Goal: Task Accomplishment & Management: Manage account settings

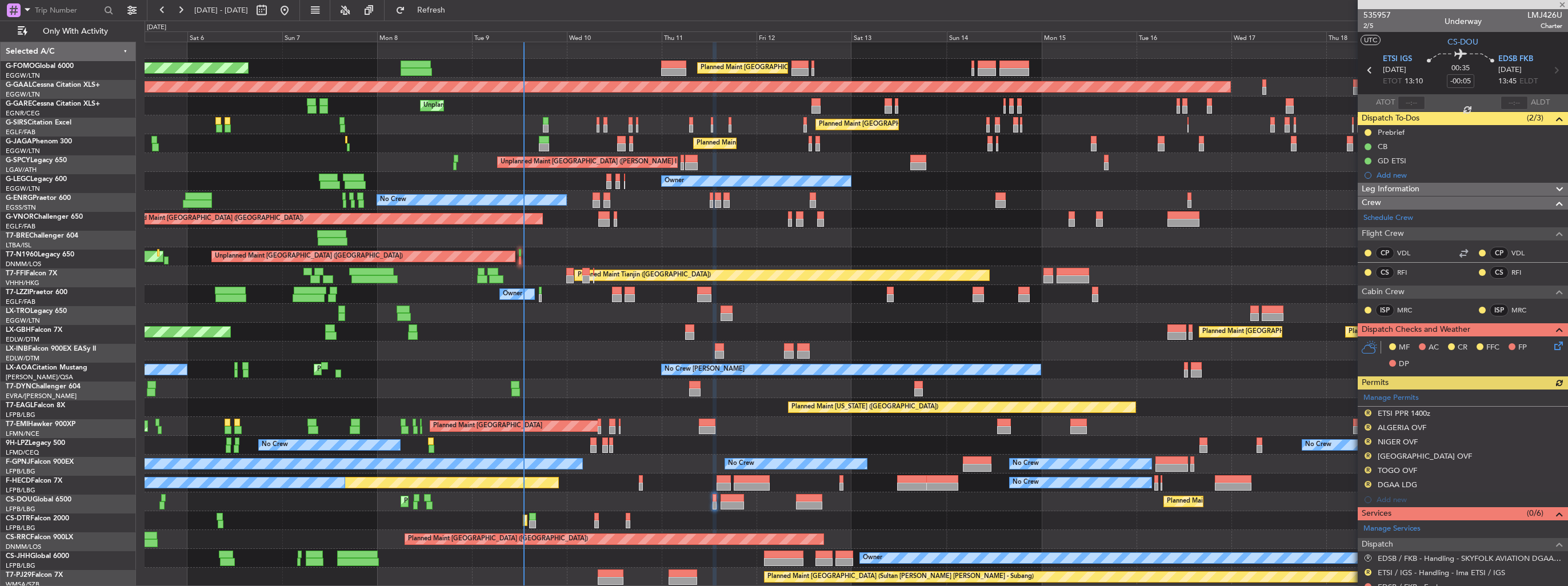
scroll to position [2, 0]
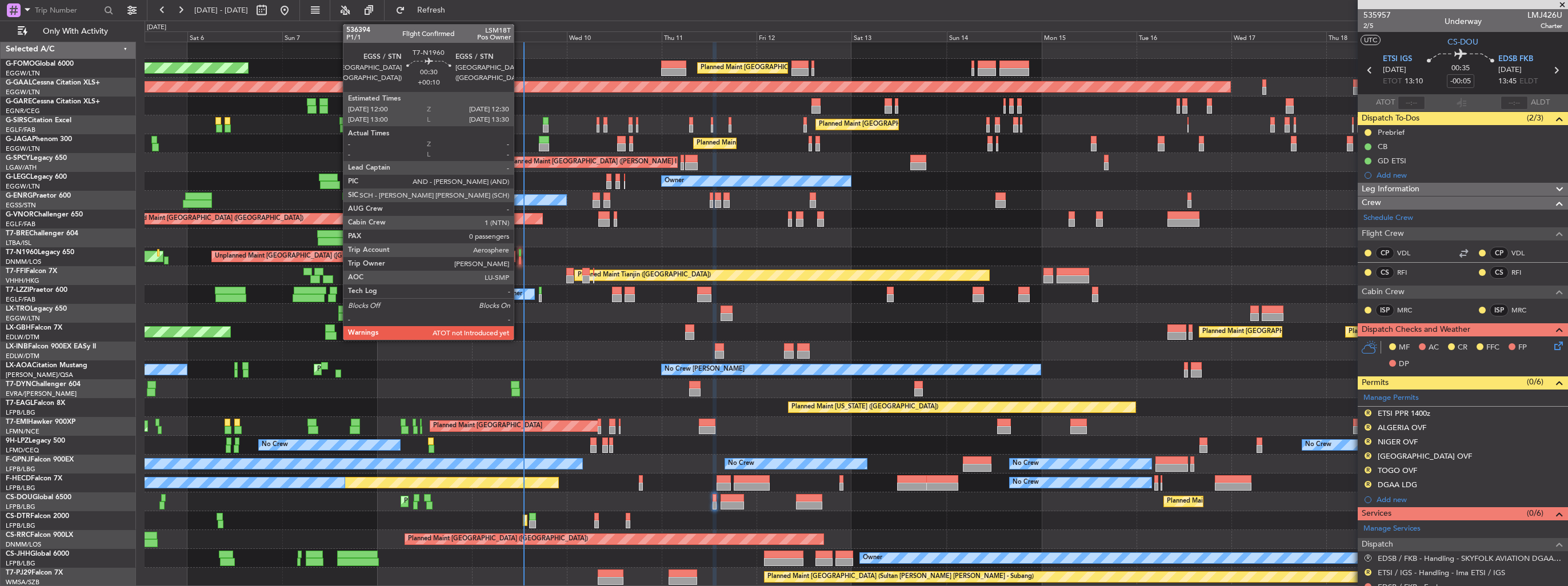
click at [518, 260] on div at bounding box center [519, 260] width 2 height 8
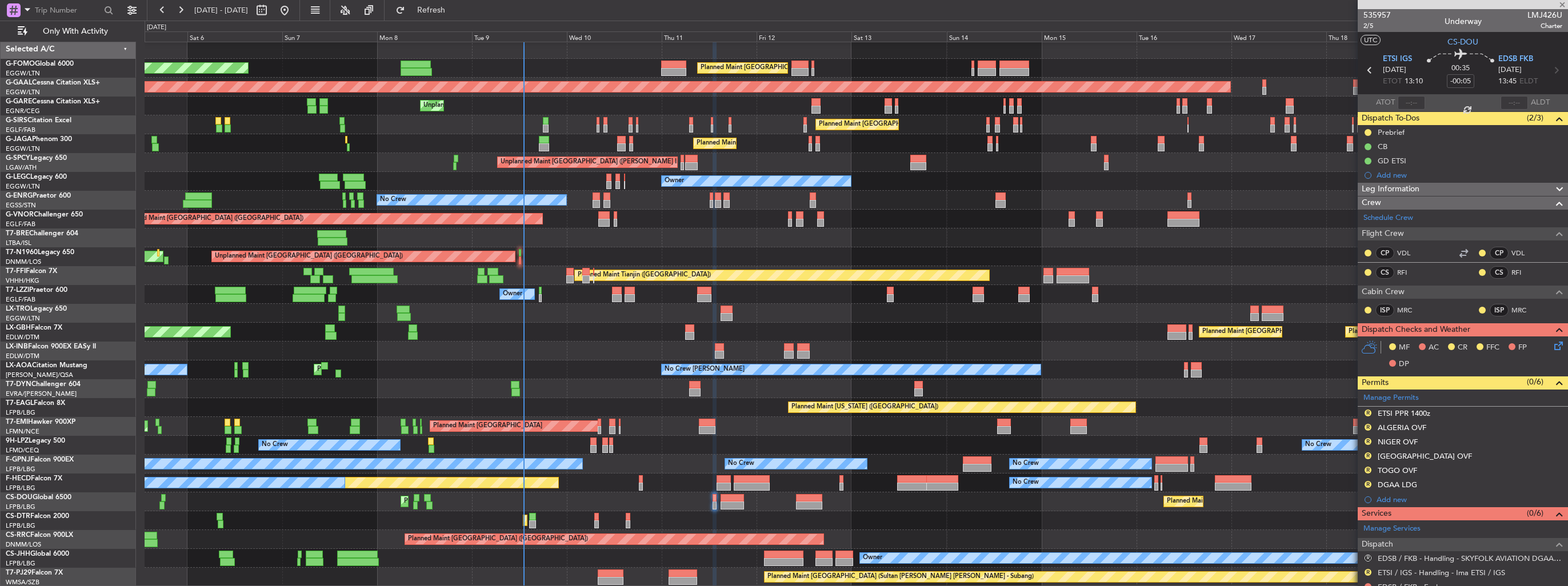
type input "+00:10"
type input "0"
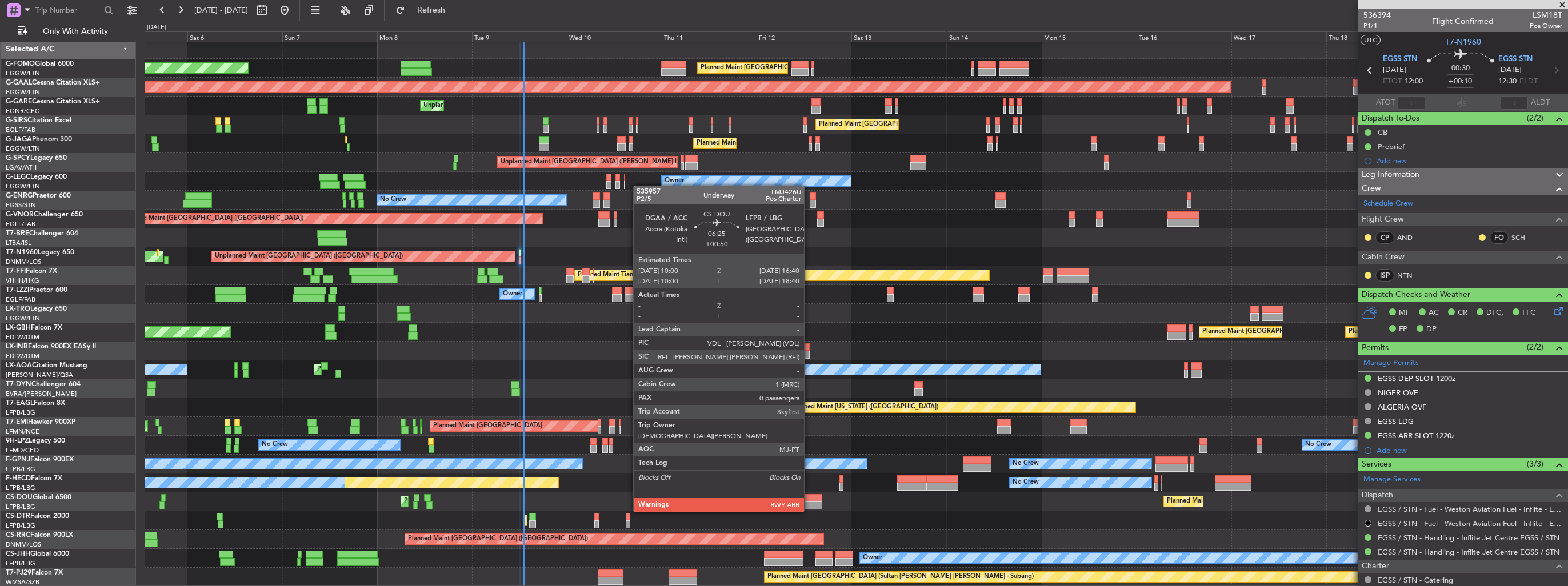
click at [809, 500] on div at bounding box center [809, 498] width 27 height 8
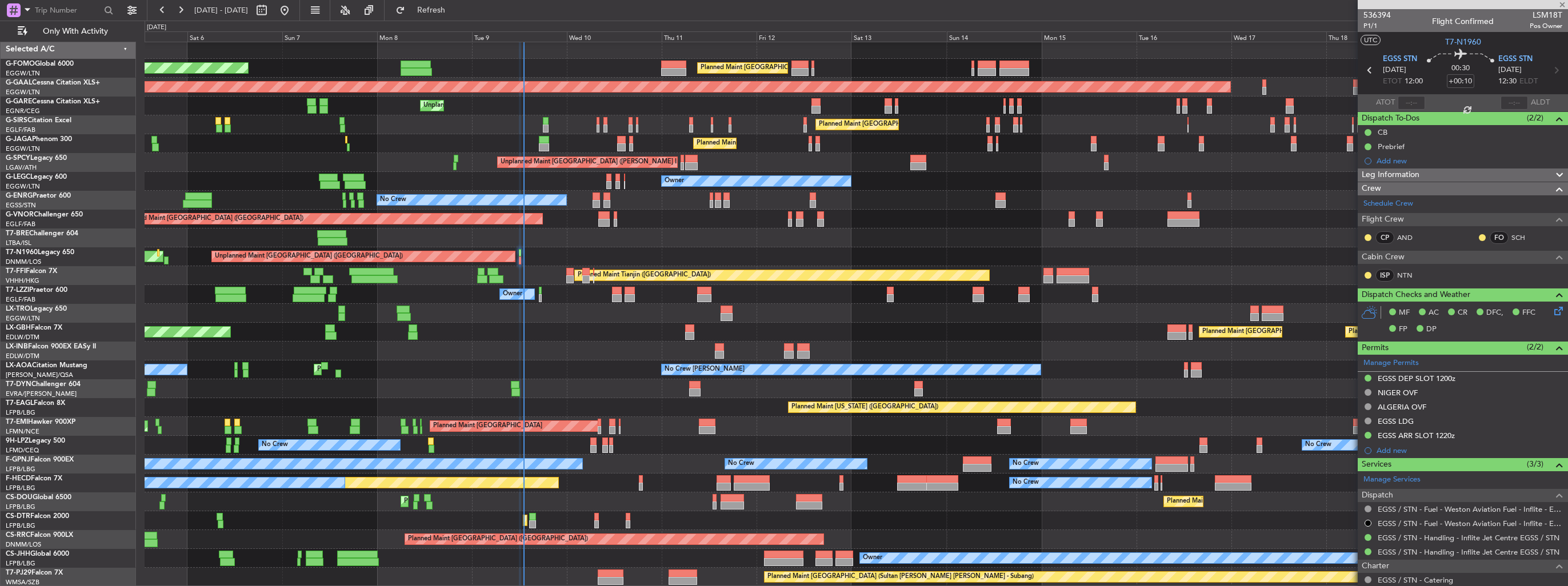
type input "+00:50"
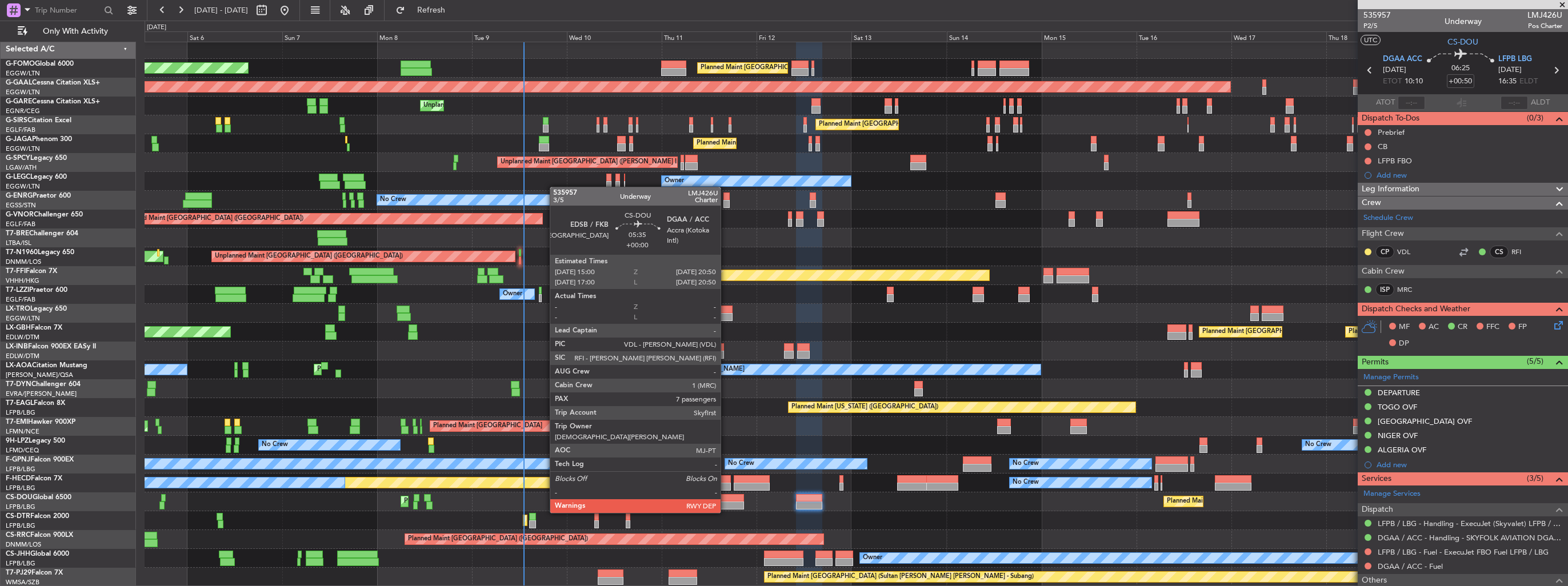
click at [726, 502] on div at bounding box center [732, 505] width 24 height 8
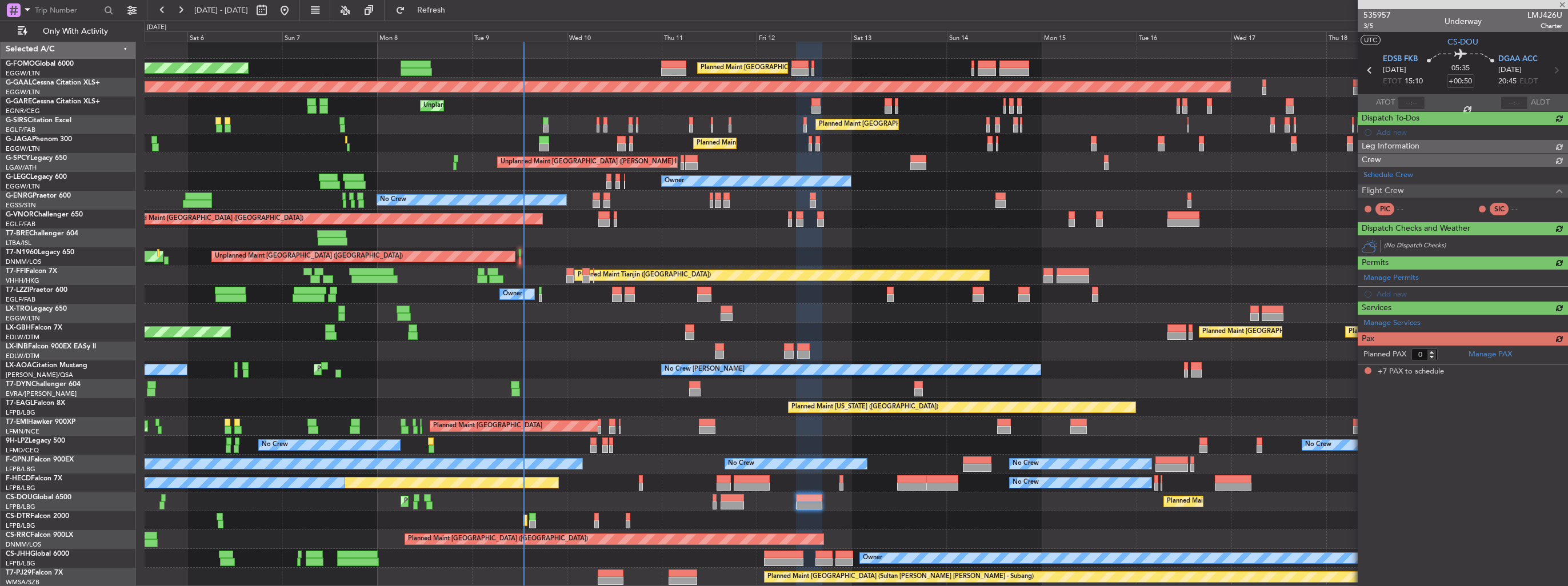
type input "7"
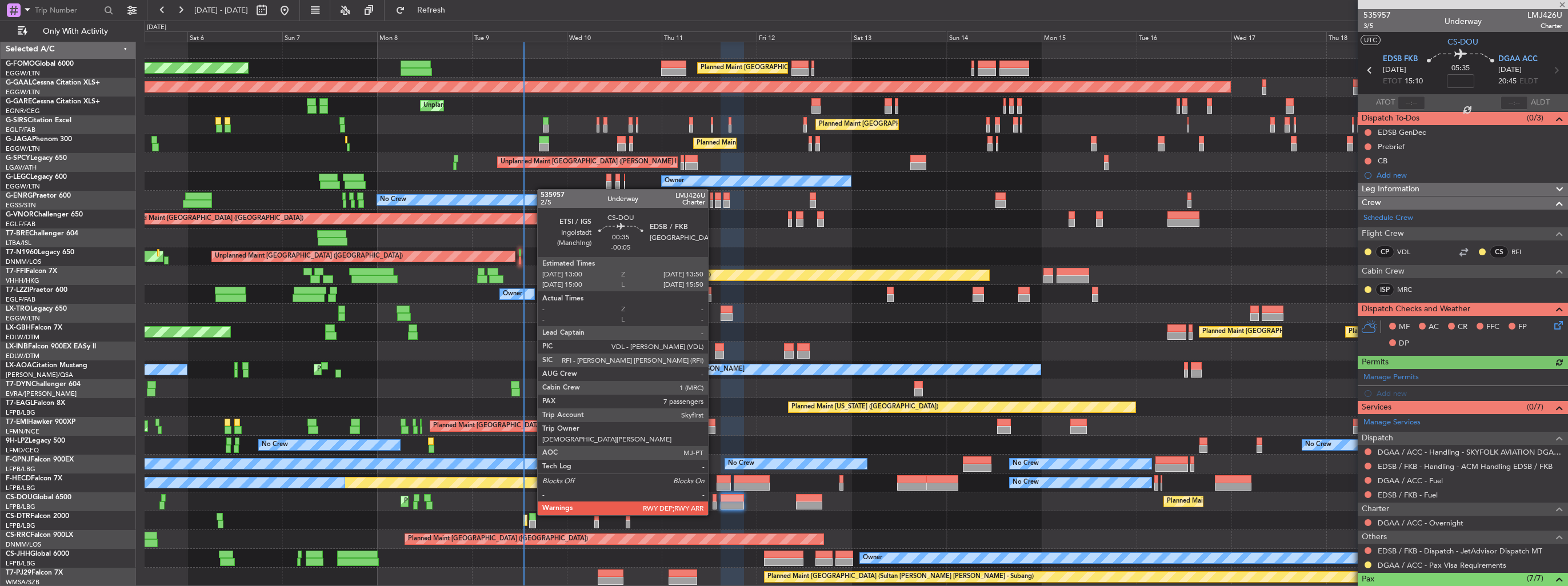
click at [713, 504] on div at bounding box center [714, 505] width 3 height 8
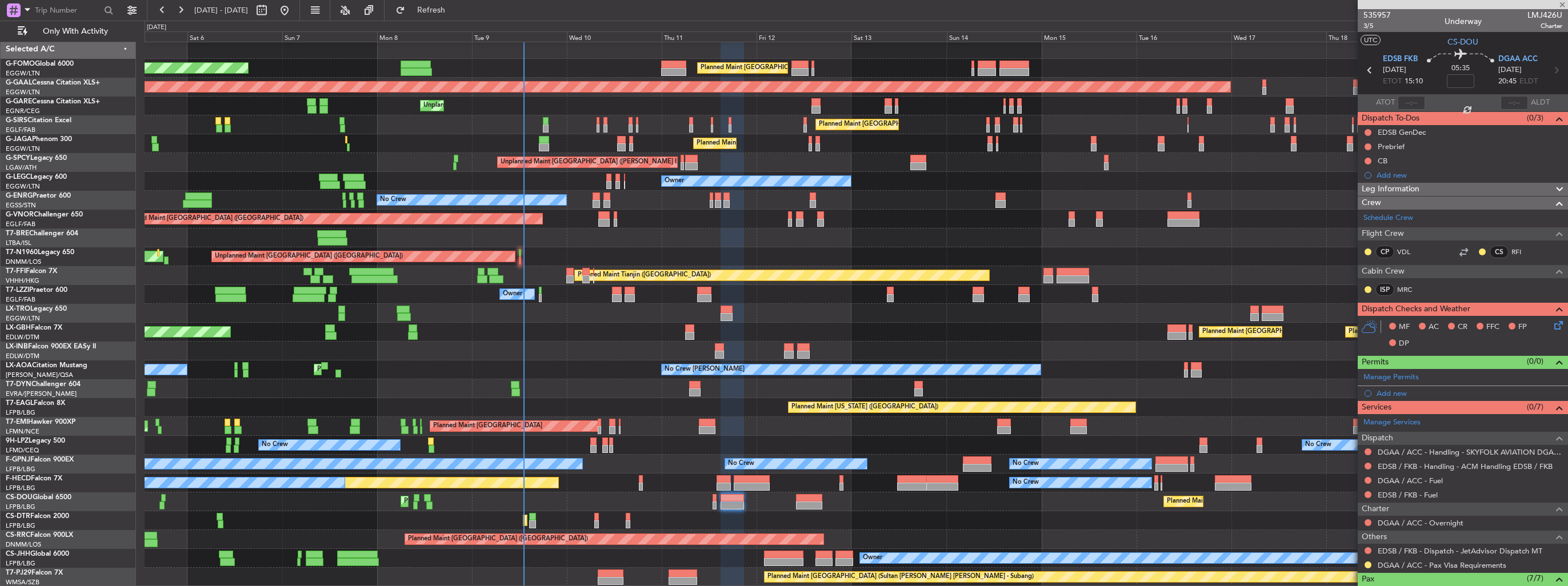
type input "-00:05"
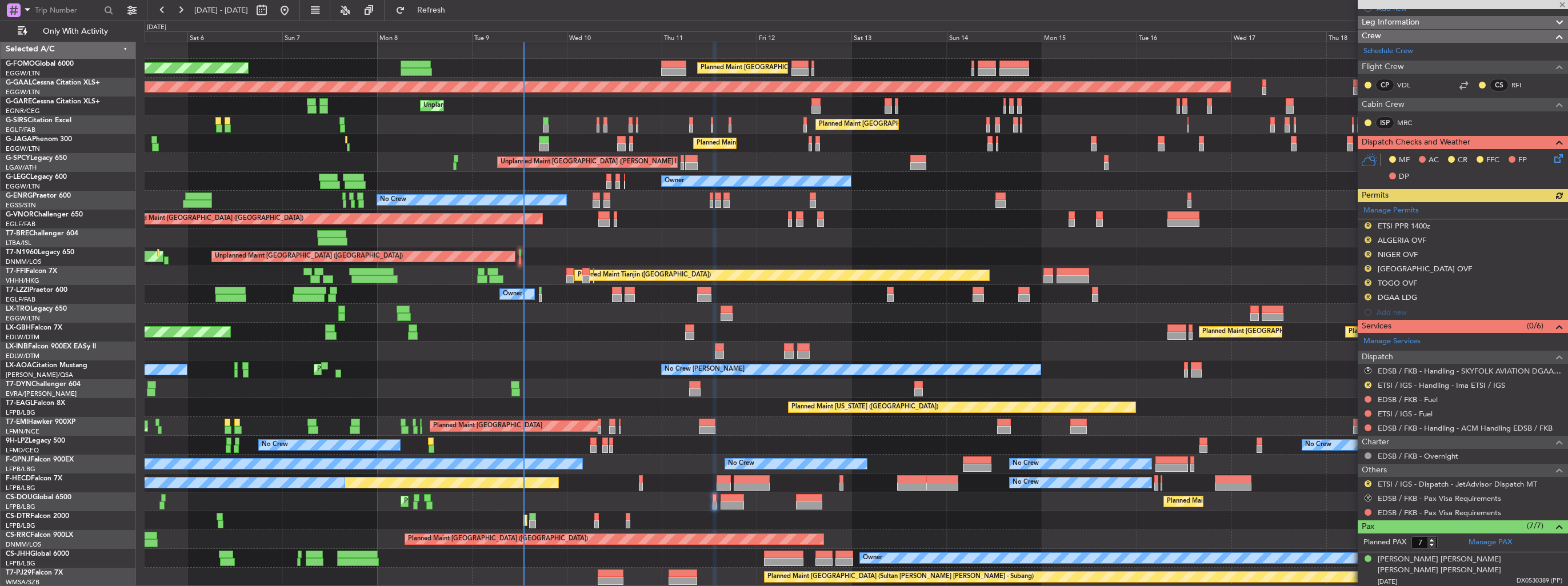
scroll to position [171, 0]
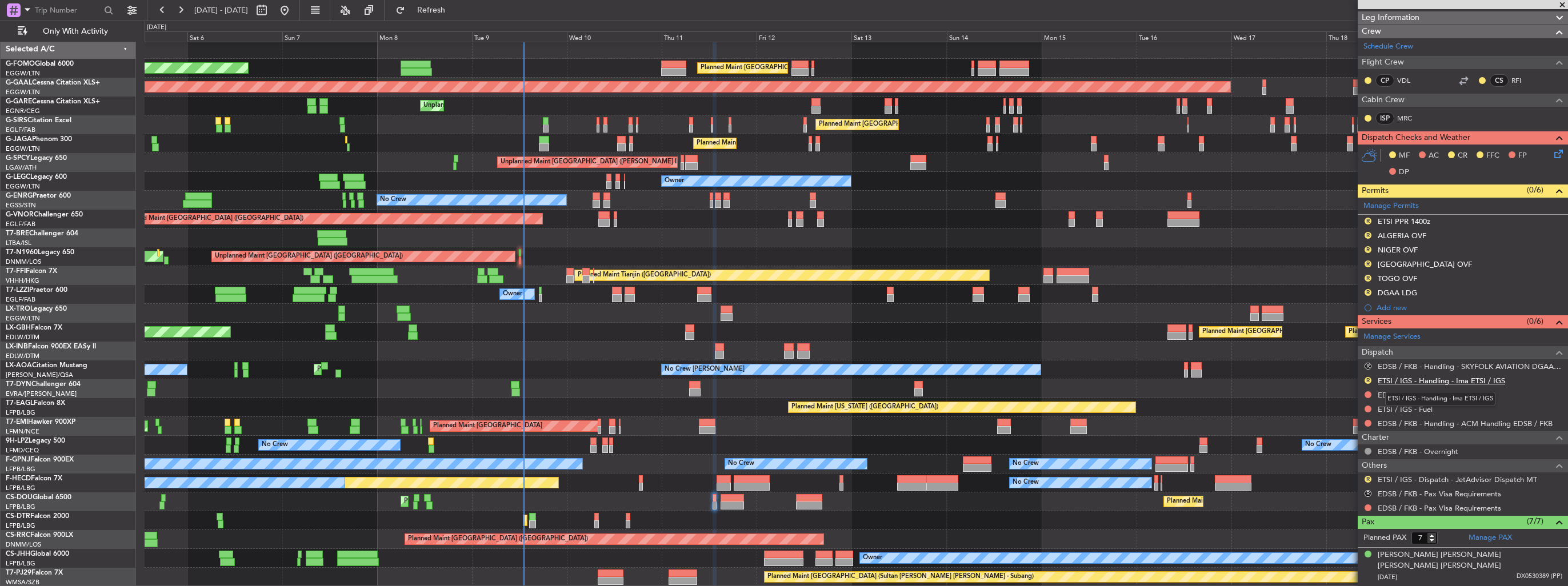
click at [1395, 379] on link "ETSI / IGS - Handling - Ima ETSI / IGS" at bounding box center [1441, 381] width 127 height 10
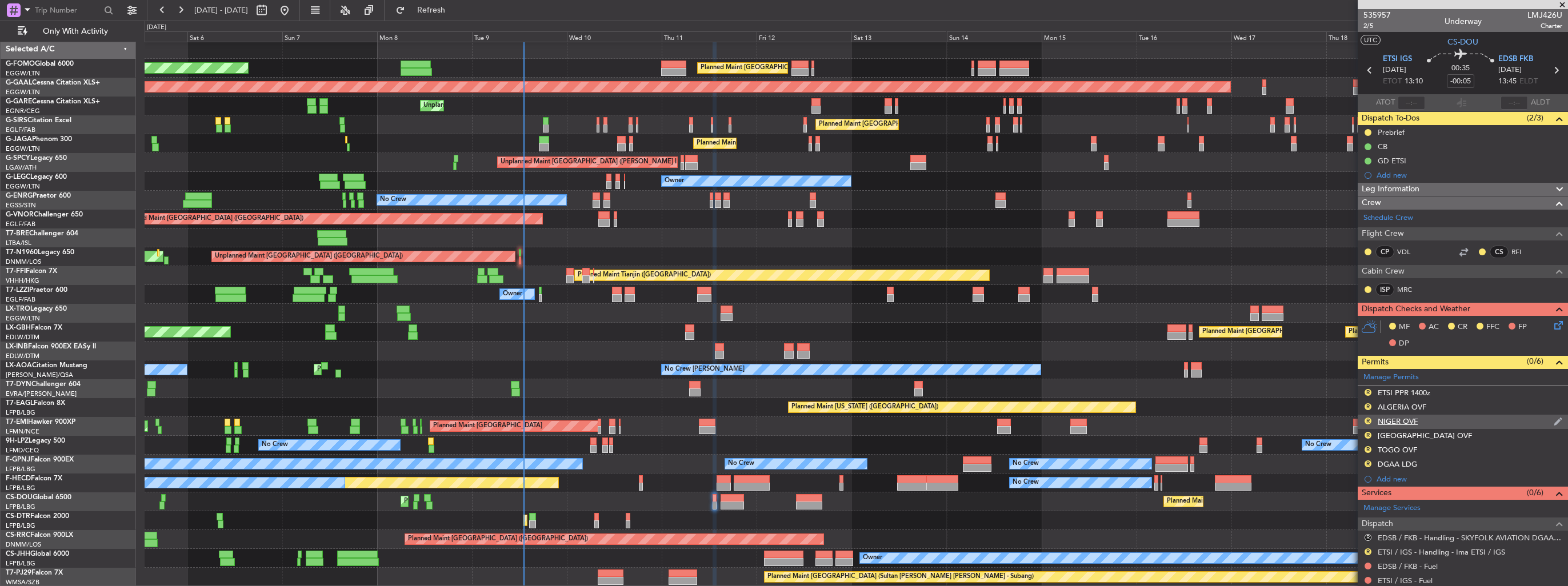
scroll to position [114, 0]
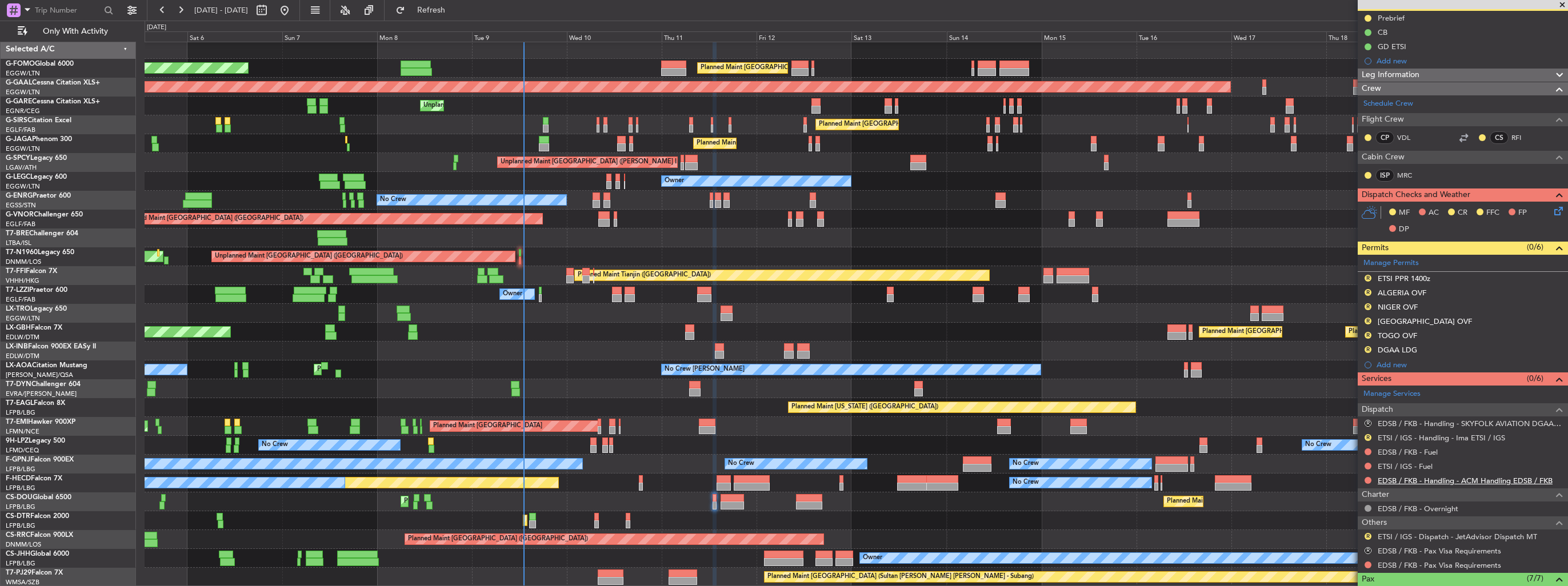
click at [1404, 477] on link "EDSB / FKB - Handling - ACM Handling EDSB / FKB" at bounding box center [1464, 481] width 175 height 10
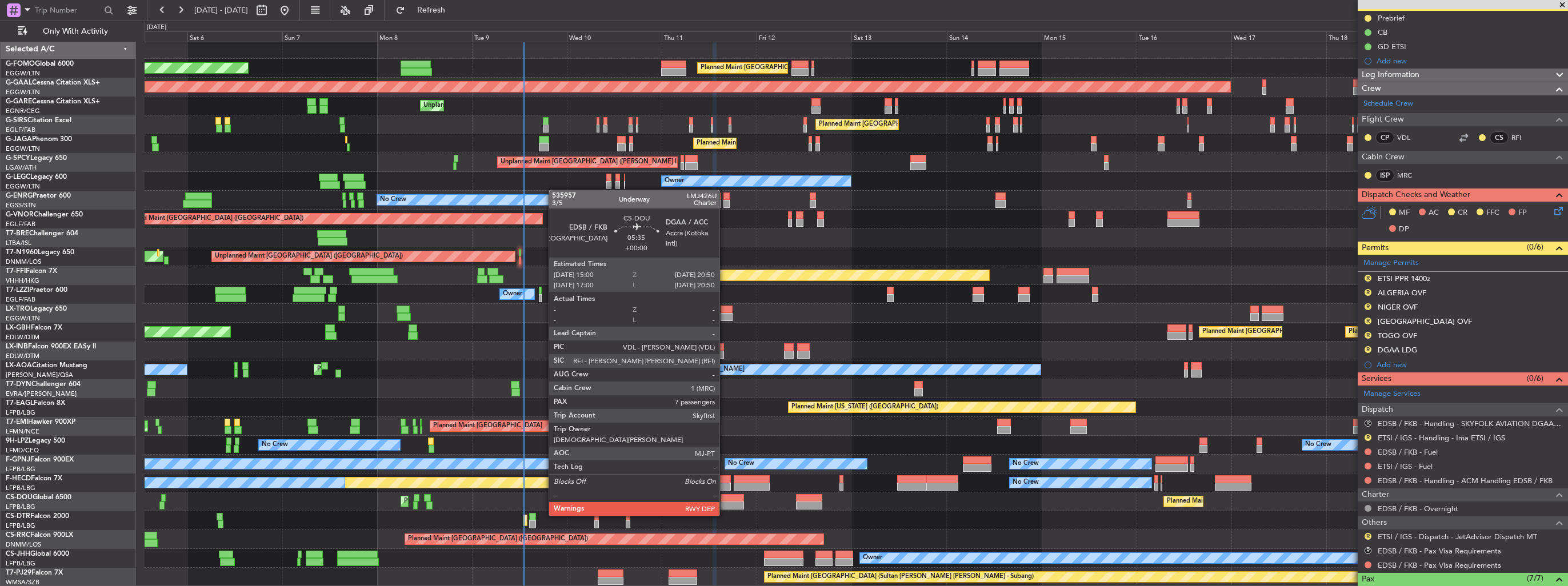
click at [724, 505] on div at bounding box center [732, 505] width 24 height 8
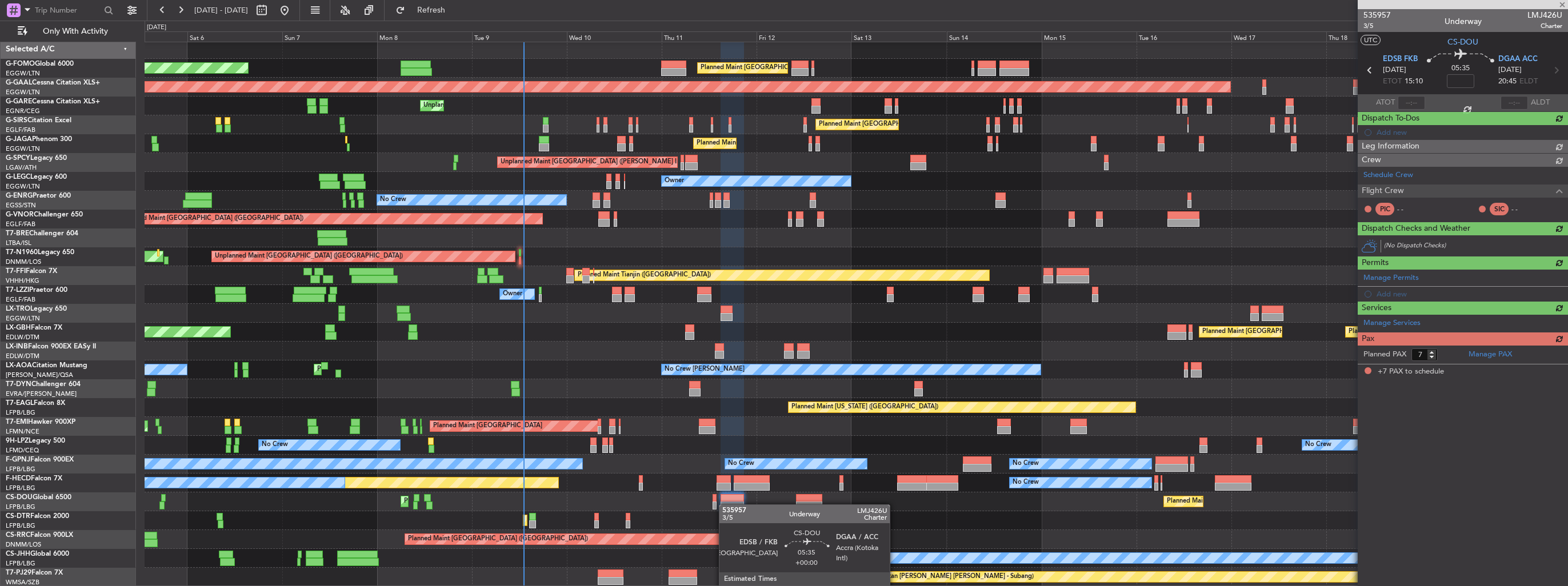
scroll to position [0, 0]
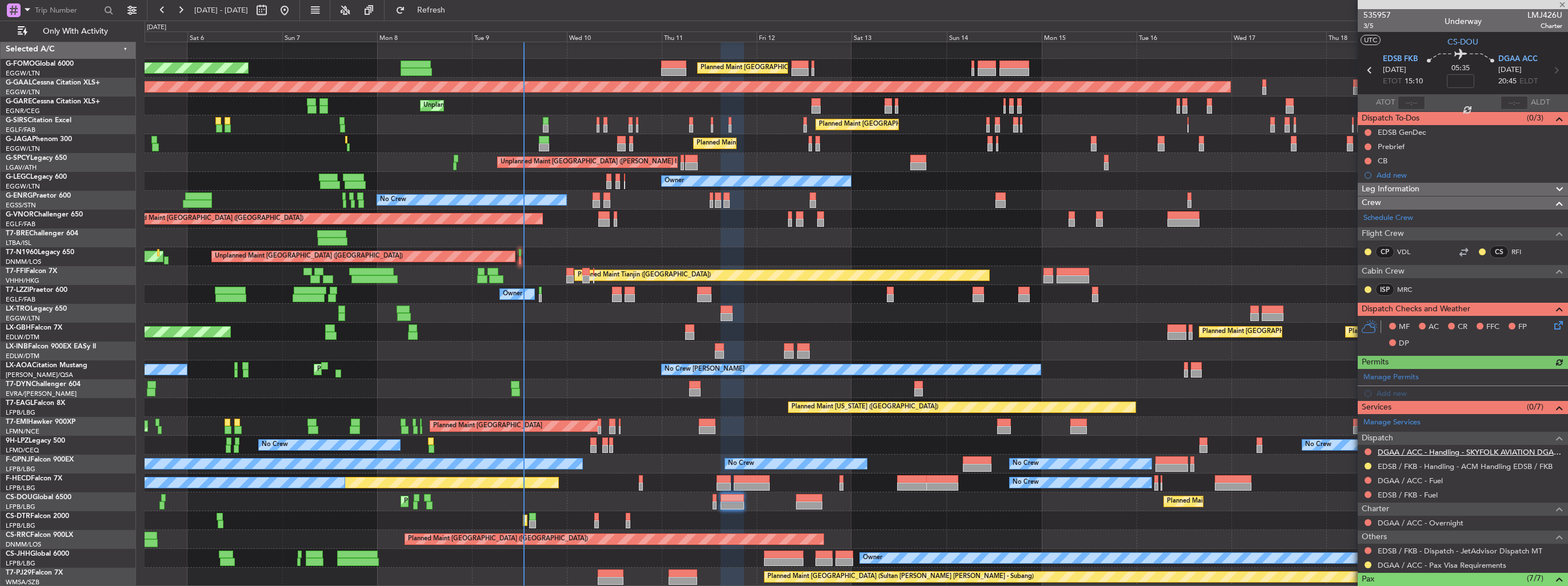
click at [1406, 448] on link "DGAA / ACC - Handling - SKYFOLK AVIATION DGAA/ACC" at bounding box center [1469, 452] width 184 height 10
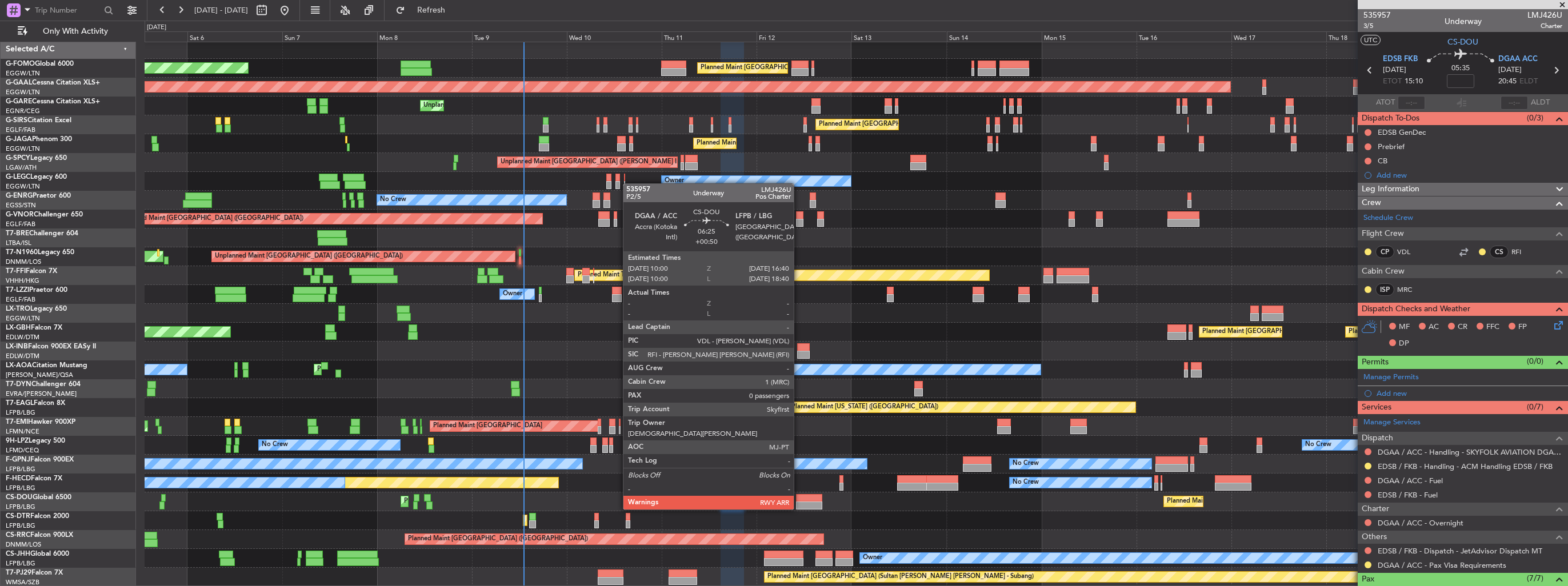
click at [799, 498] on div at bounding box center [809, 498] width 27 height 8
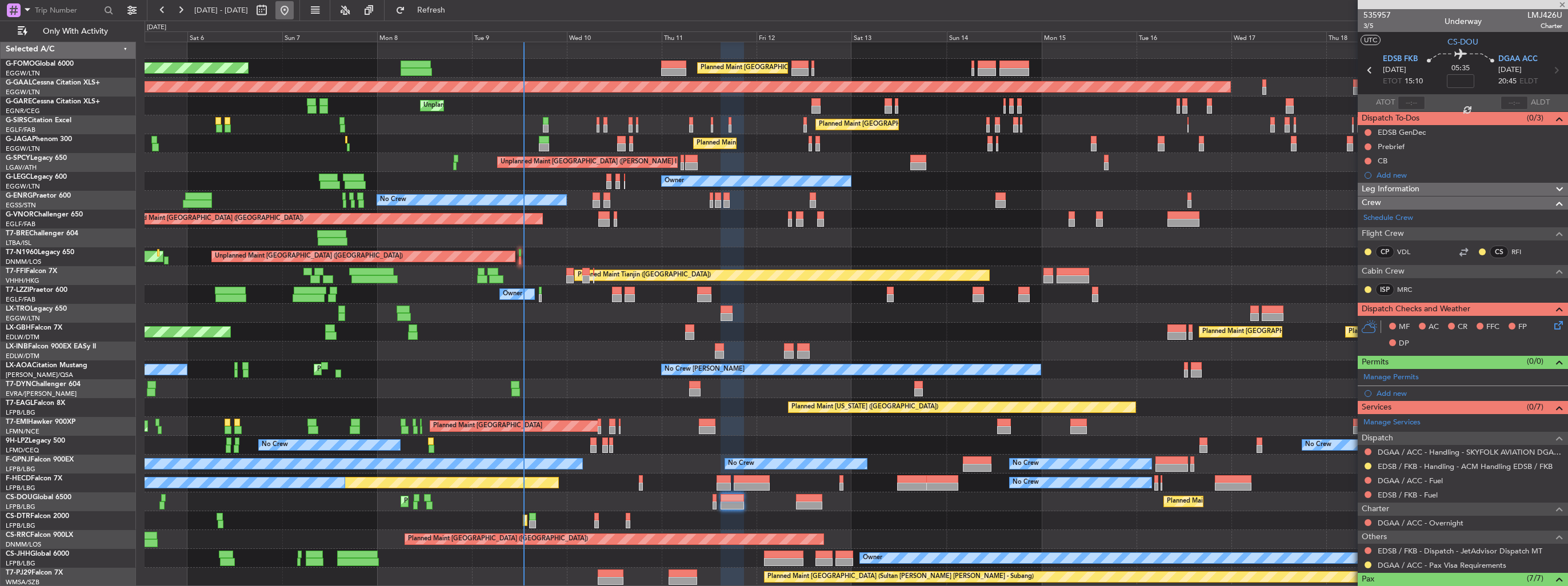
type input "+00:50"
type input "0"
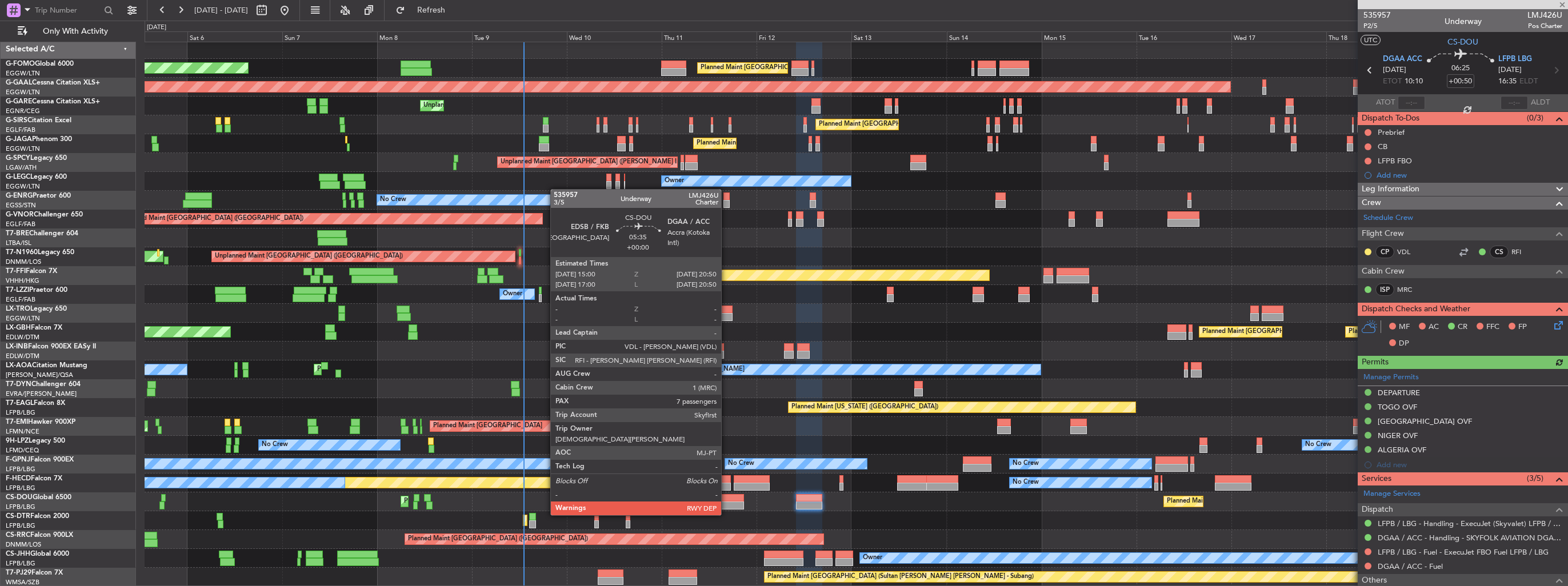
click at [727, 502] on div at bounding box center [732, 505] width 24 height 8
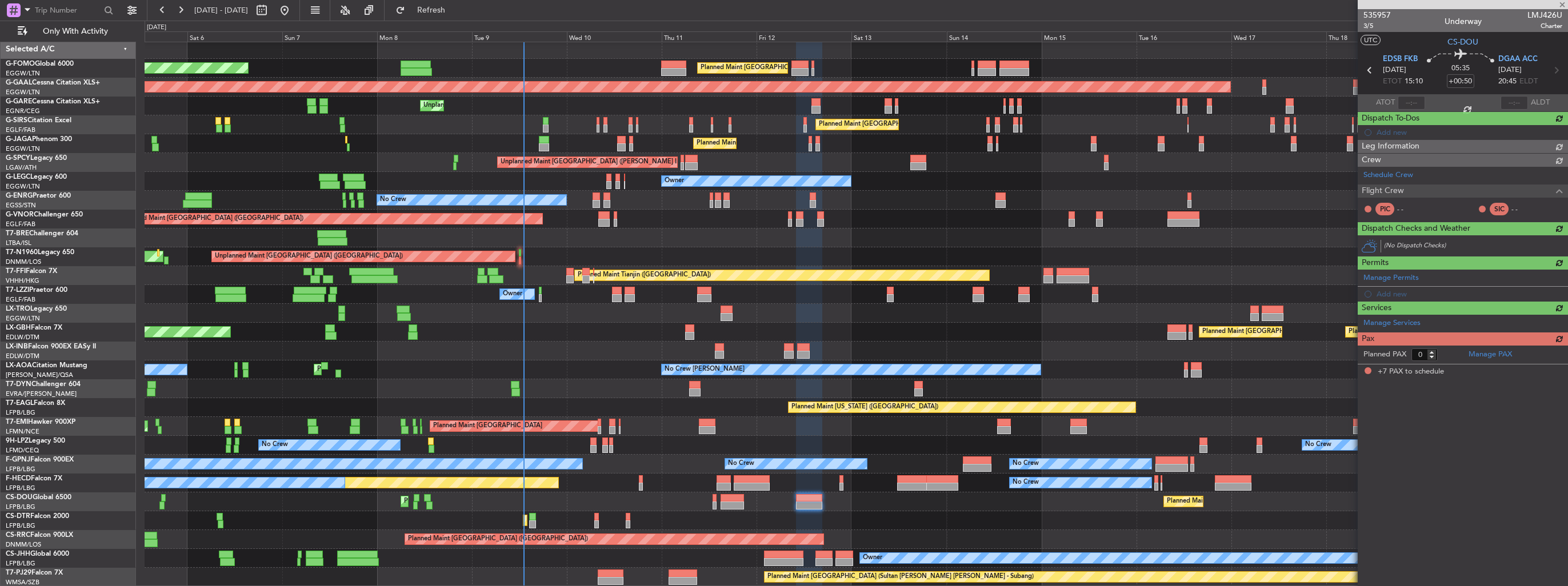
type input "7"
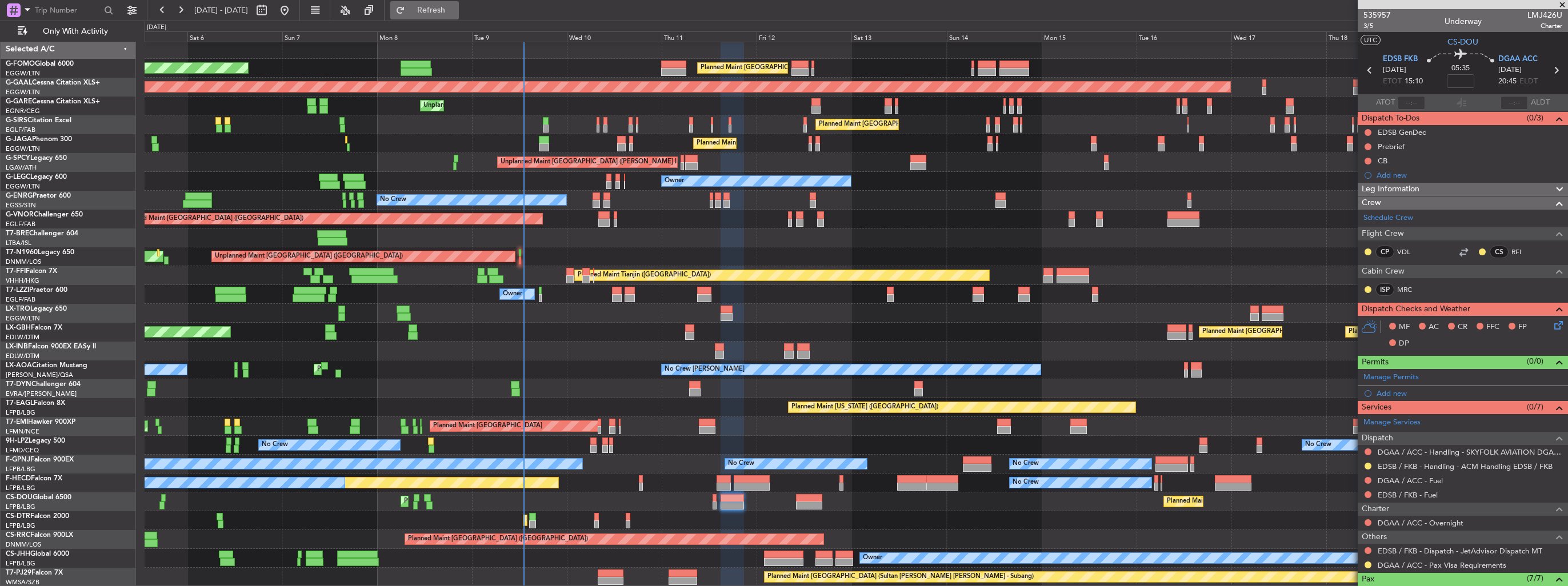
click at [455, 7] on span "Refresh" at bounding box center [431, 10] width 48 height 8
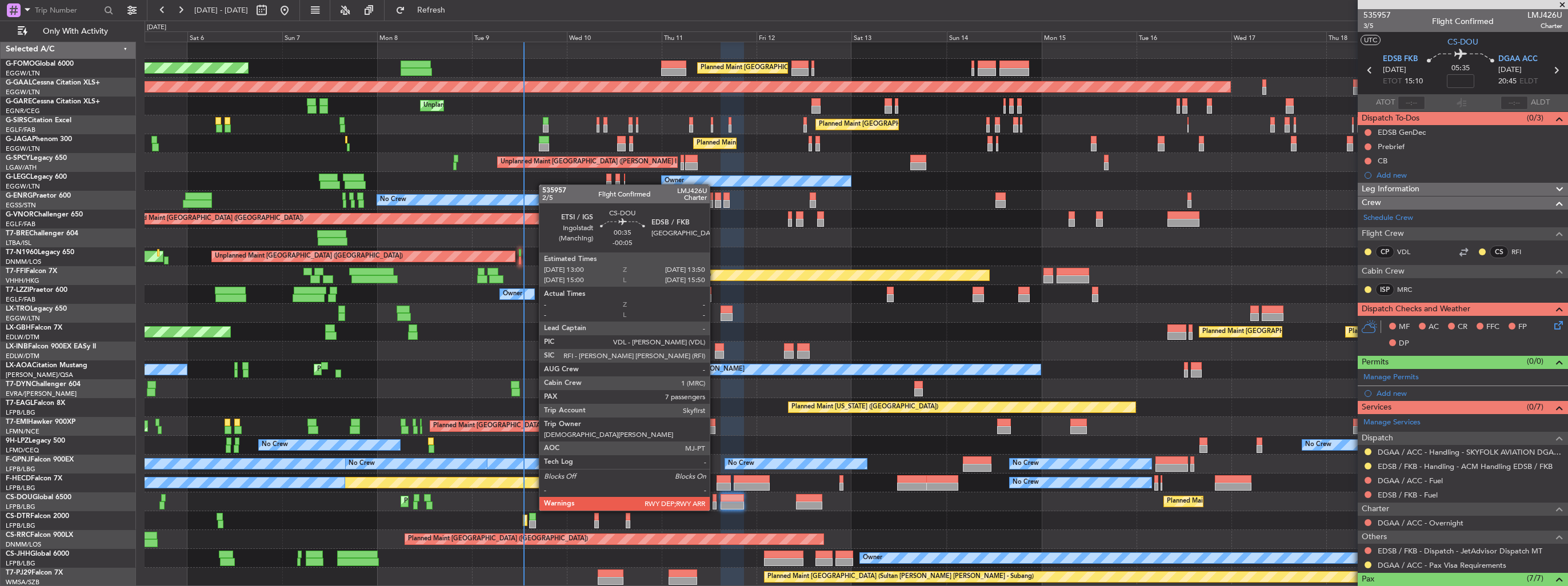
click at [715, 499] on div at bounding box center [714, 498] width 3 height 8
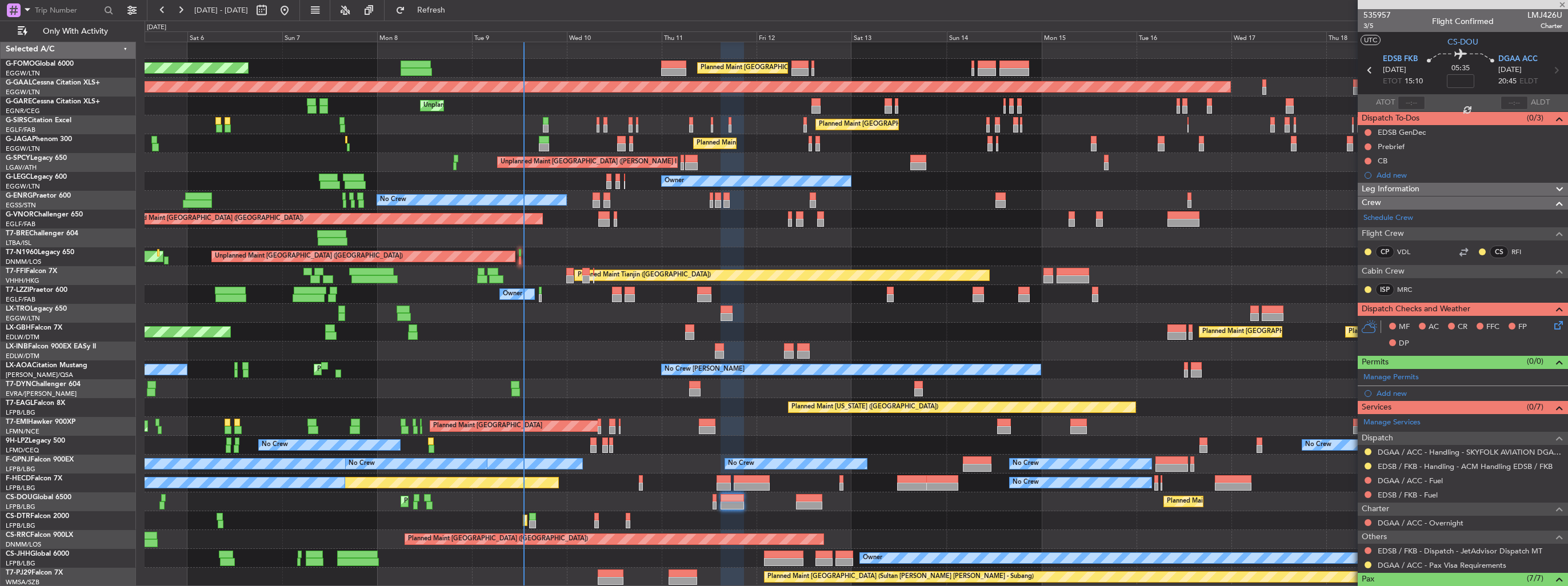
type input "-00:05"
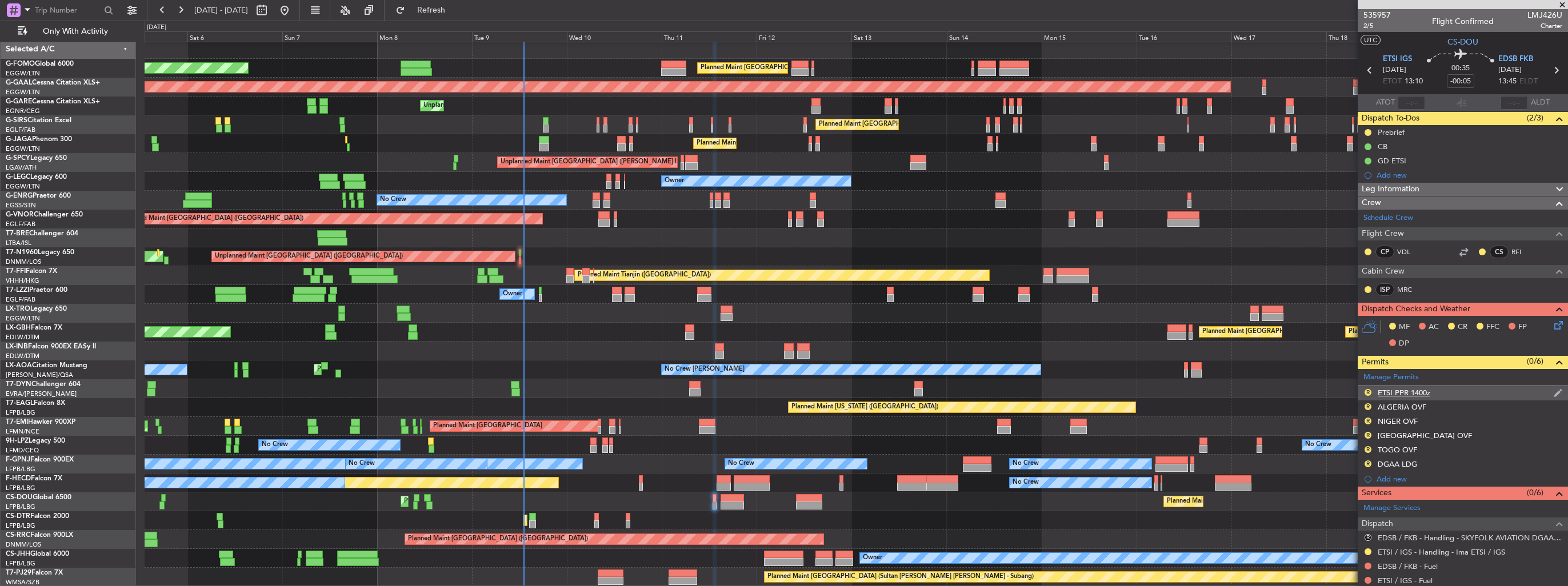
click at [1553, 394] on img at bounding box center [1558, 393] width 8 height 10
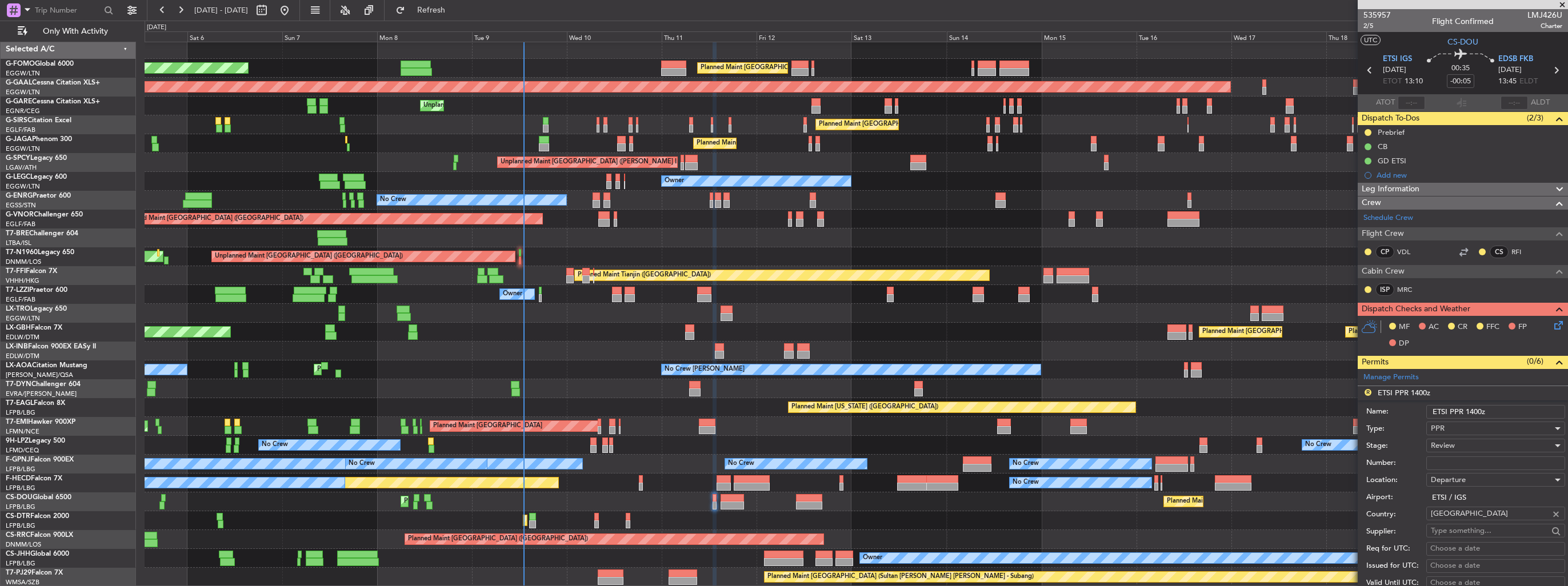
click at [1471, 413] on input "ETSI PPR 1400z" at bounding box center [1495, 412] width 138 height 14
type input "ETSI PPR 1300z"
click at [1455, 441] on div "Review" at bounding box center [1491, 445] width 122 height 17
click at [1460, 512] on span "Requested" at bounding box center [1491, 519] width 120 height 17
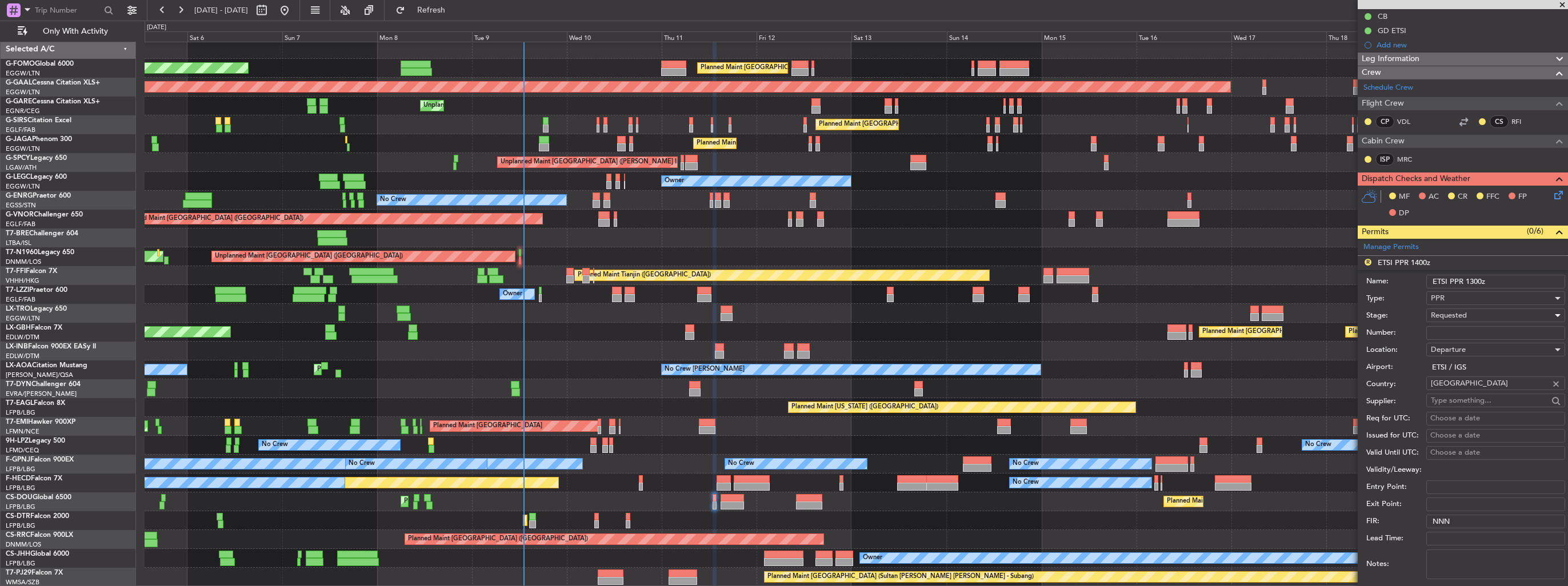
scroll to position [228, 0]
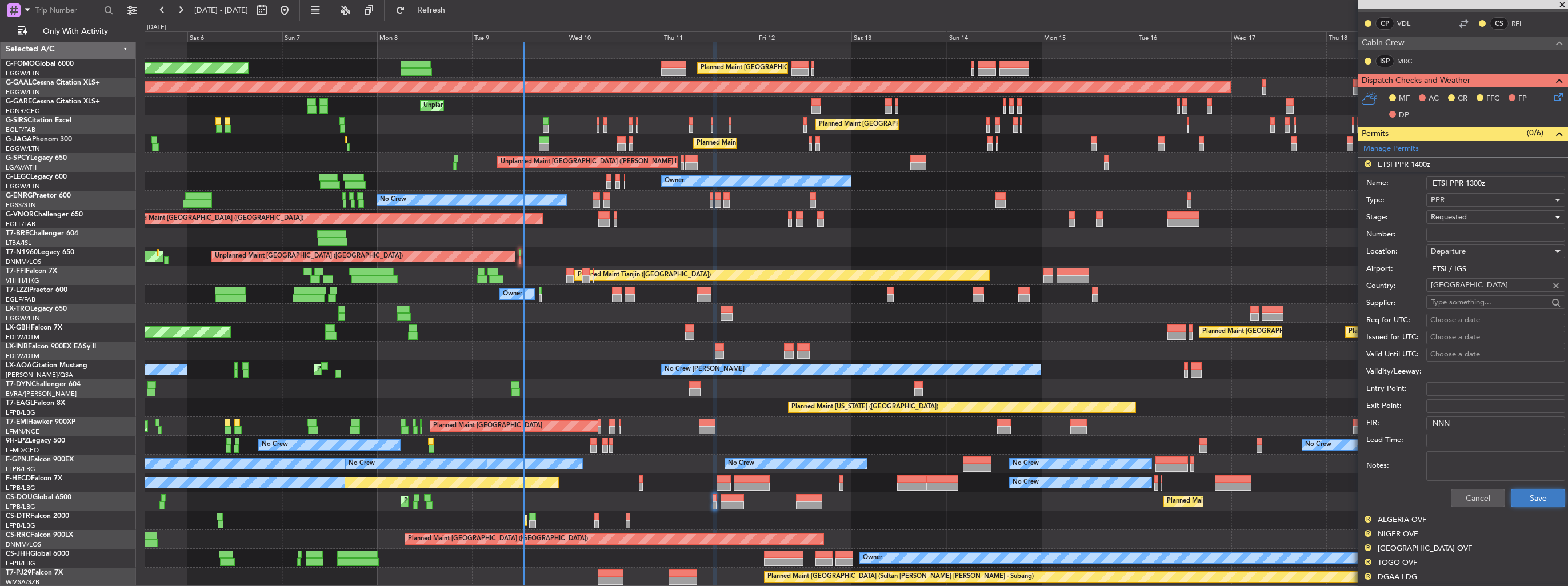
click at [1523, 489] on button "Save" at bounding box center [1537, 498] width 54 height 18
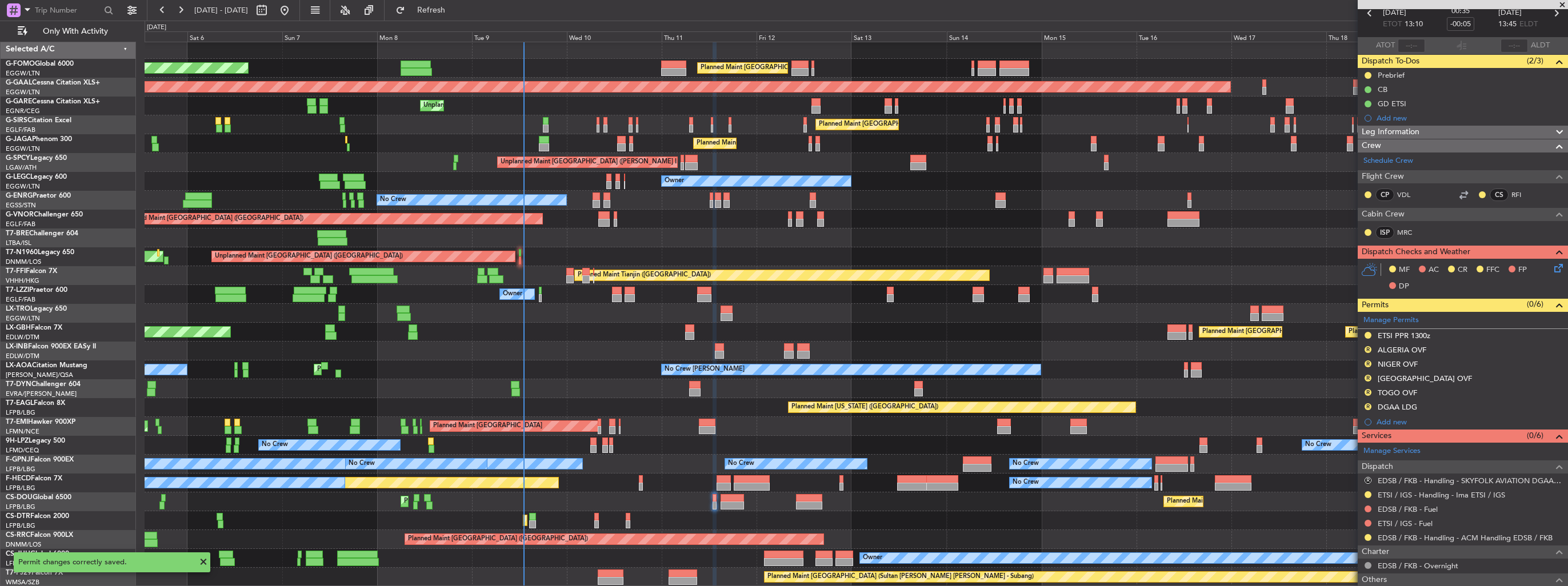
scroll to position [0, 0]
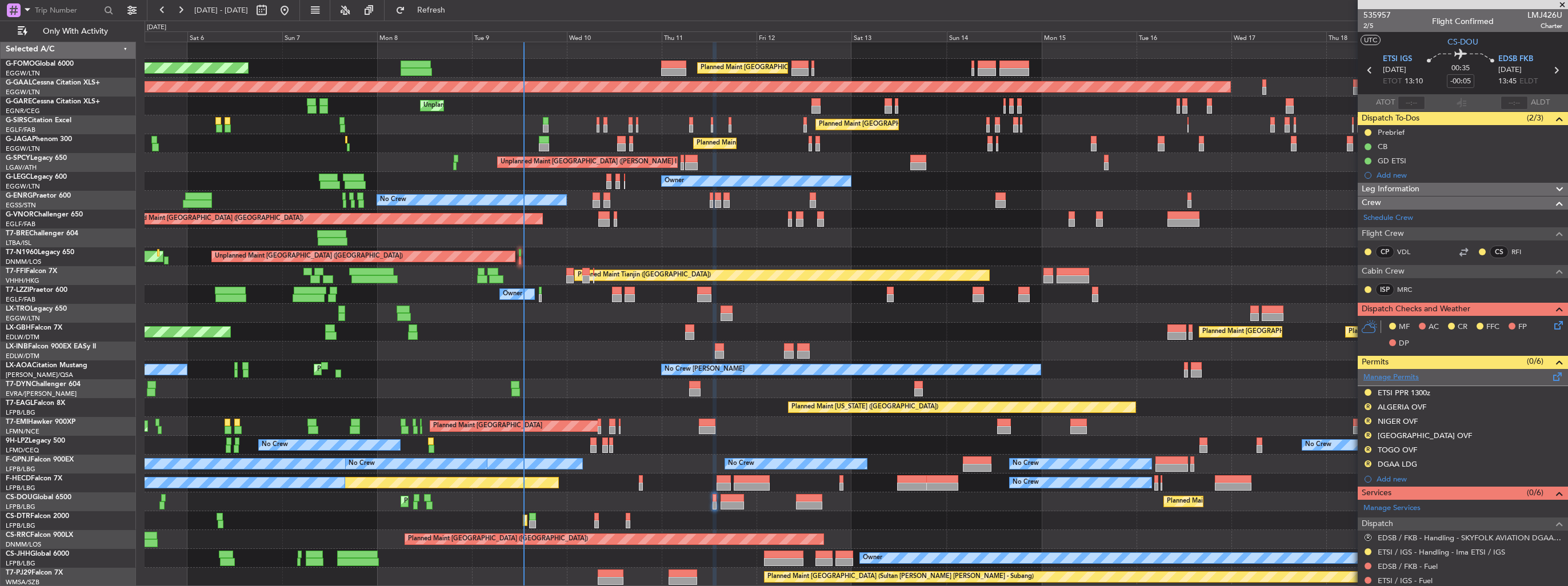
click at [1381, 373] on link "Manage Permits" at bounding box center [1391, 377] width 56 height 11
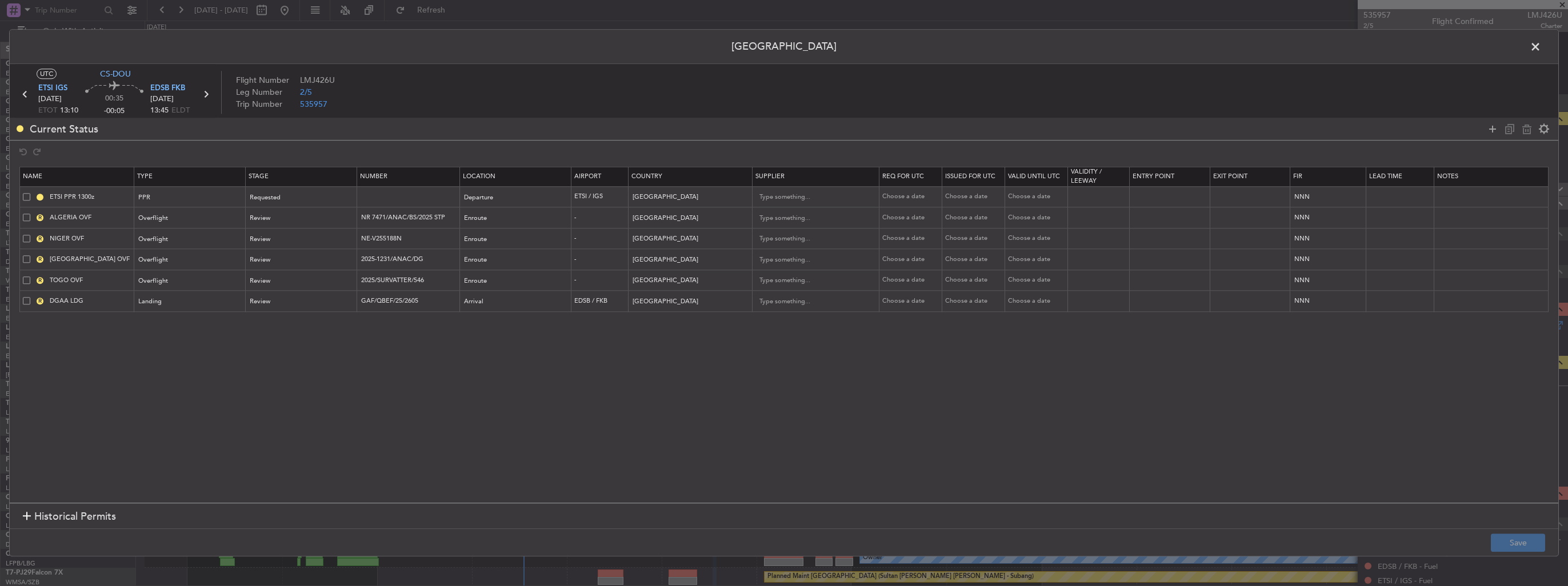
click at [27, 301] on span at bounding box center [26, 301] width 8 height 8
click at [31, 297] on input "checkbox" at bounding box center [31, 297] width 0 height 0
click at [1523, 132] on icon at bounding box center [1527, 129] width 14 height 14
click at [1530, 537] on button "Save" at bounding box center [1518, 544] width 54 height 18
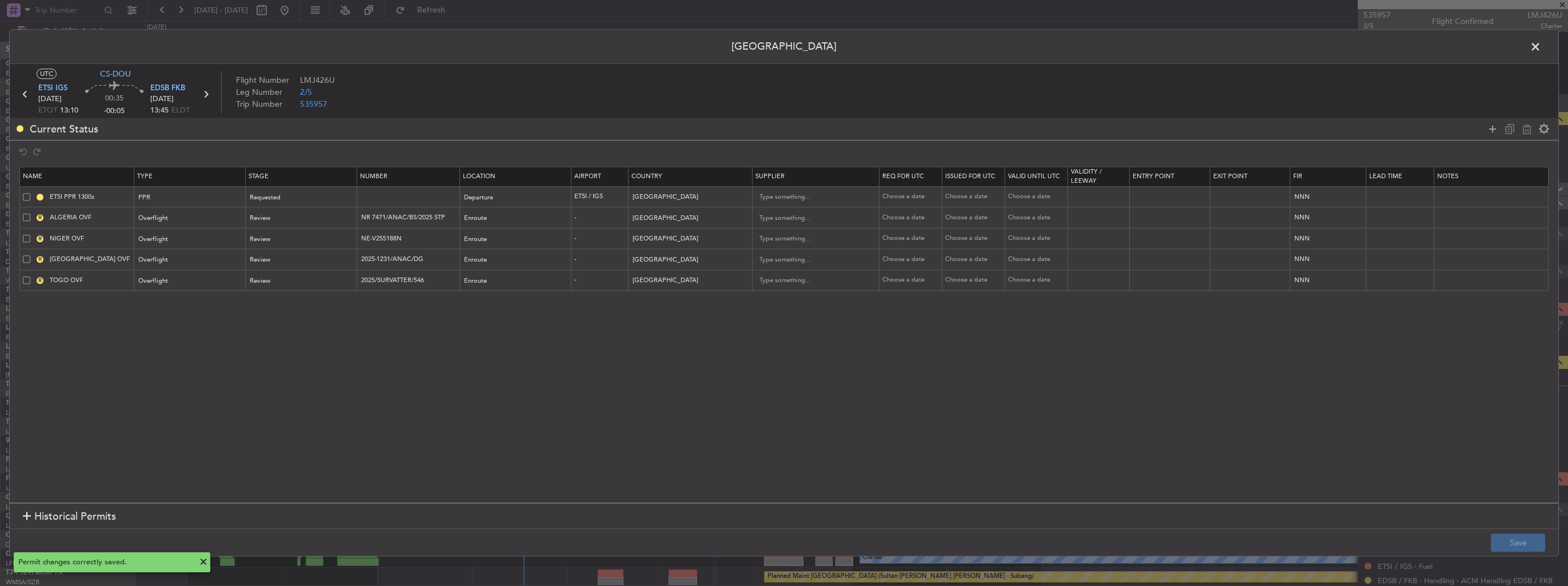
click at [1541, 47] on span at bounding box center [1541, 49] width 0 height 23
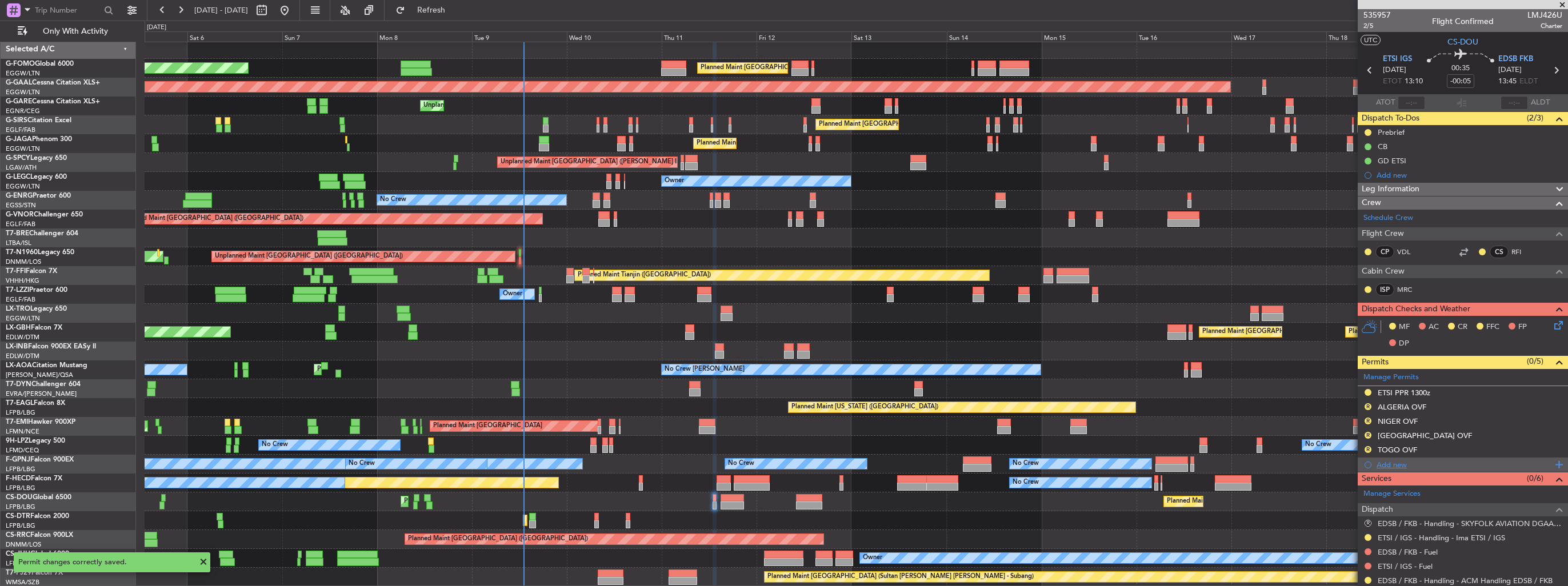
click at [1387, 464] on div "Add new" at bounding box center [1464, 465] width 175 height 10
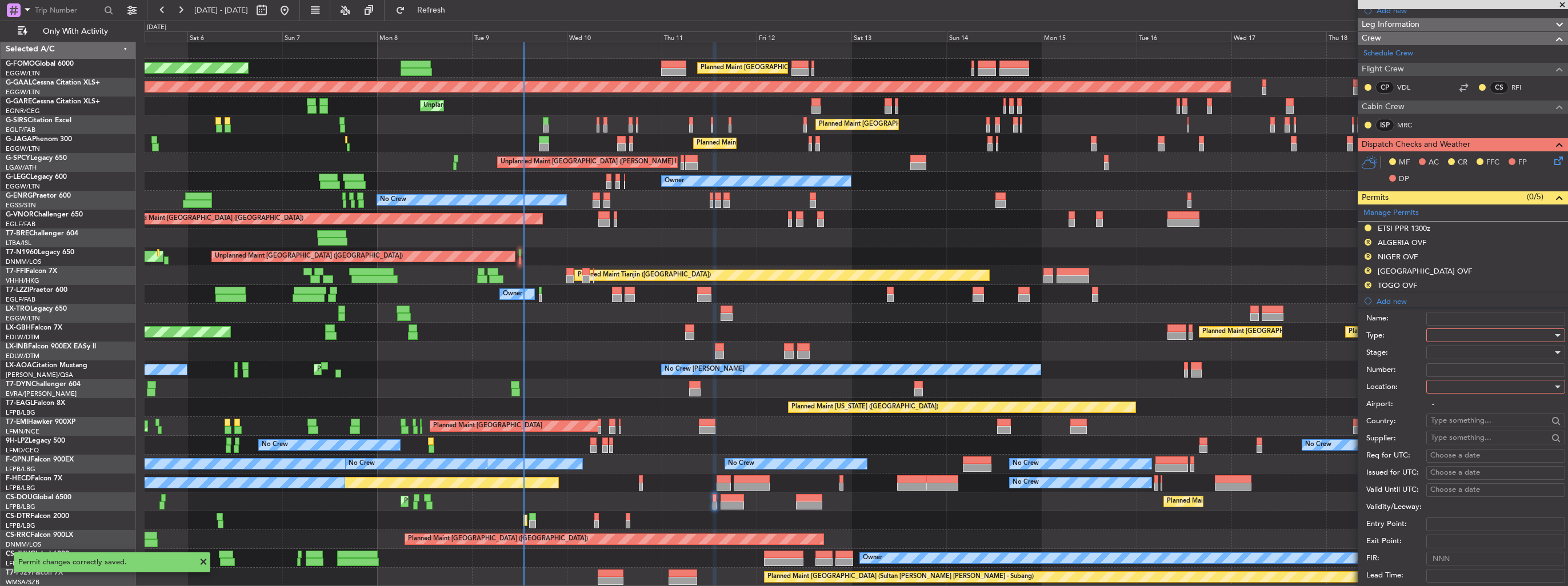
scroll to position [285, 0]
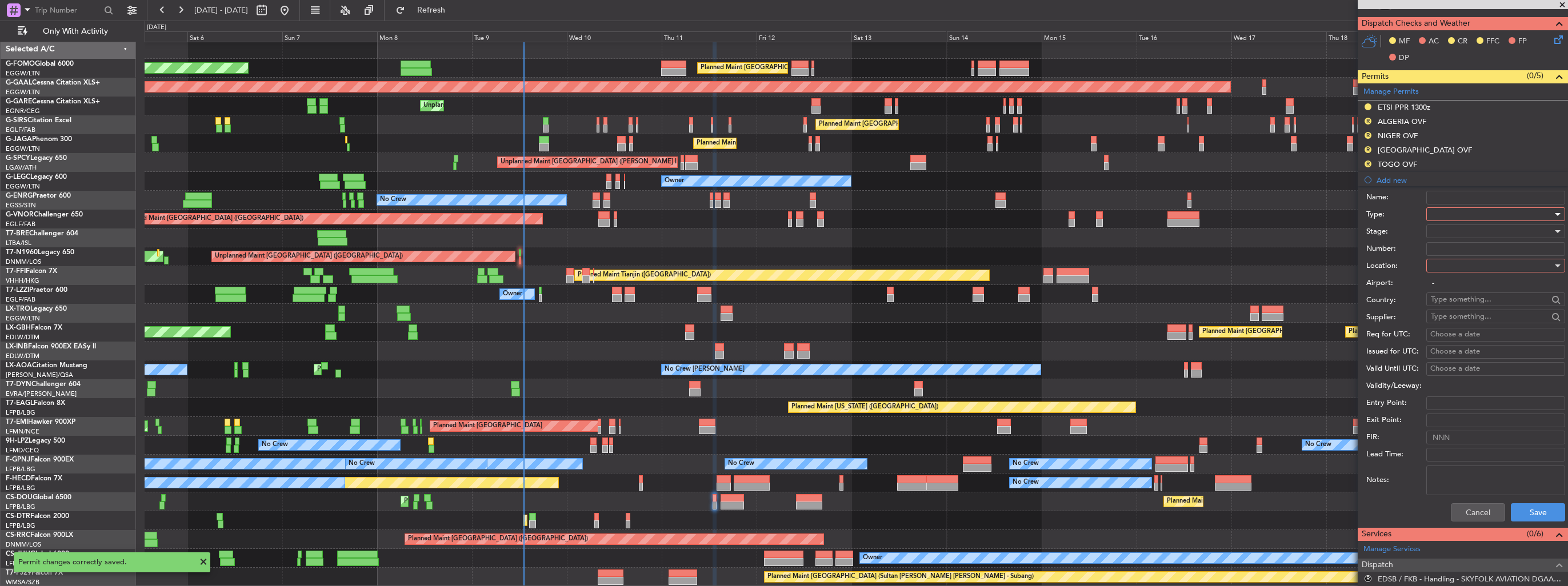
click at [1456, 212] on div at bounding box center [1491, 214] width 122 height 17
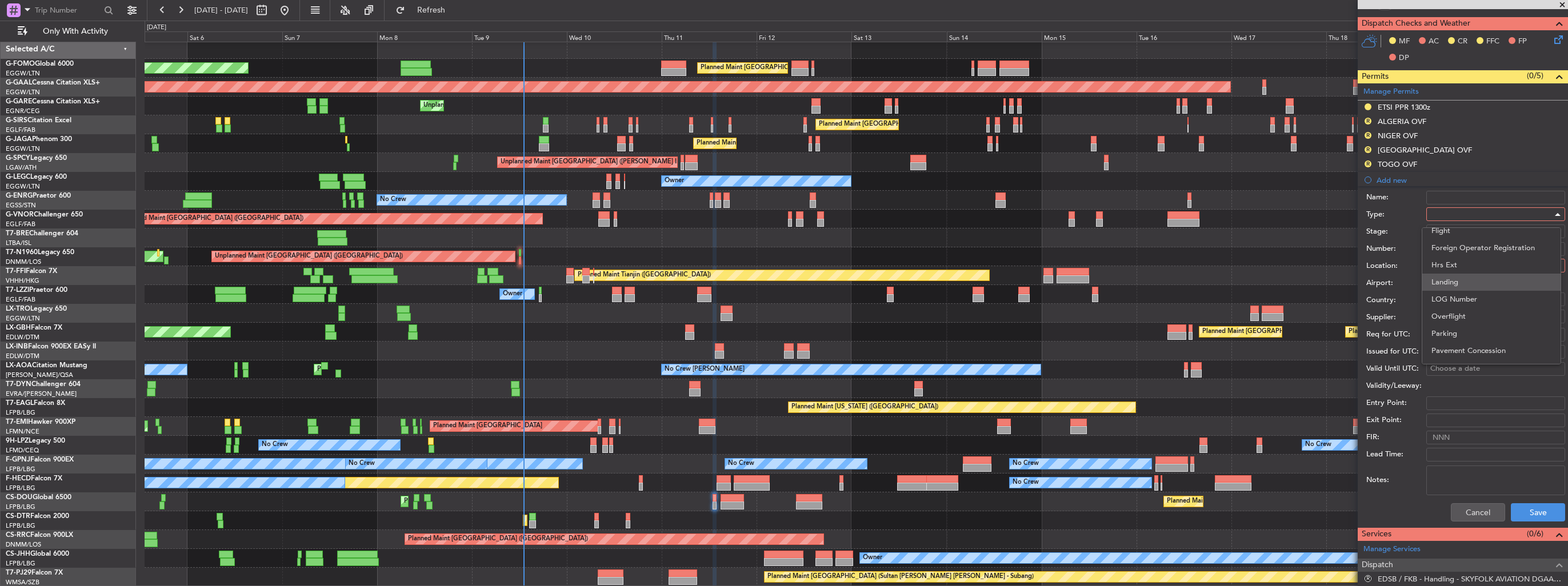
click at [1472, 274] on span "Landing" at bounding box center [1491, 282] width 120 height 17
click at [1476, 260] on div at bounding box center [1491, 265] width 122 height 17
click at [1465, 327] on span "Arrival" at bounding box center [1491, 322] width 120 height 17
type input "EDSB / FKB"
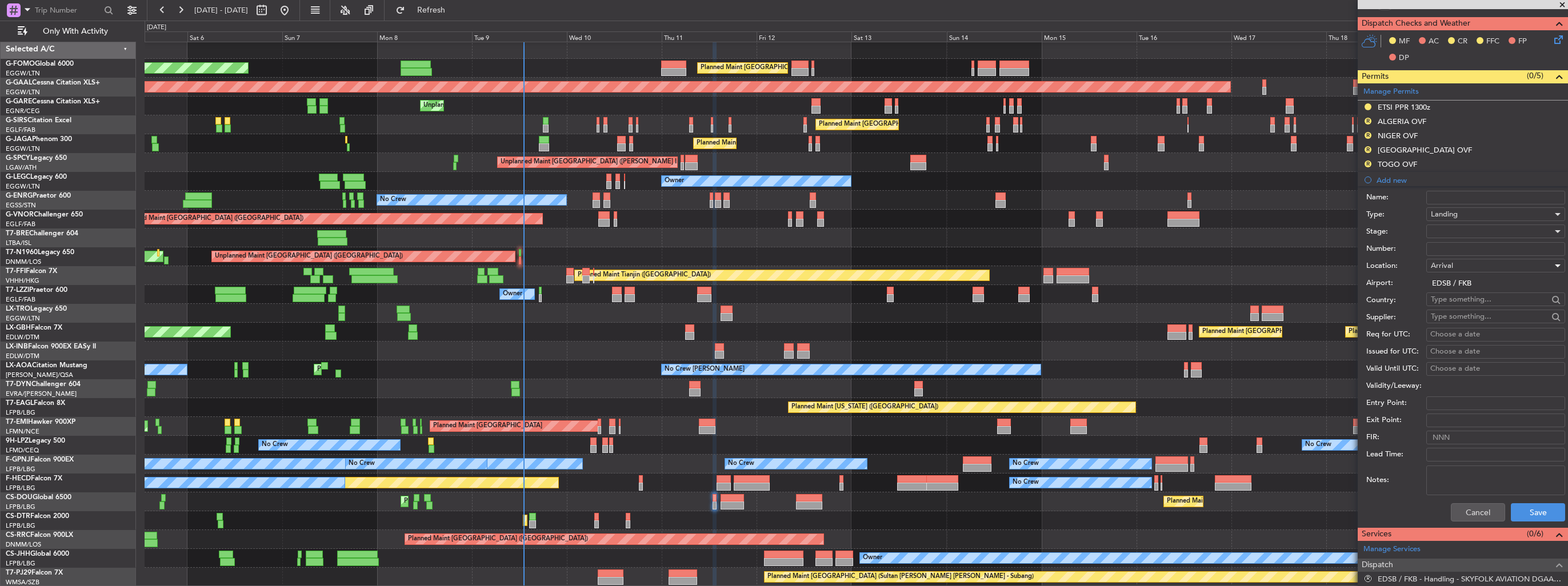
click at [1462, 228] on div at bounding box center [1491, 231] width 122 height 17
click at [1473, 308] on span "Requested" at bounding box center [1491, 305] width 120 height 17
click at [1513, 510] on button "Save" at bounding box center [1537, 512] width 54 height 18
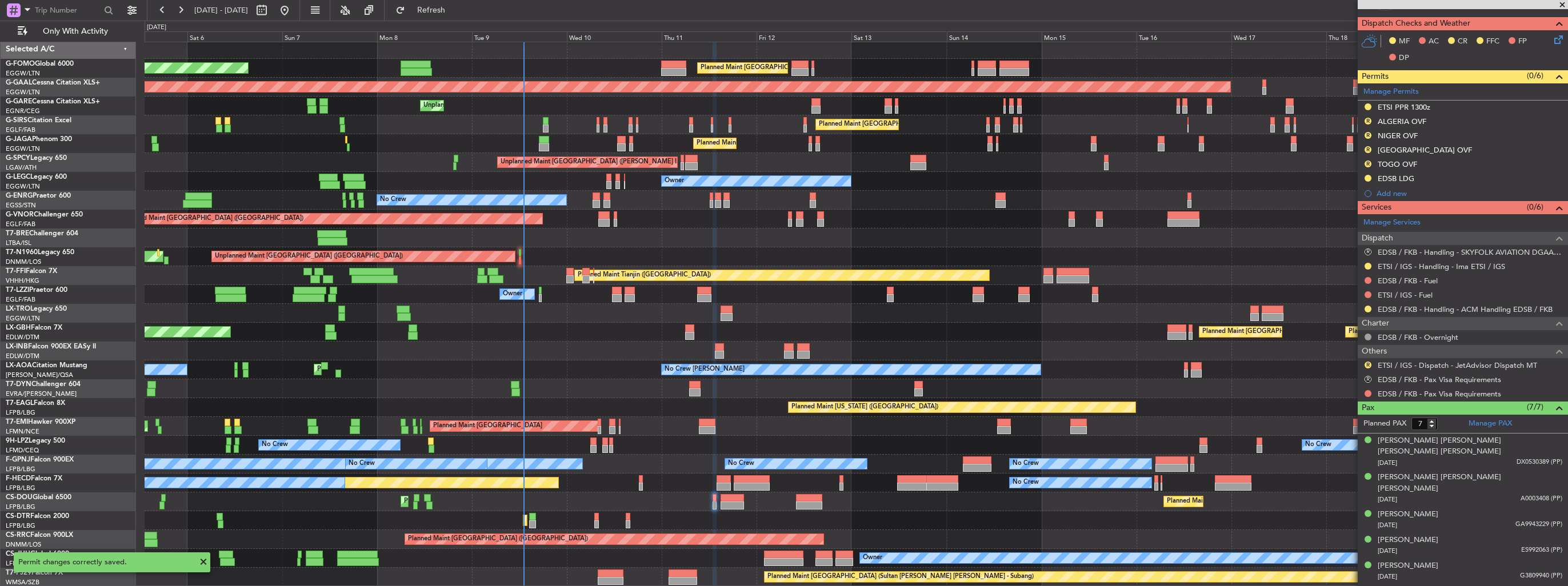
scroll to position [0, 0]
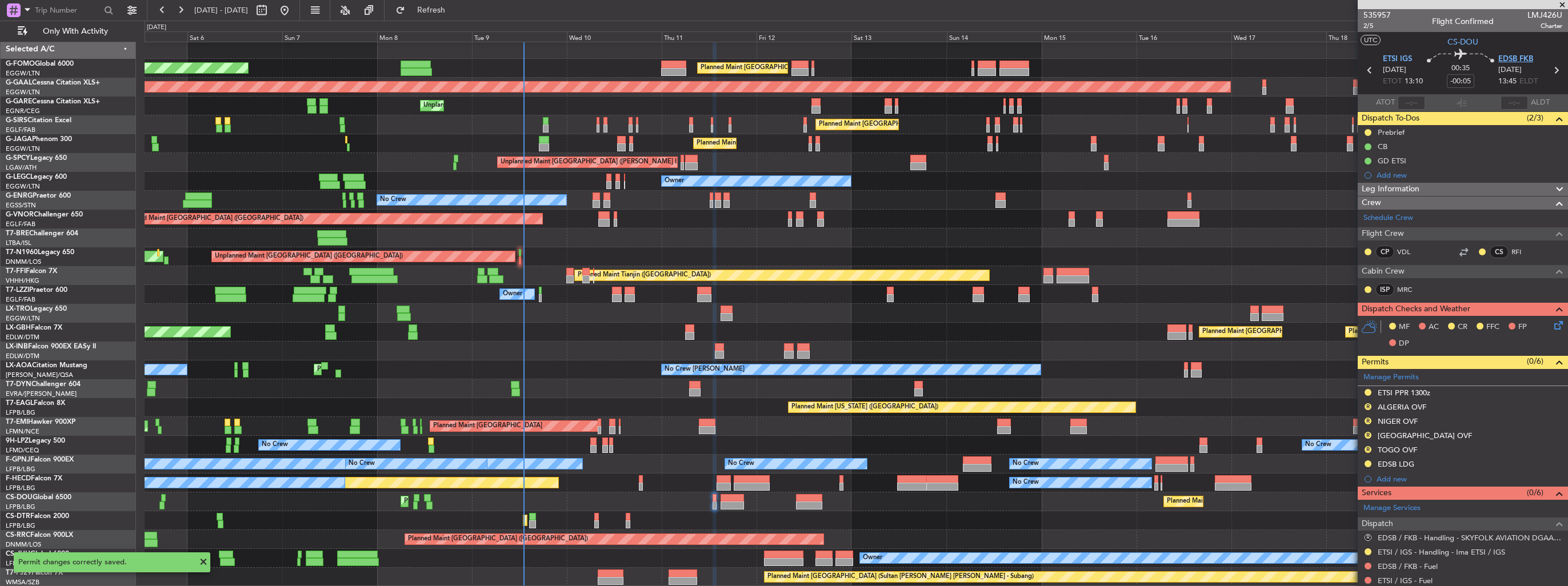
click at [1520, 58] on span "EDSB FKB" at bounding box center [1515, 59] width 35 height 11
click at [1388, 56] on span "ETSI IGS" at bounding box center [1397, 59] width 29 height 11
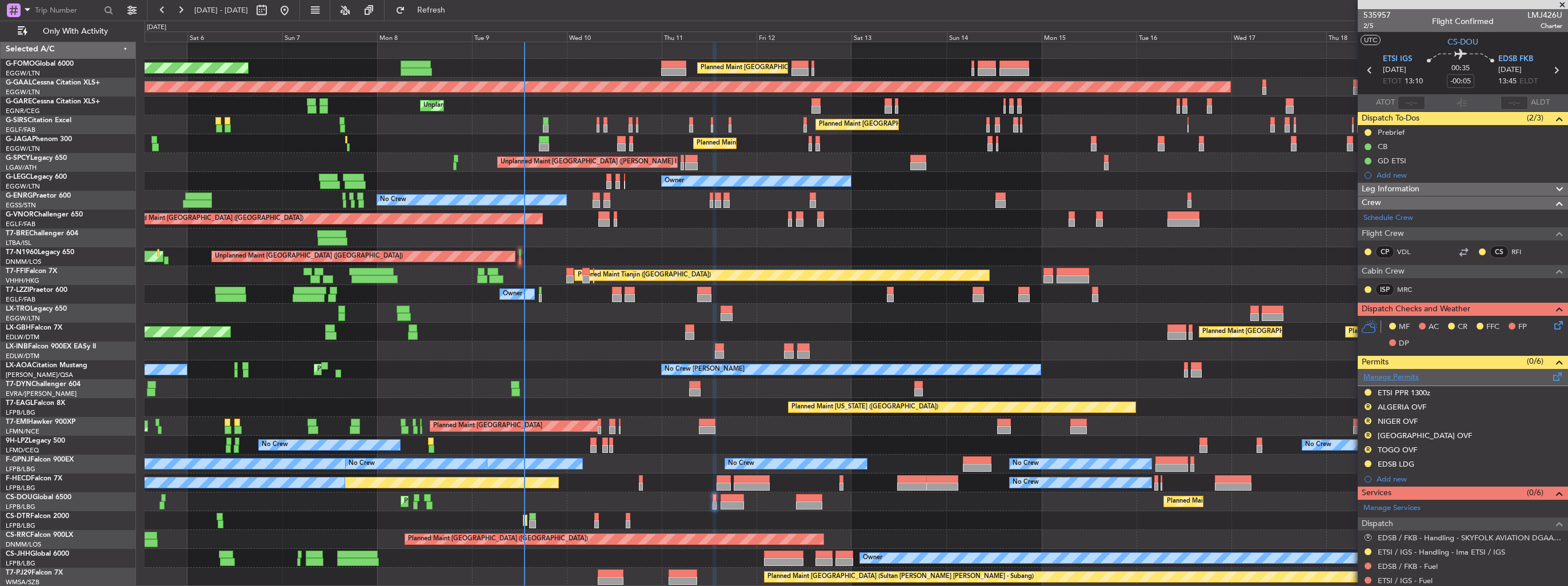
click at [1389, 376] on link "Manage Permits" at bounding box center [1391, 377] width 56 height 11
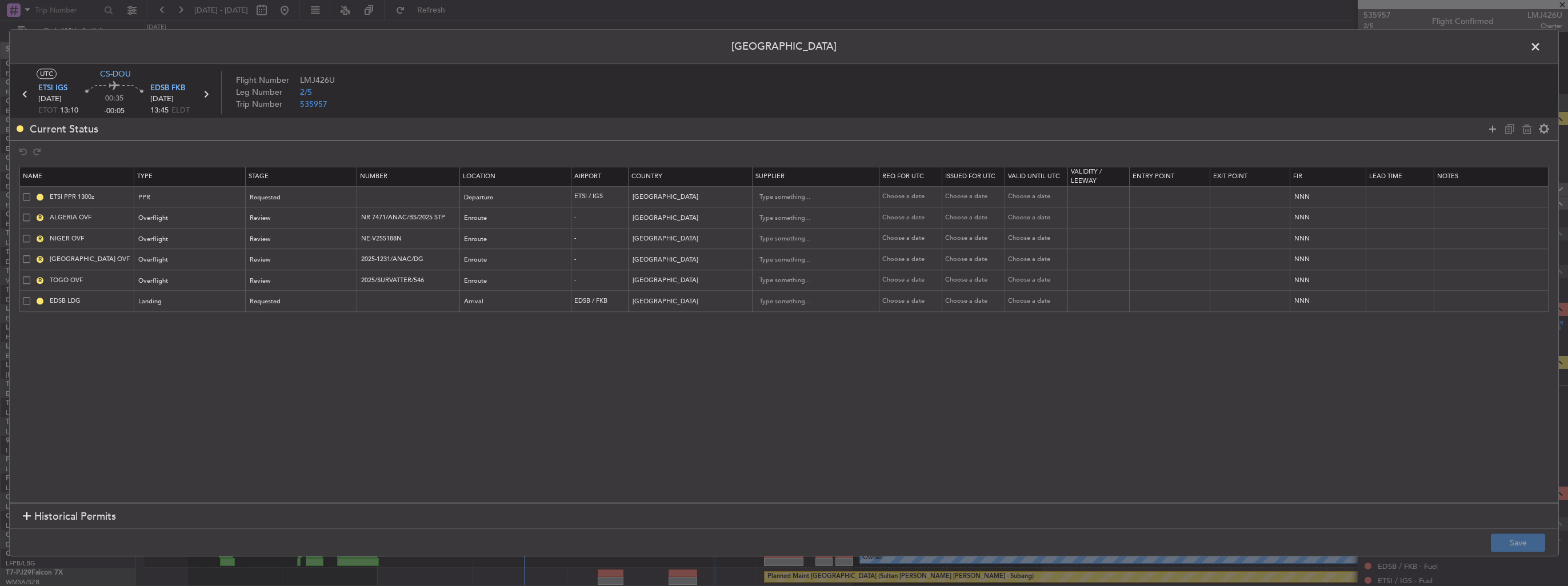
click at [26, 299] on span at bounding box center [26, 301] width 8 height 8
click at [31, 297] on input "checkbox" at bounding box center [31, 297] width 0 height 0
click at [1530, 129] on icon at bounding box center [1527, 129] width 14 height 14
click at [1507, 539] on button "Save" at bounding box center [1518, 544] width 54 height 18
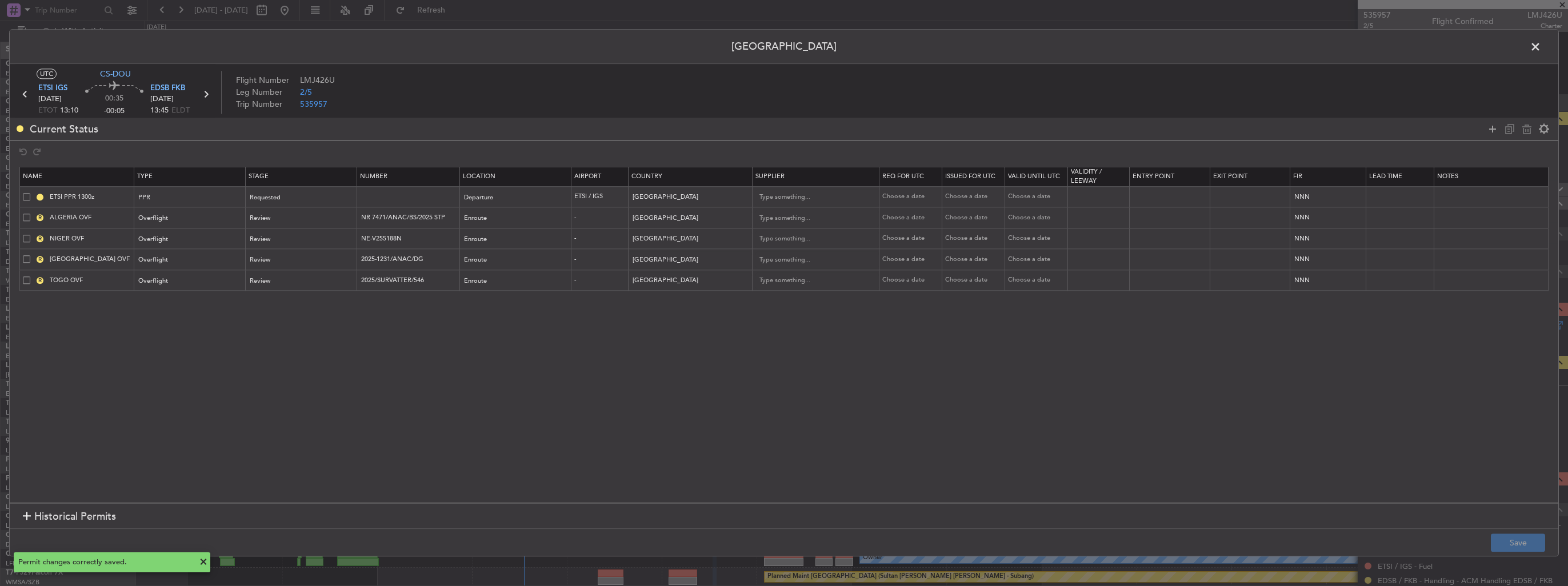
click at [1541, 49] on span at bounding box center [1541, 49] width 0 height 23
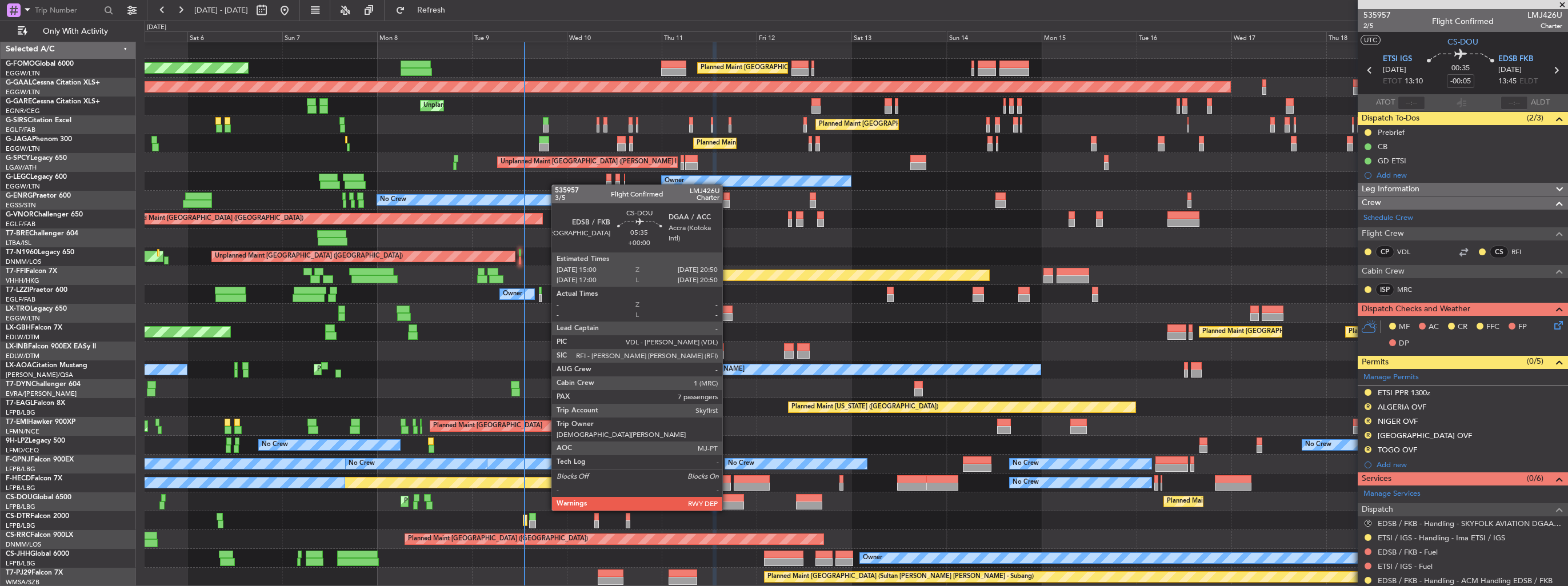
click at [728, 499] on div at bounding box center [732, 498] width 24 height 8
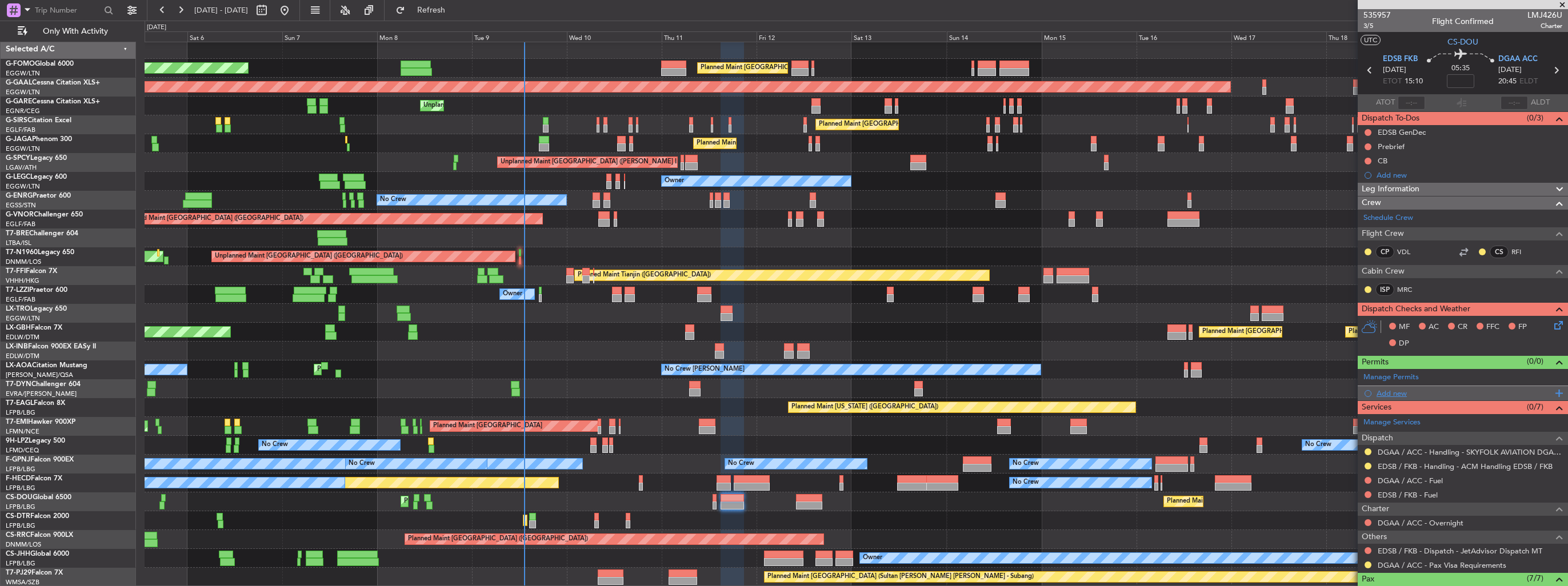
click at [1375, 392] on div "Add new" at bounding box center [1462, 393] width 210 height 15
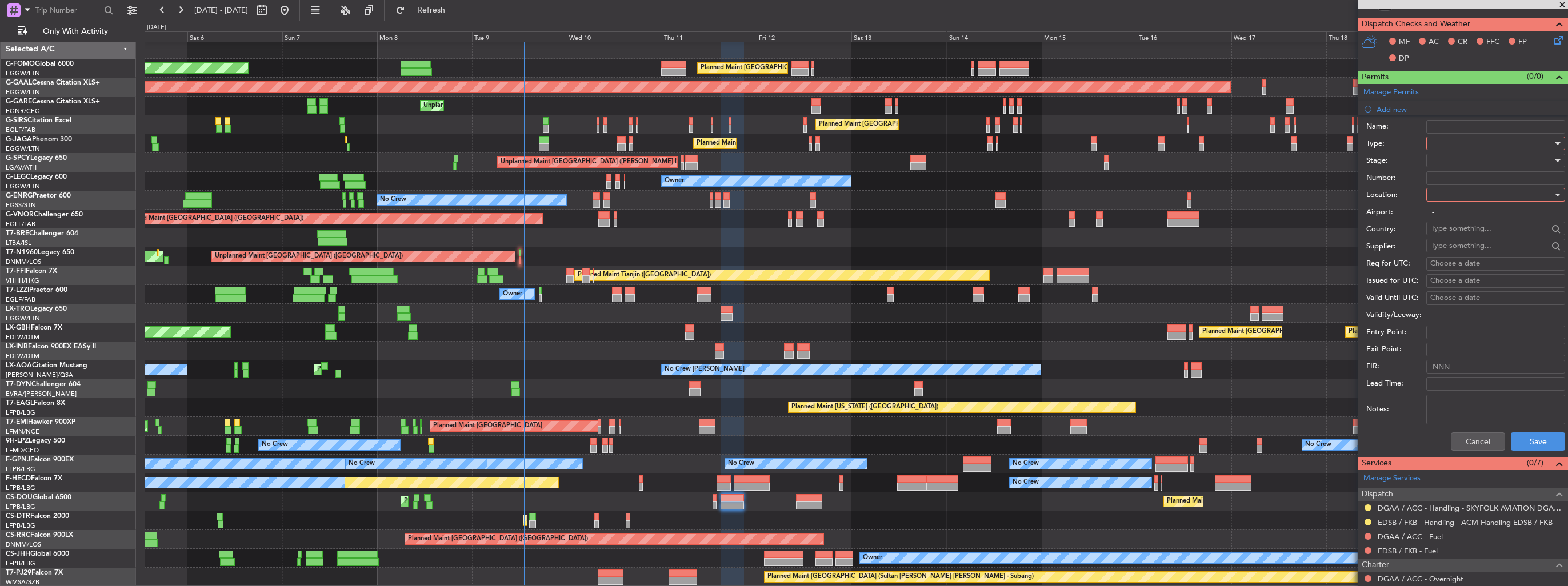
scroll to position [285, 0]
click at [1449, 137] on div at bounding box center [1491, 143] width 122 height 17
click at [1468, 267] on span "Landing" at bounding box center [1491, 267] width 120 height 17
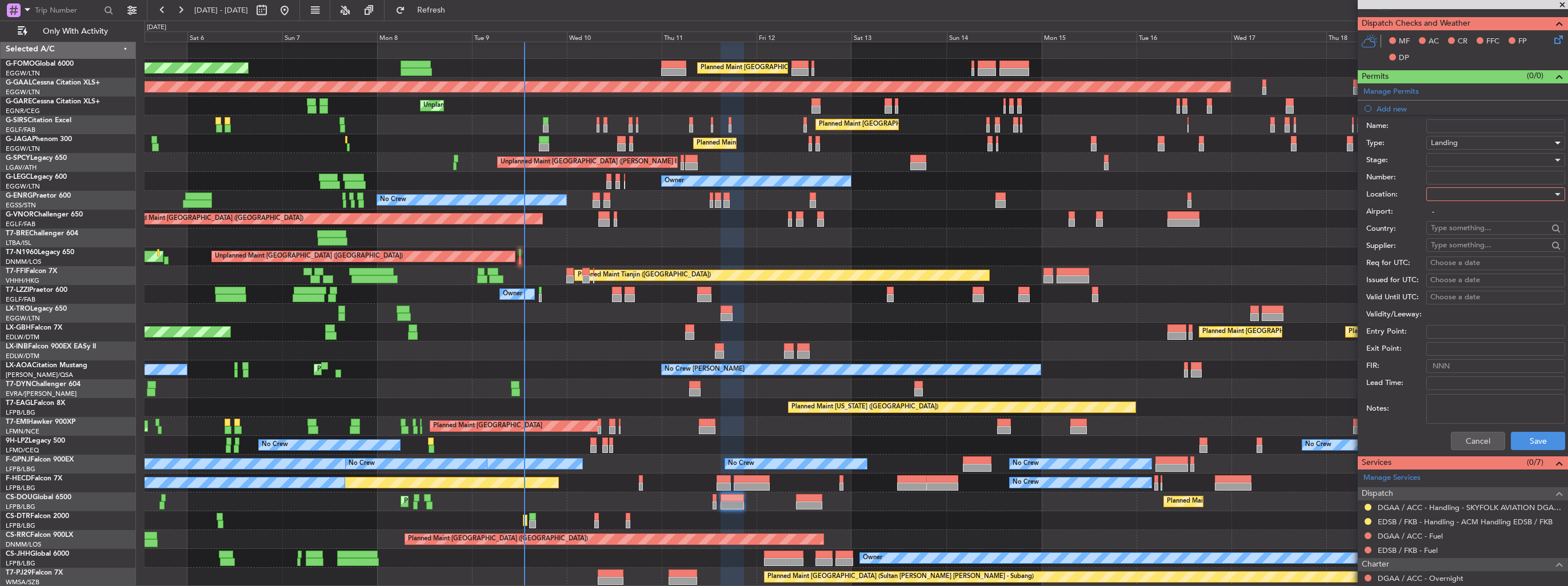
click at [1469, 193] on div at bounding box center [1491, 194] width 122 height 17
click at [1465, 251] on span "Arrival" at bounding box center [1491, 251] width 120 height 17
type input "DGAA / ACC"
click at [1472, 163] on div at bounding box center [1491, 160] width 122 height 17
click at [1468, 237] on span "Requested" at bounding box center [1491, 233] width 120 height 17
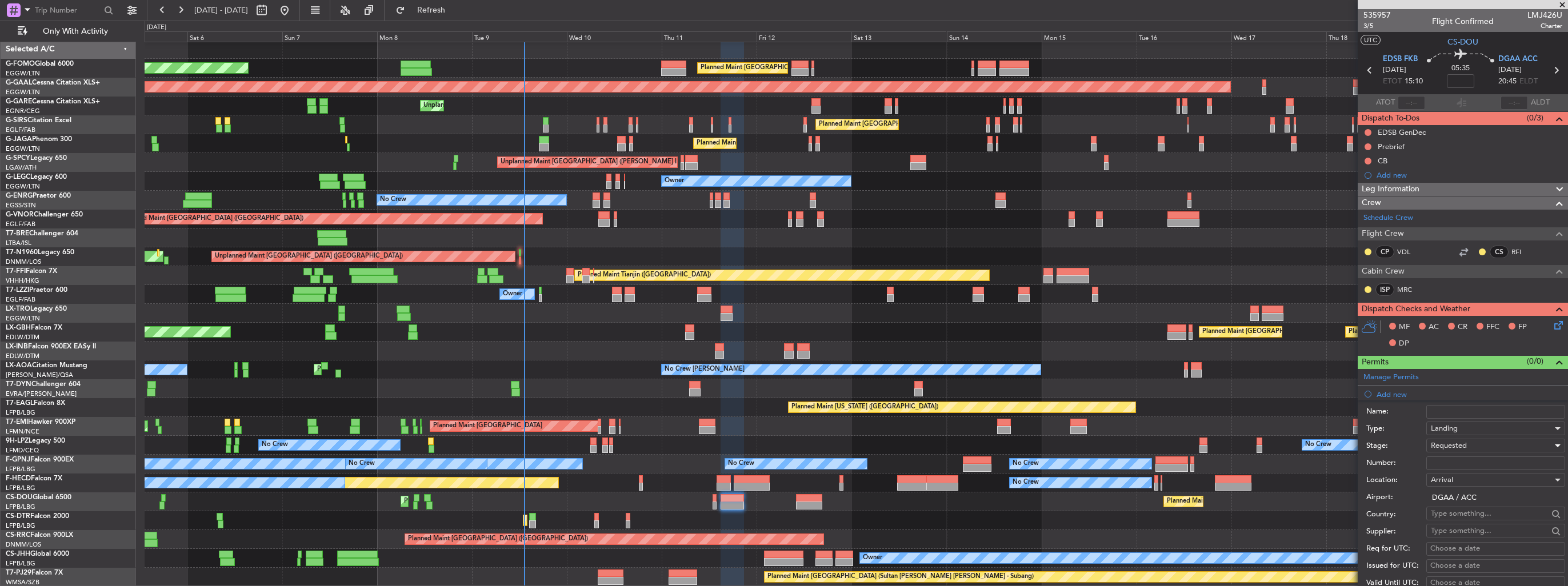
scroll to position [343, 0]
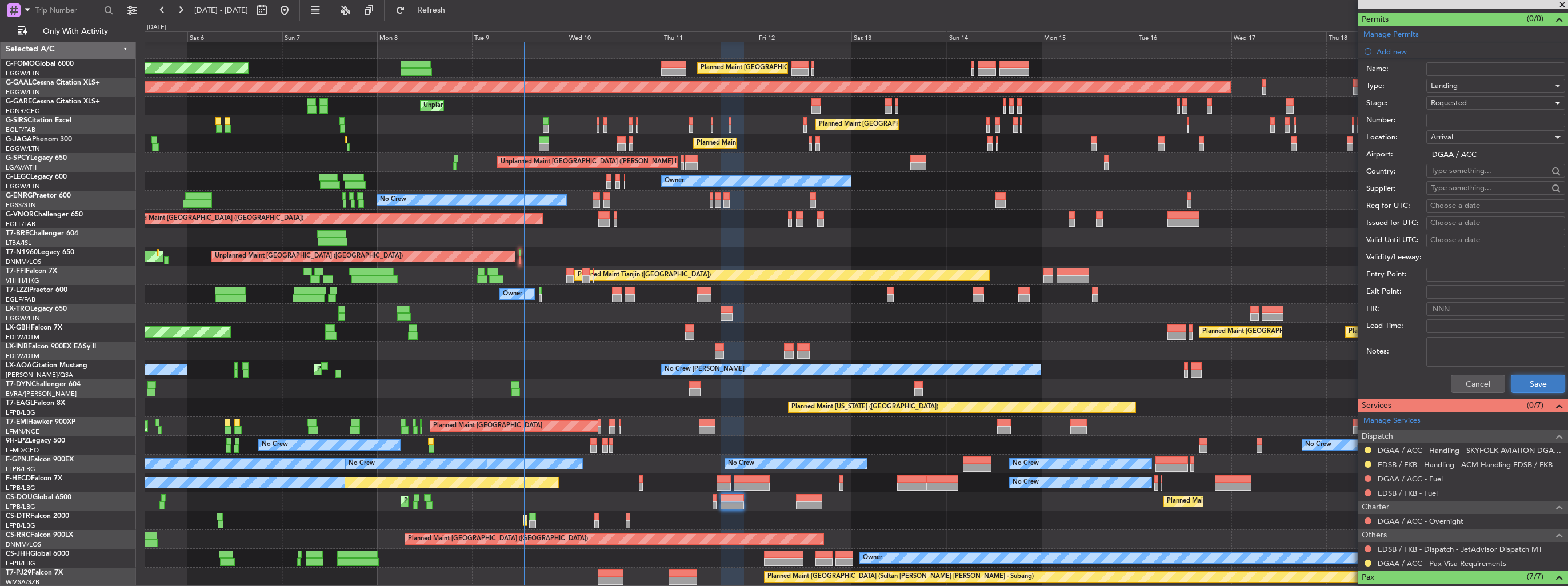
click at [1520, 387] on button "Save" at bounding box center [1537, 384] width 54 height 18
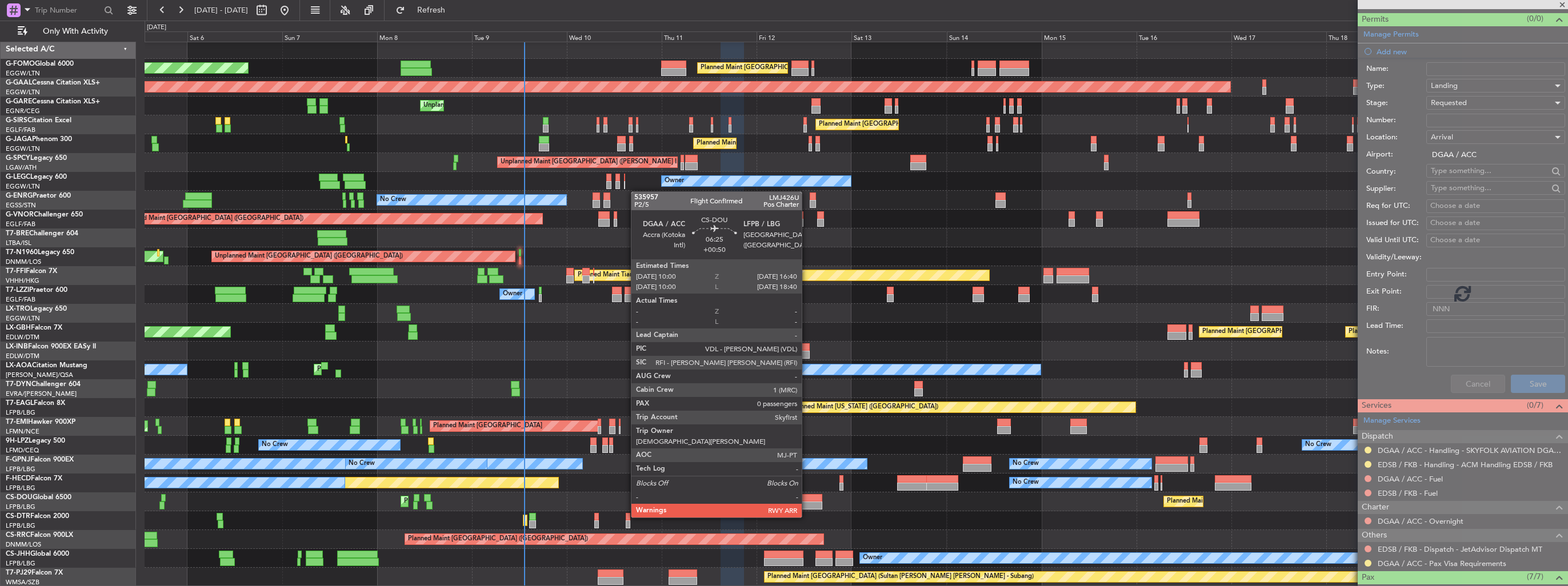
scroll to position [210, 0]
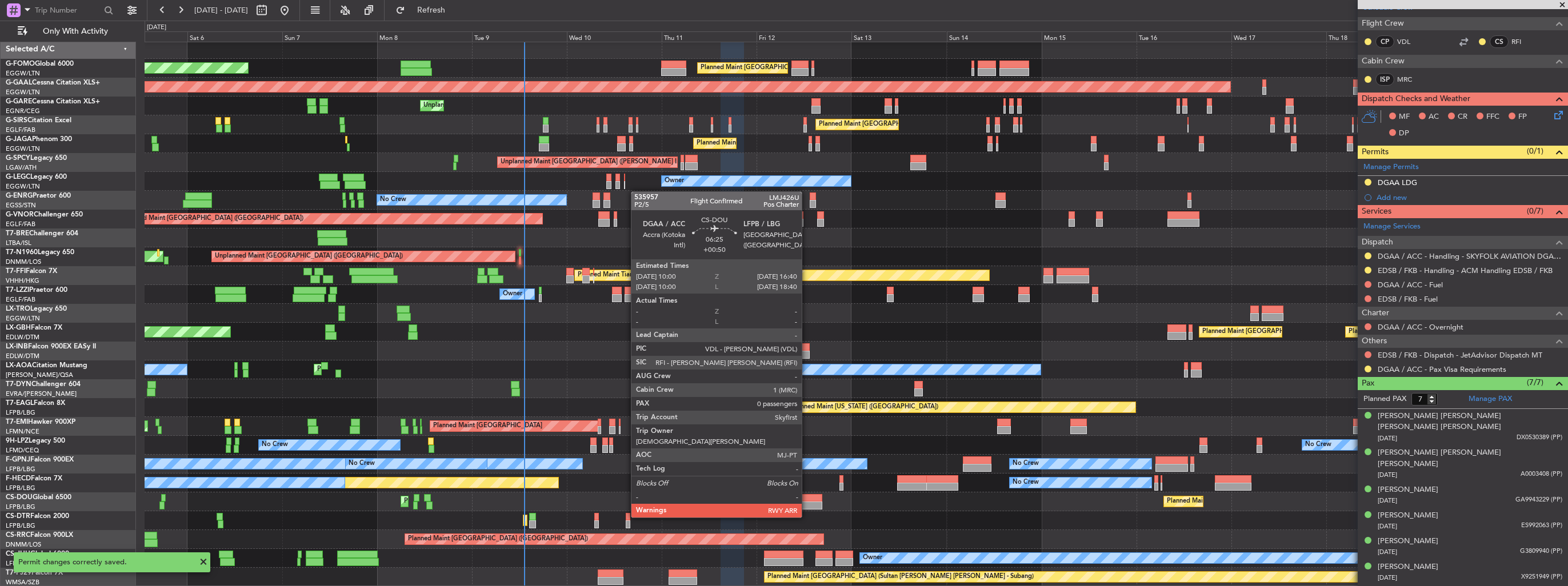
click at [807, 506] on div at bounding box center [809, 505] width 27 height 8
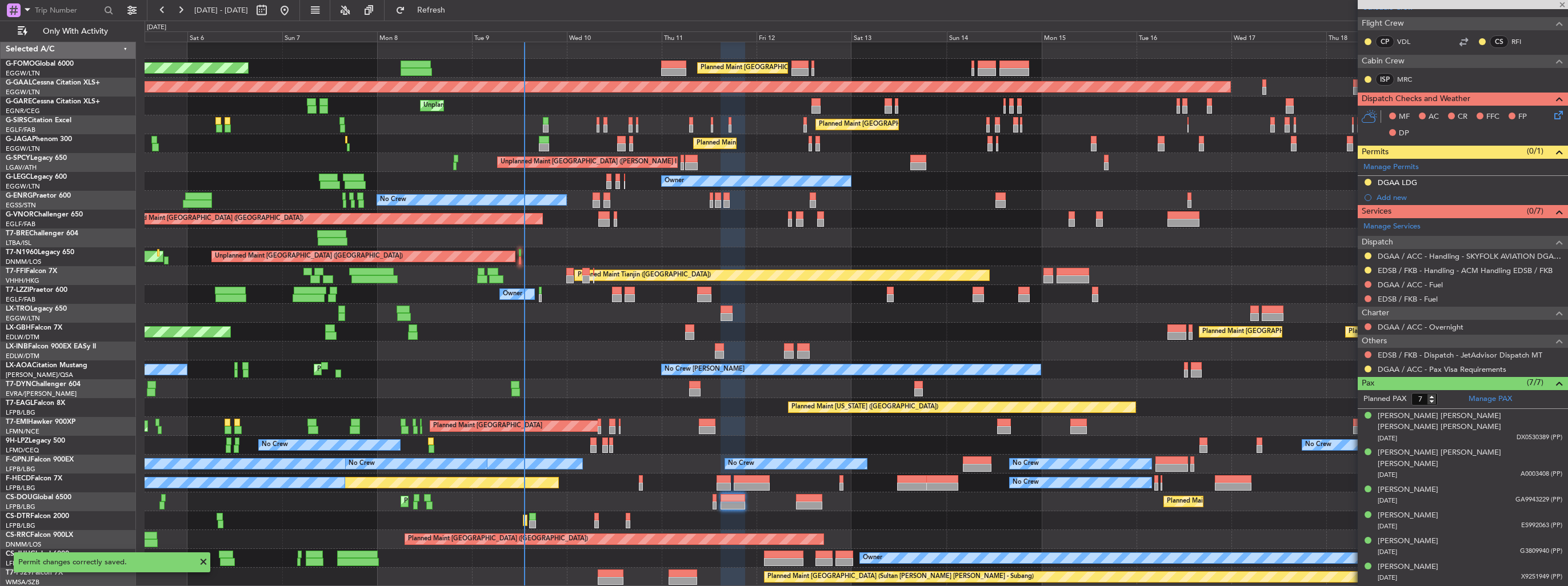
type input "+00:50"
type input "0"
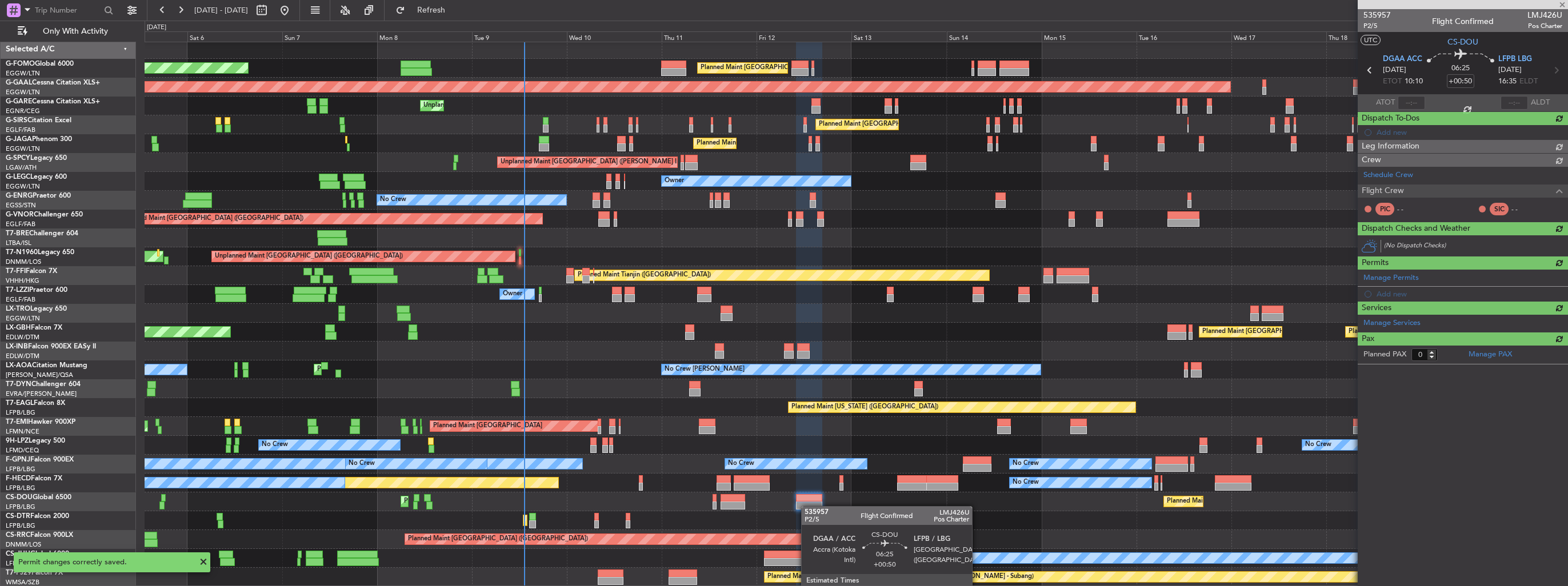
scroll to position [0, 0]
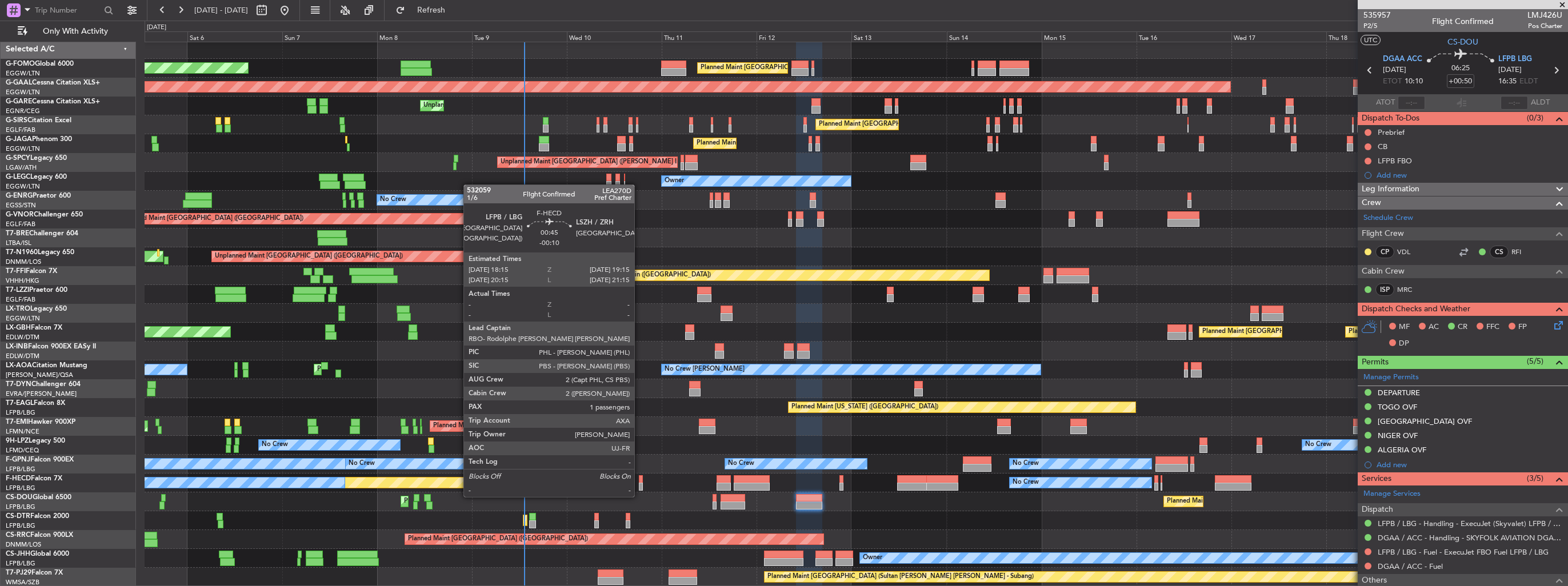
click at [640, 486] on div at bounding box center [641, 486] width 4 height 8
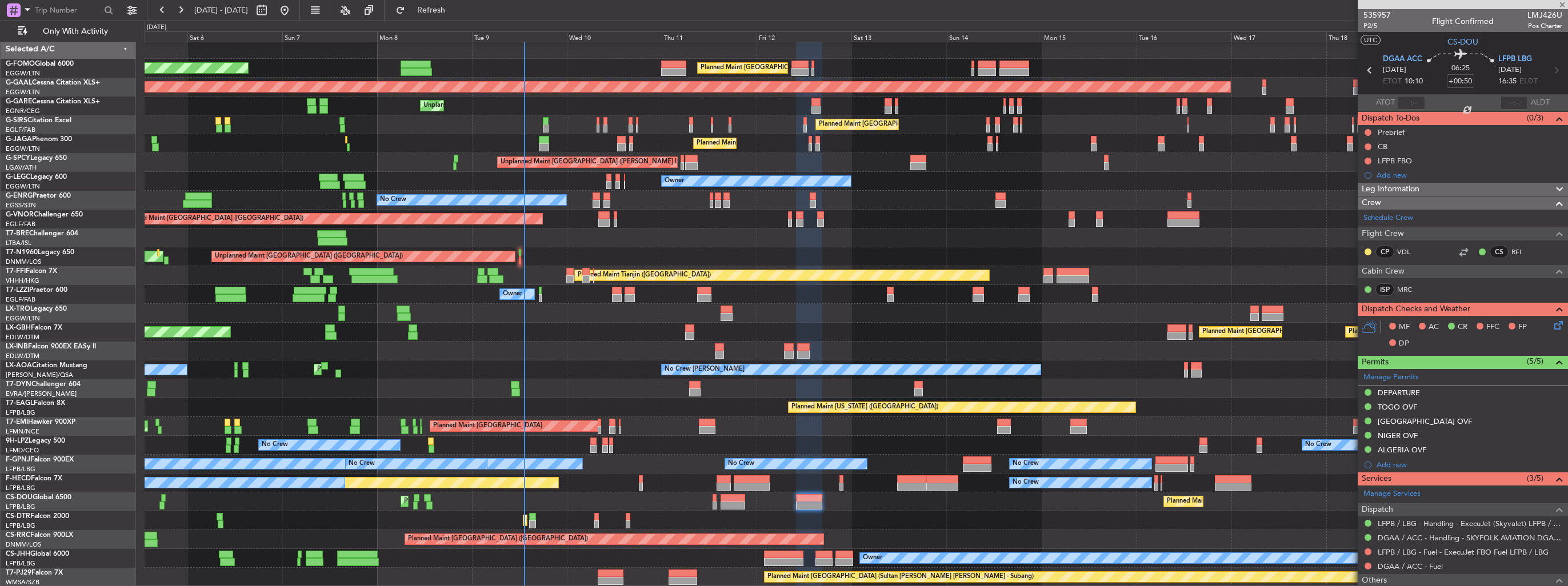
type input "-00:10"
type input "1"
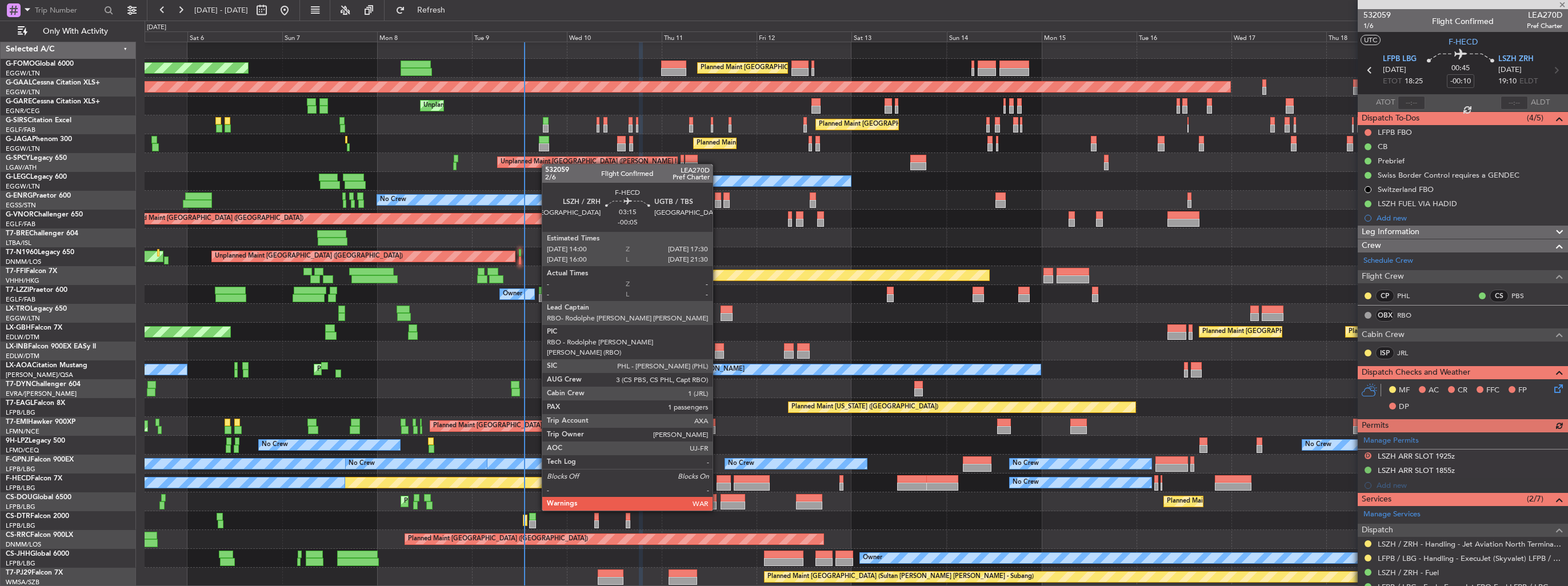
click at [720, 481] on div at bounding box center [723, 479] width 15 height 8
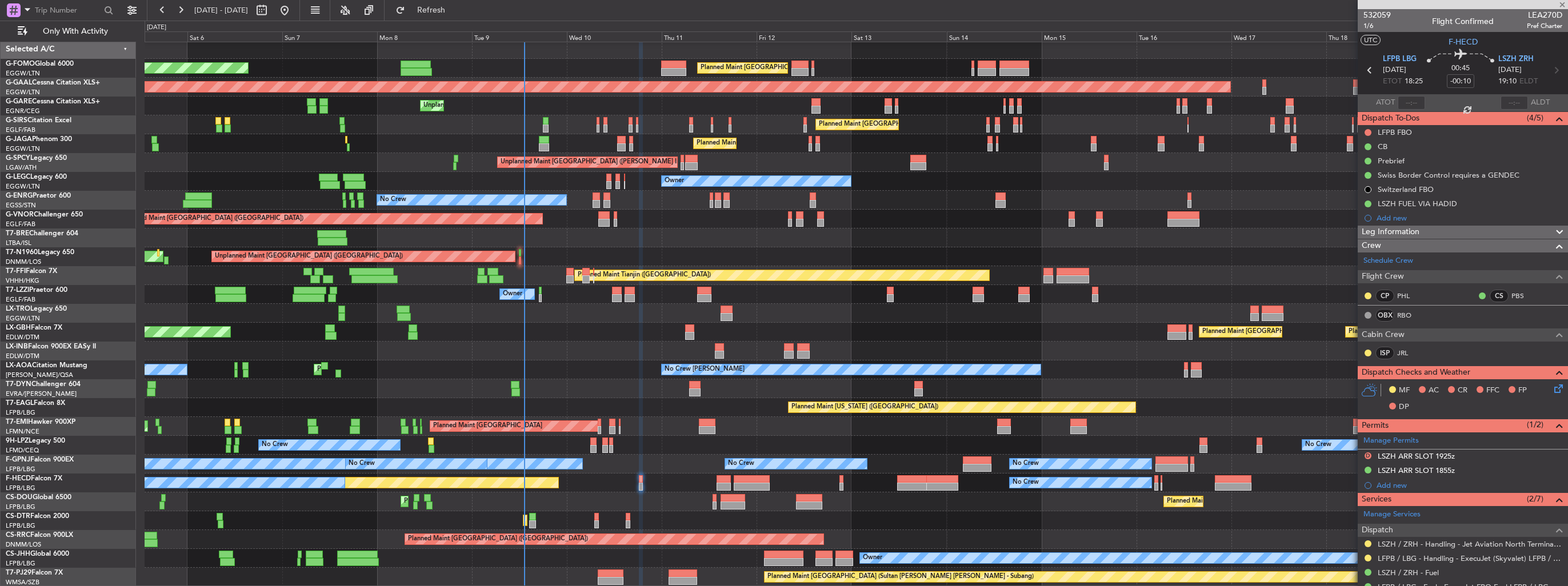
type input "-00:05"
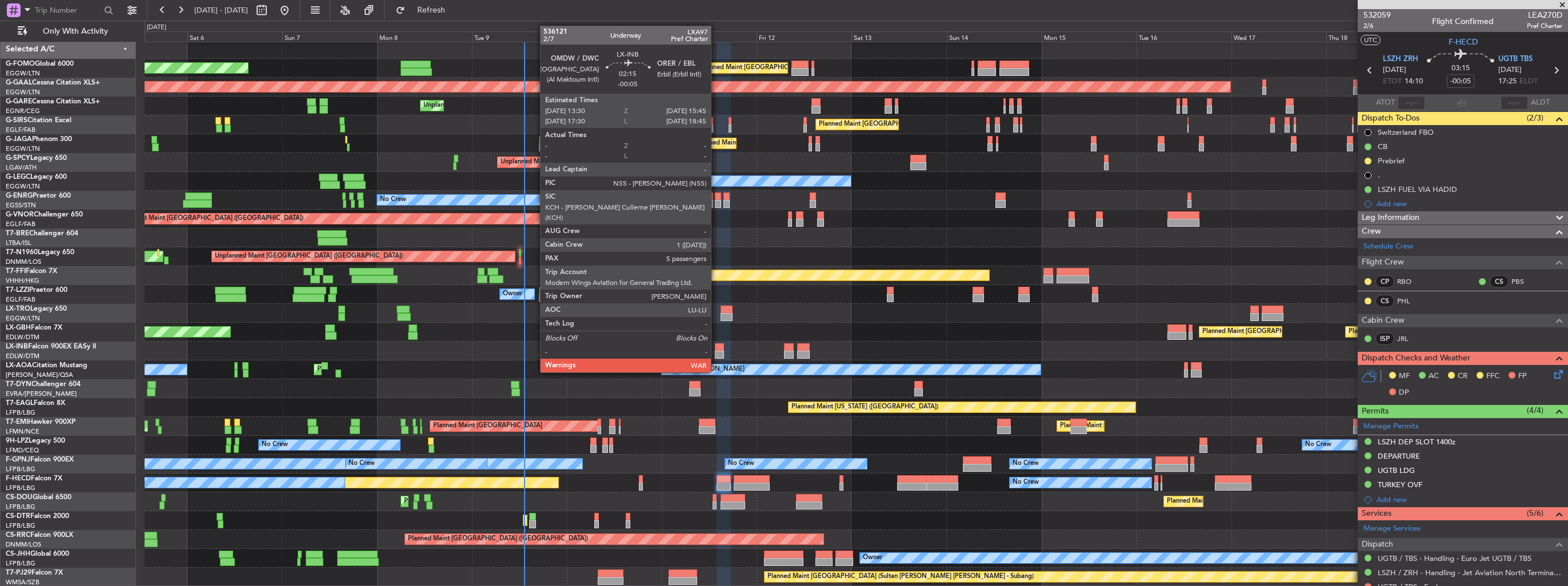
click at [716, 351] on div at bounding box center [719, 354] width 9 height 8
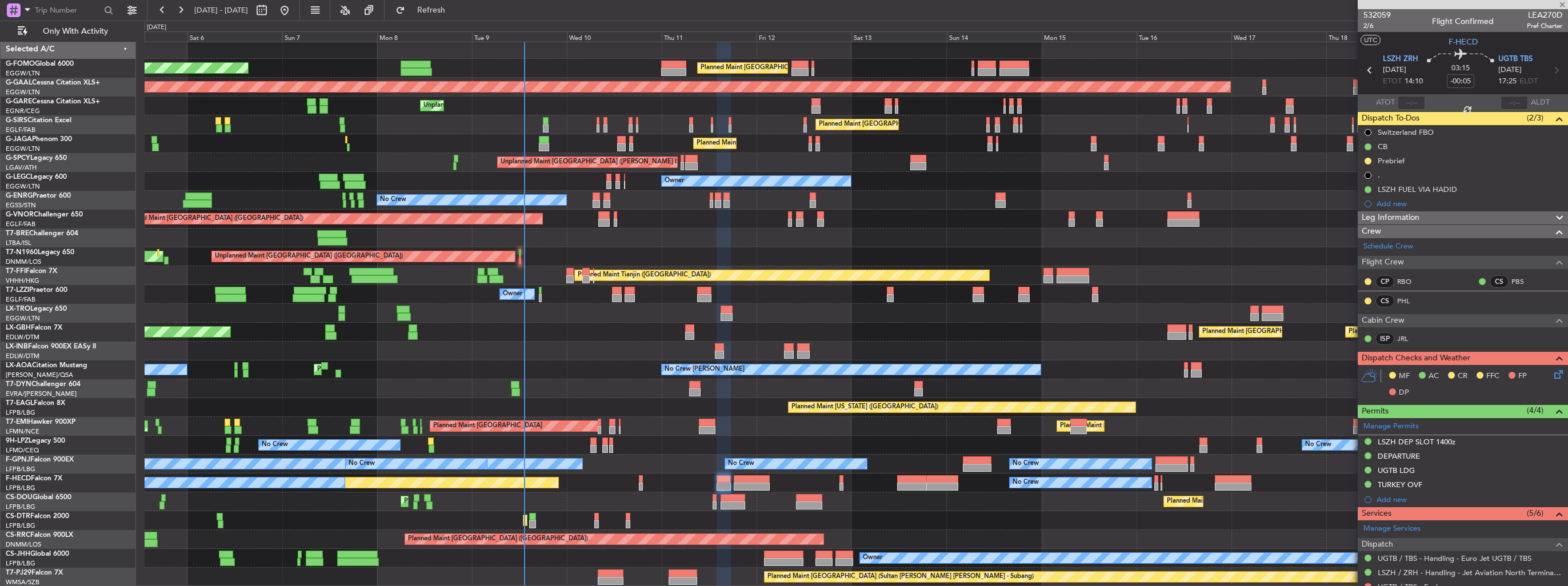
type input "5"
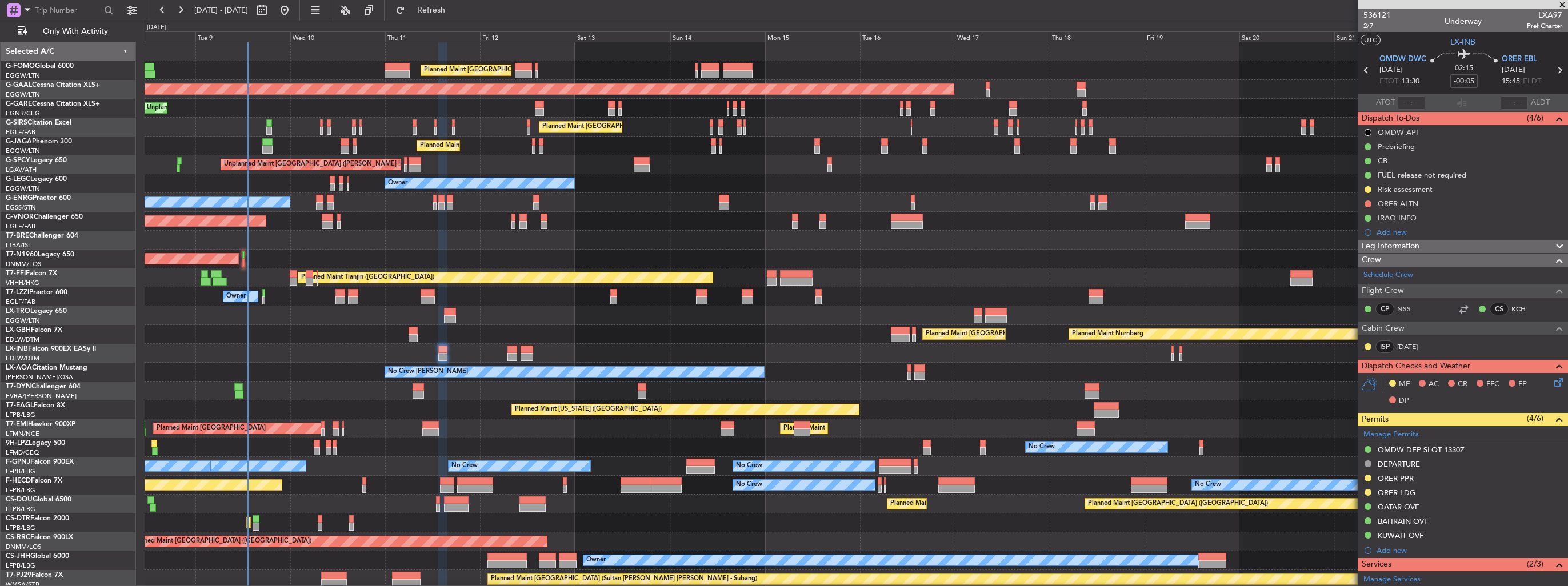
click at [837, 362] on div "Planned Maint [GEOGRAPHIC_DATA] ([GEOGRAPHIC_DATA]) Planned Maint [GEOGRAPHIC_D…" at bounding box center [856, 316] width 1423 height 547
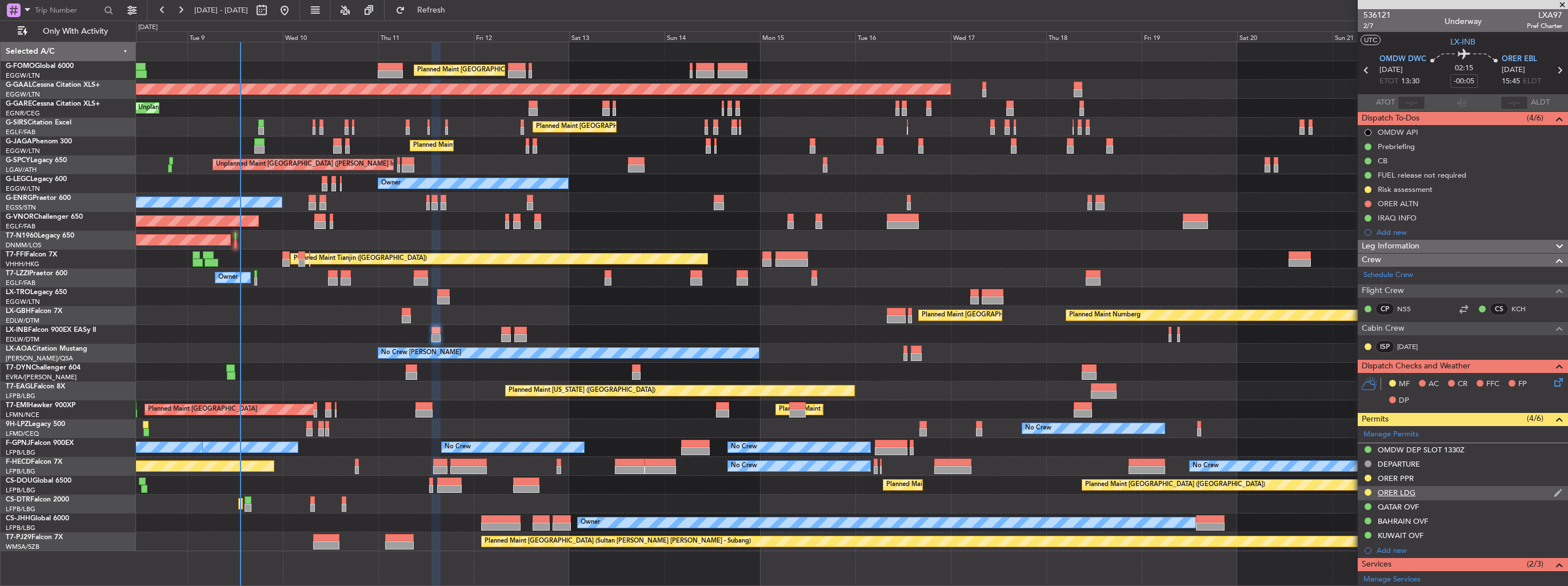
click at [1553, 491] on img at bounding box center [1558, 493] width 8 height 10
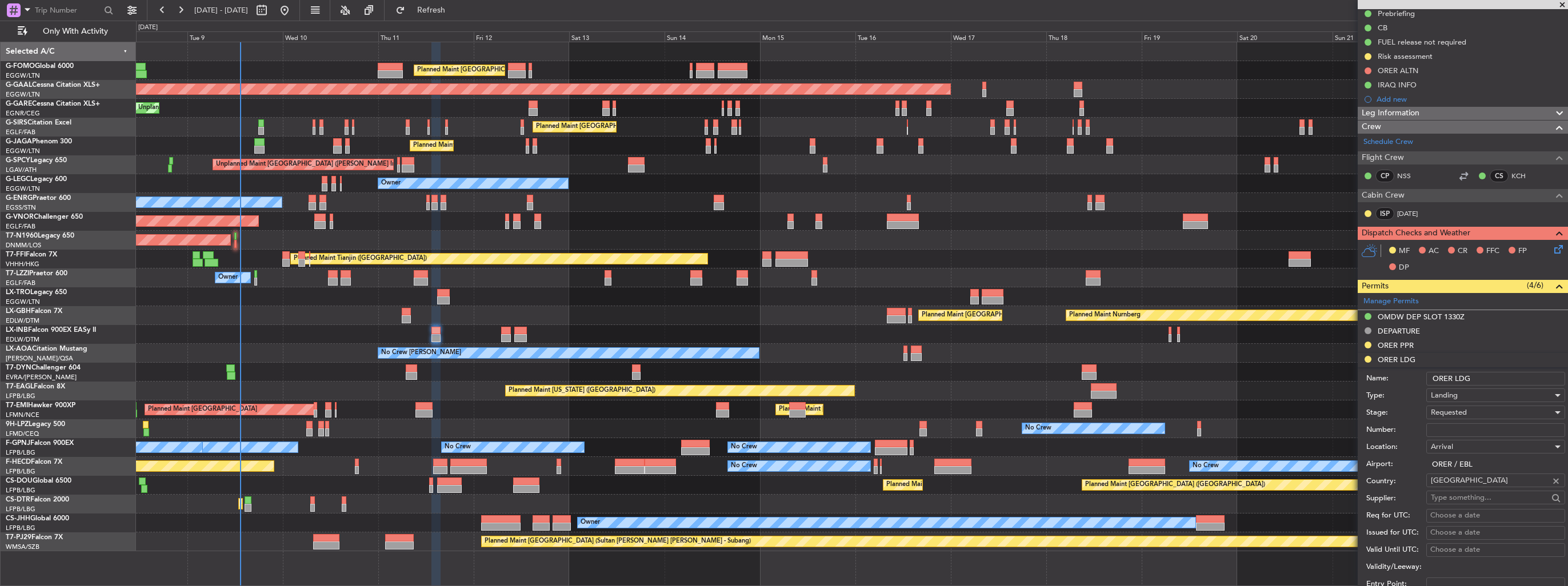
scroll to position [171, 0]
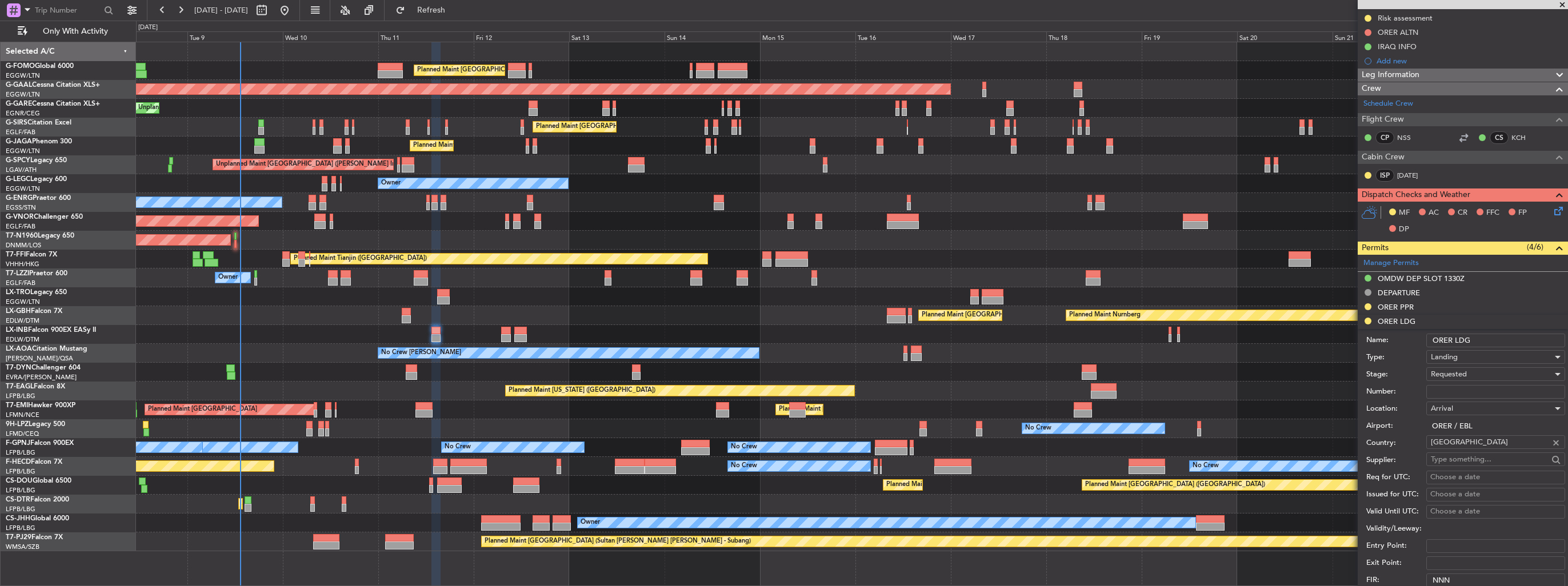
click at [1476, 392] on input "Number:" at bounding box center [1495, 392] width 138 height 14
paste input "LND 51211"
click at [1458, 390] on input "LND 51211" at bounding box center [1495, 392] width 138 height 14
click at [1456, 390] on input "LND 51211" at bounding box center [1495, 392] width 138 height 14
type input "LND51211"
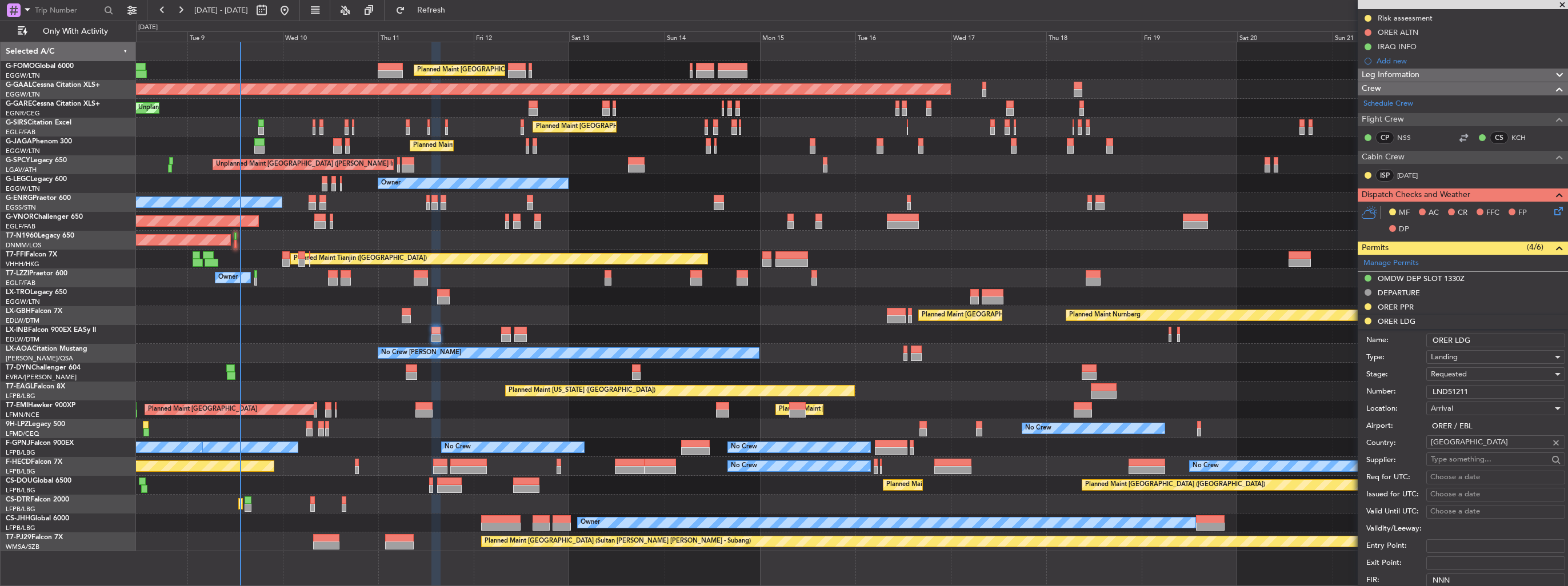
click at [1460, 377] on span "Requested" at bounding box center [1449, 374] width 36 height 10
click at [1465, 454] on span "Received OK" at bounding box center [1491, 460] width 120 height 17
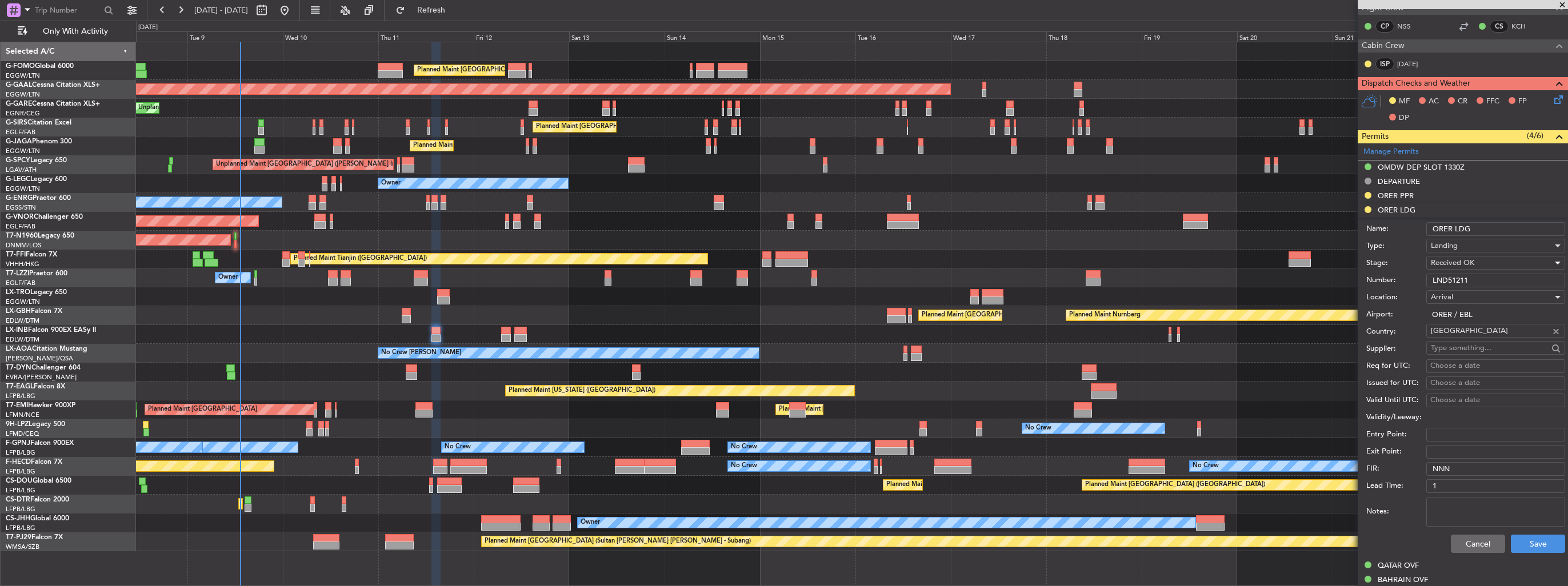
scroll to position [400, 0]
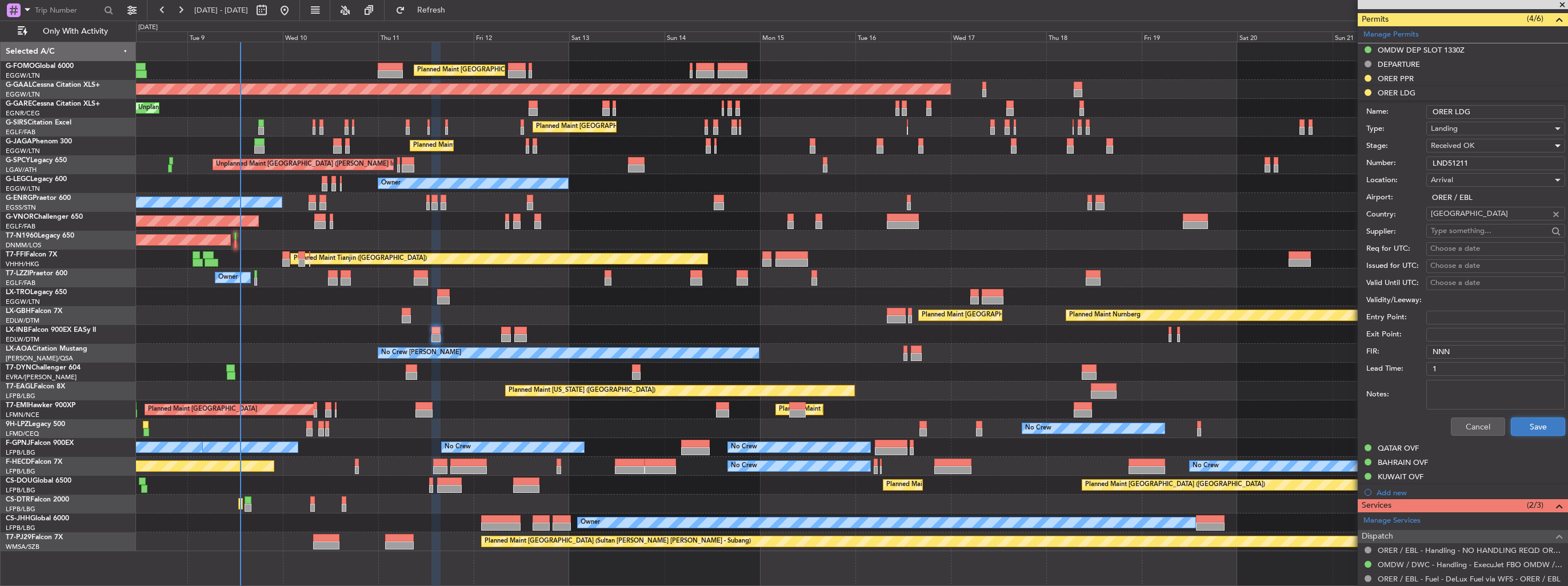
click at [1510, 422] on button "Save" at bounding box center [1537, 427] width 54 height 18
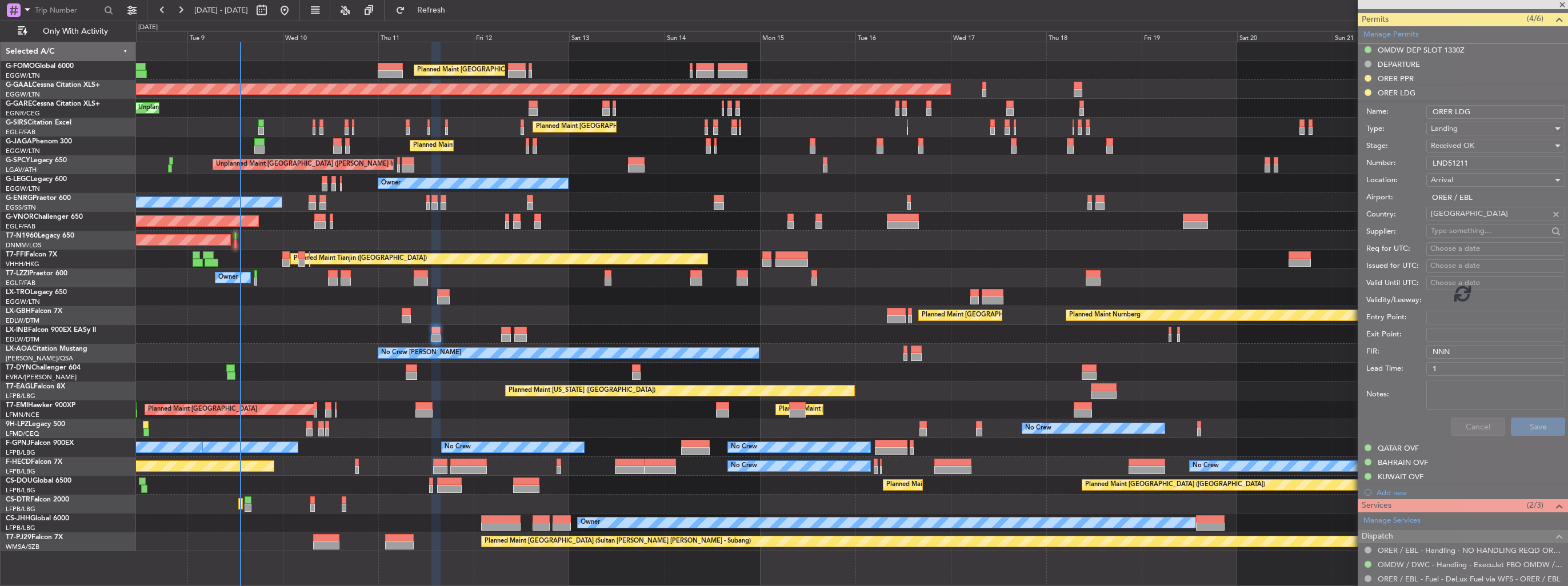
scroll to position [305, 0]
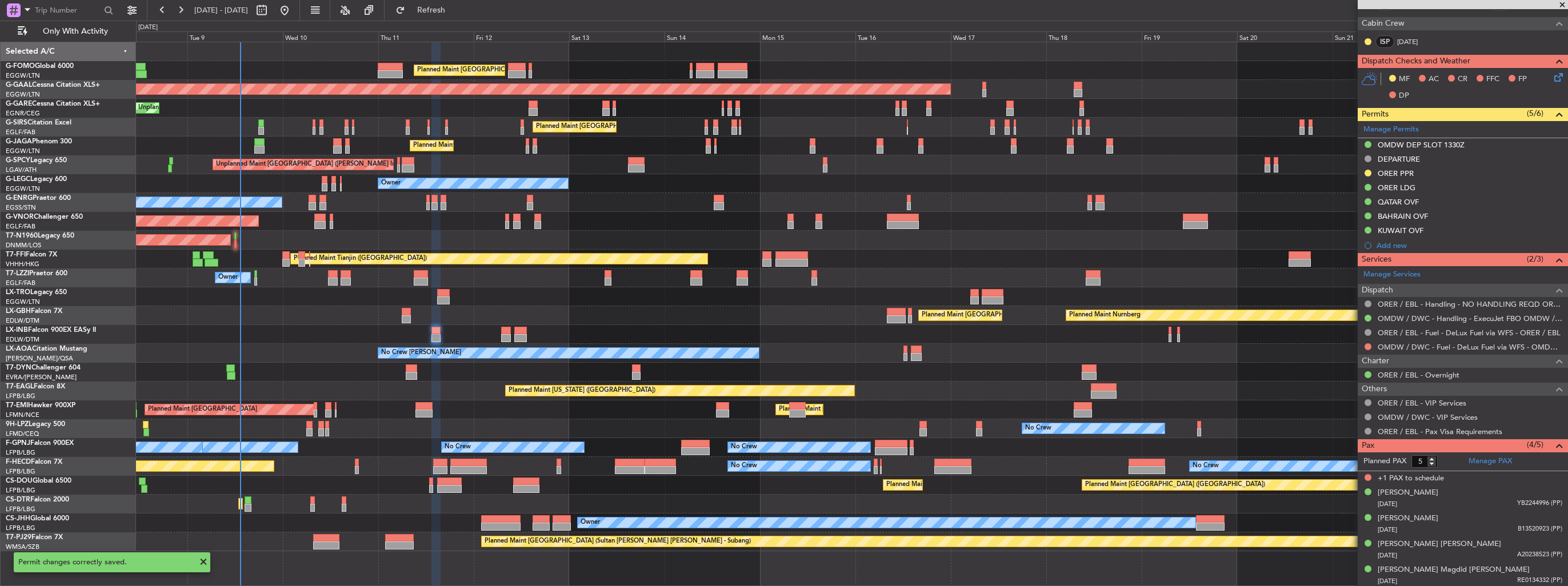
type input "4"
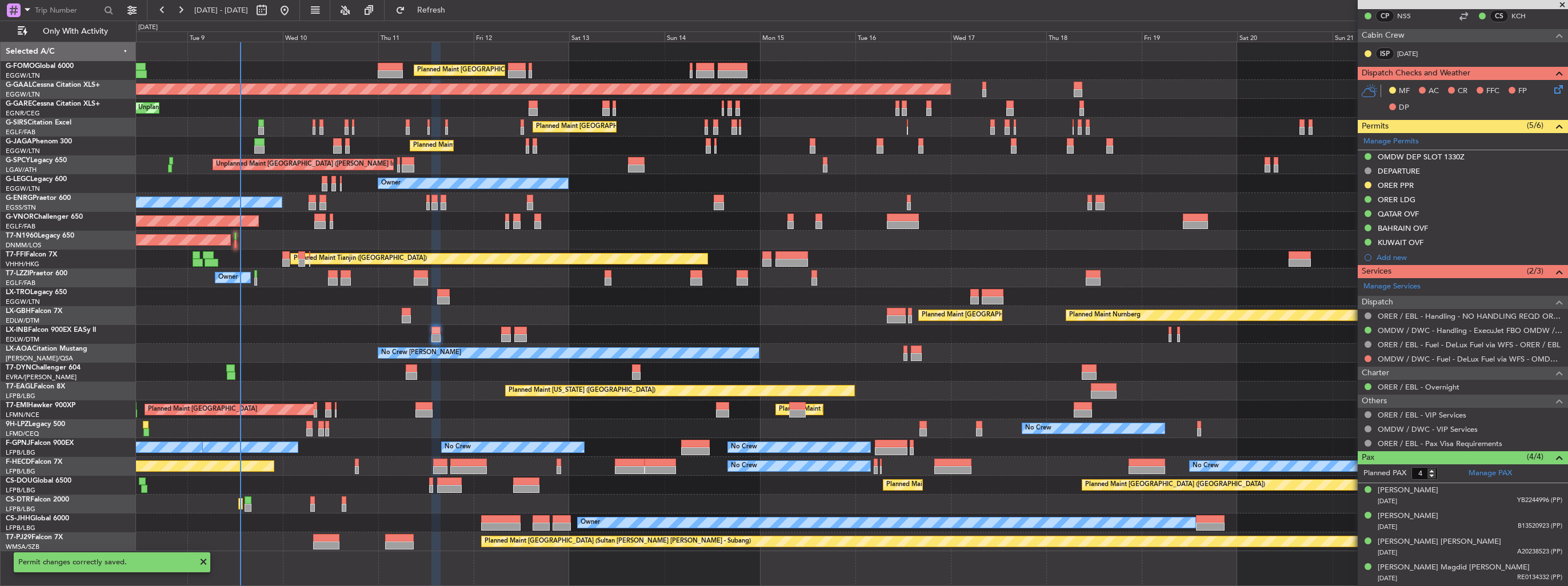
scroll to position [290, 0]
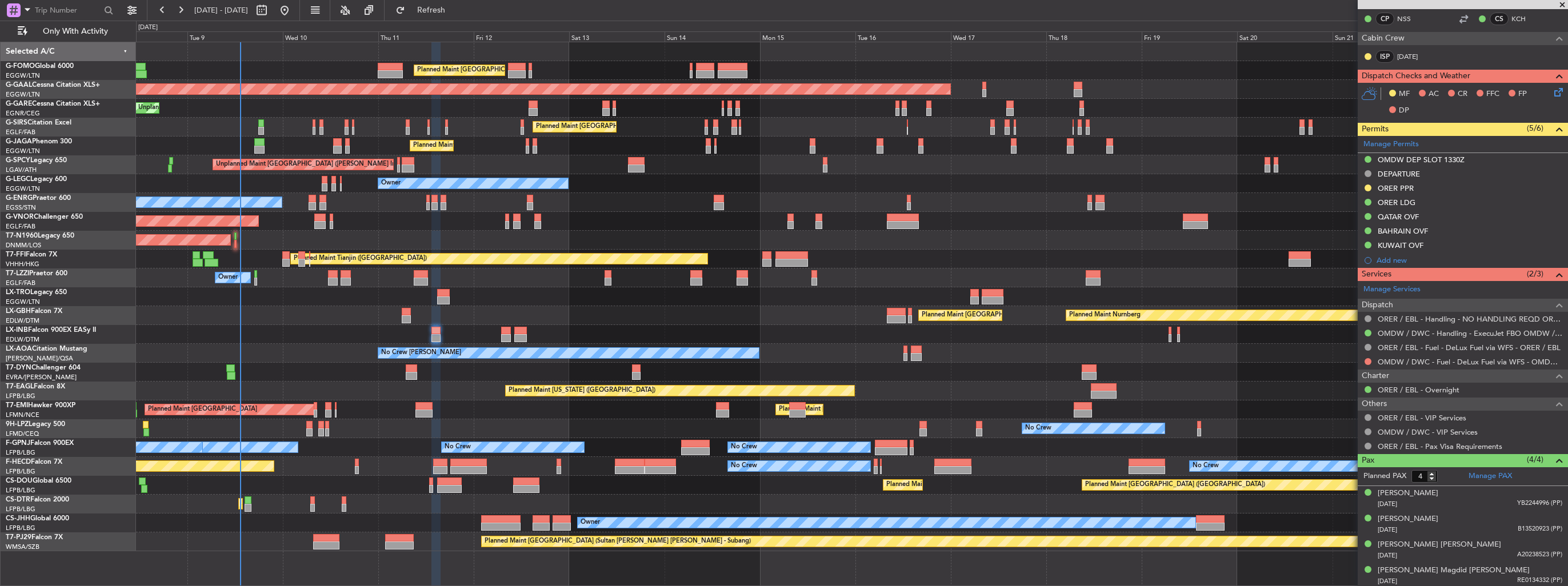
click at [898, 335] on div at bounding box center [851, 334] width 1431 height 19
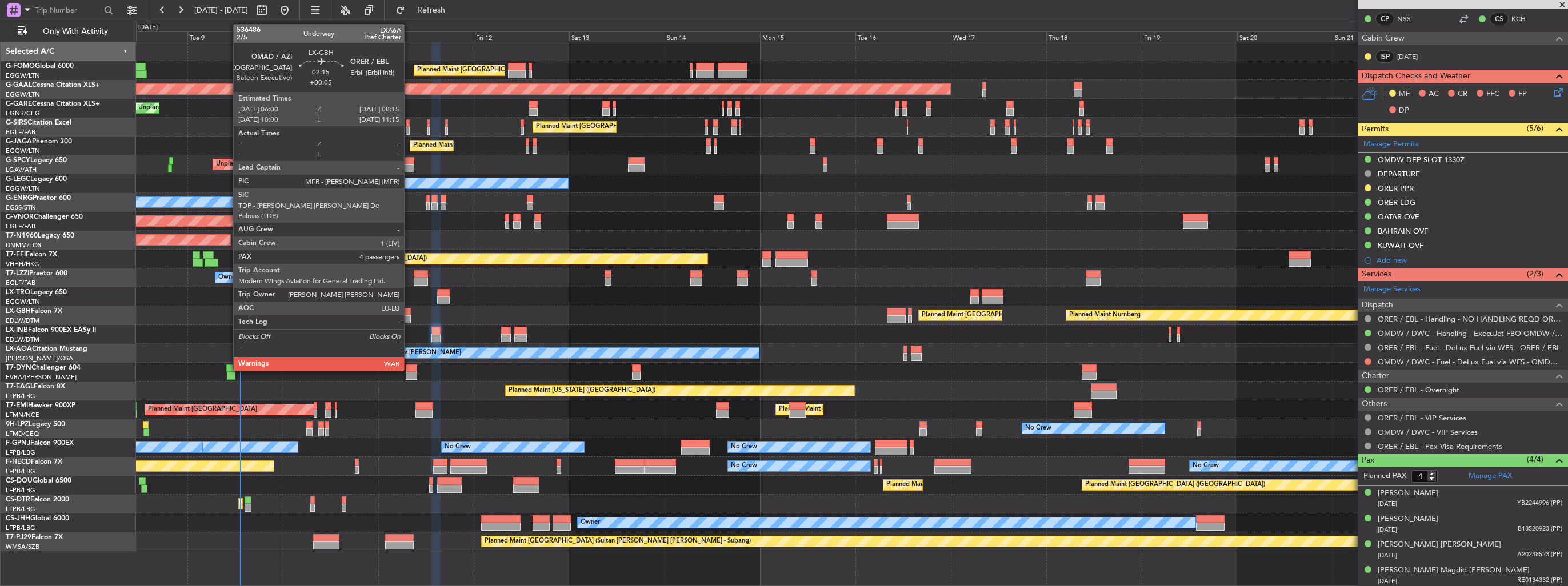
click at [409, 319] on div at bounding box center [406, 319] width 9 height 8
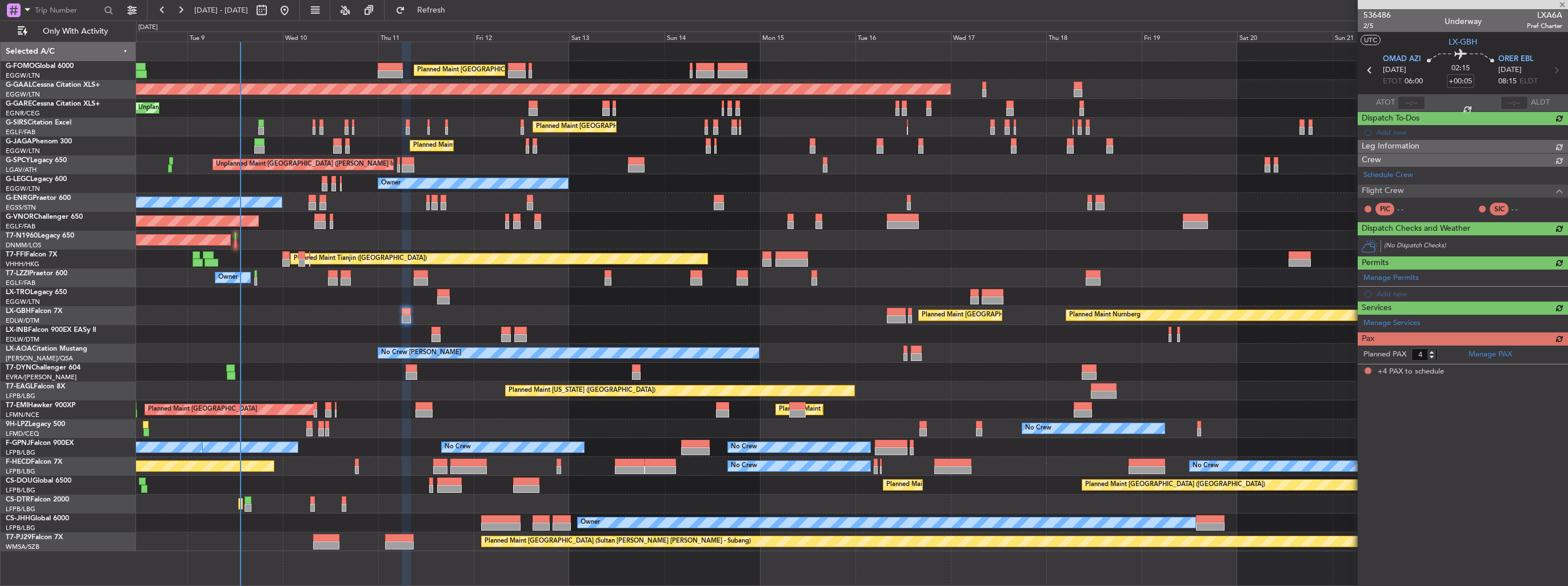
scroll to position [0, 0]
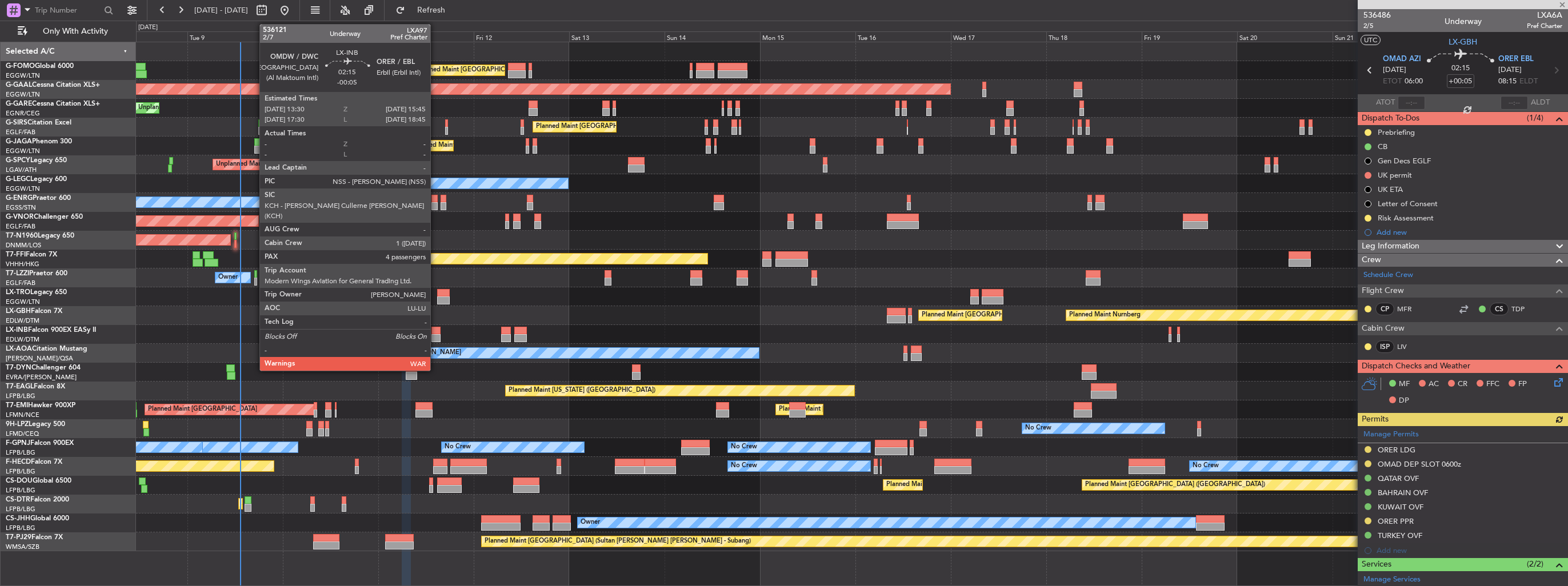
click at [436, 338] on div at bounding box center [436, 338] width 9 height 8
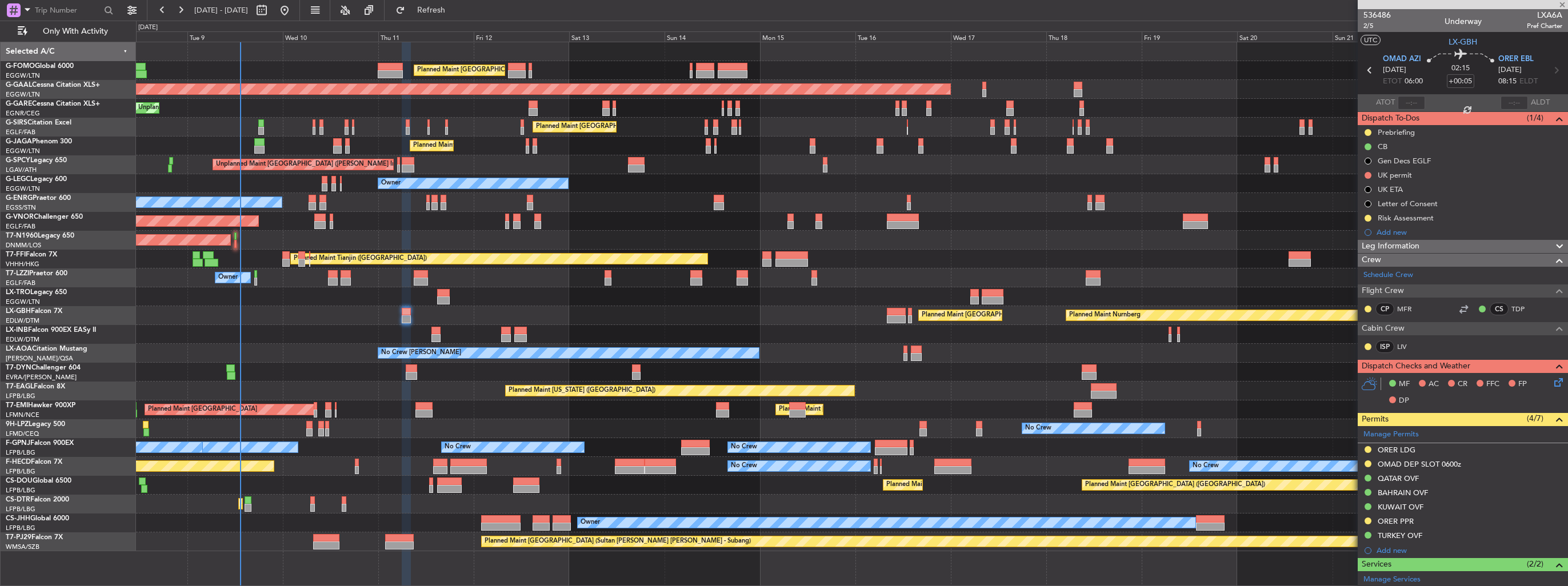
type input "-00:05"
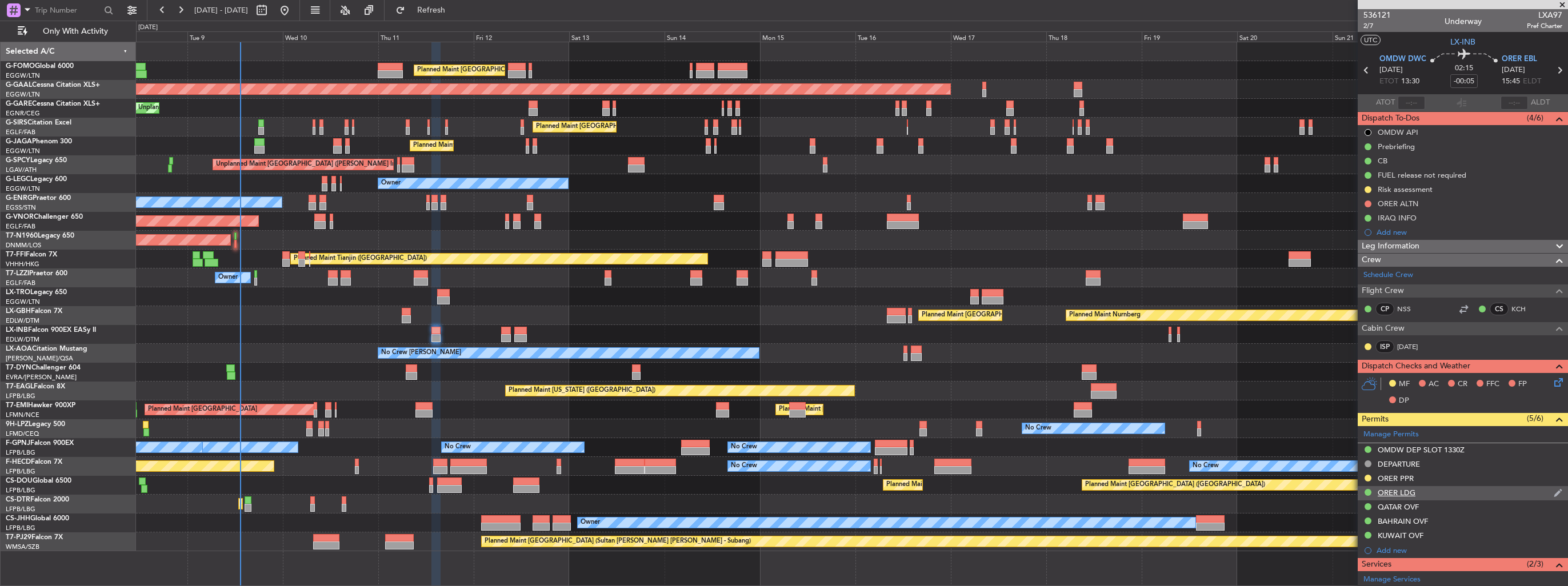
click at [1553, 489] on img at bounding box center [1558, 493] width 8 height 10
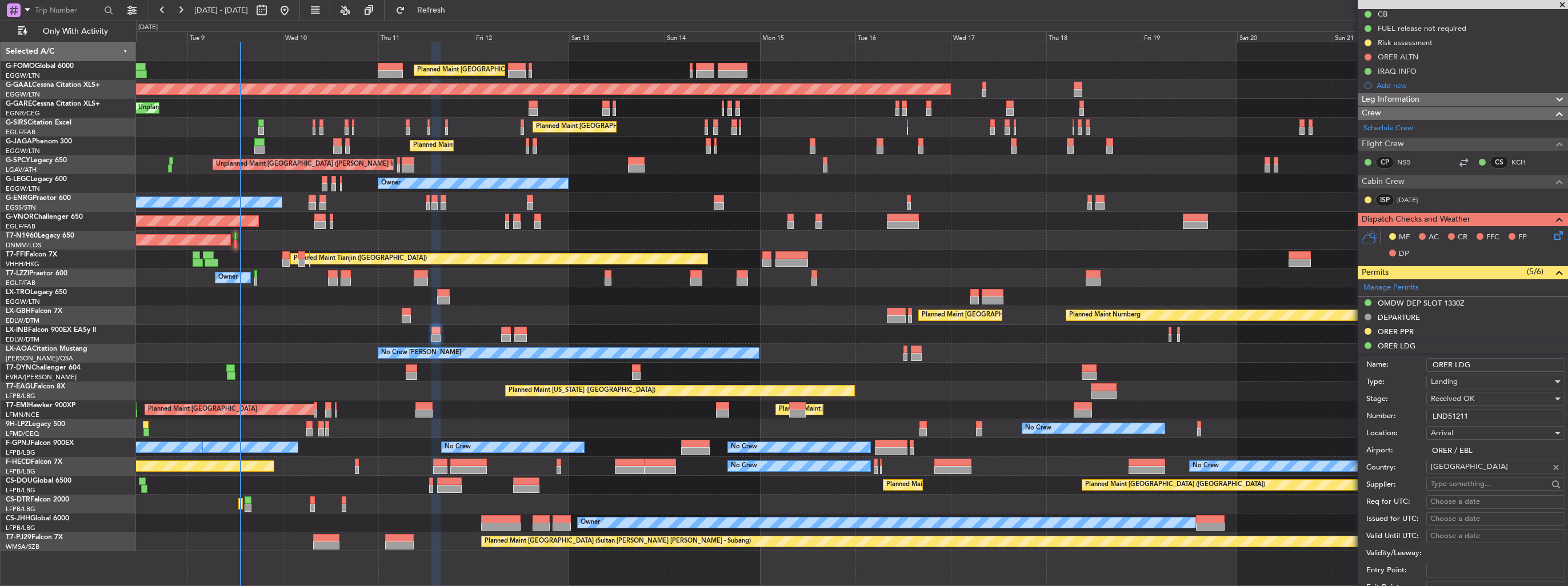
scroll to position [228, 0]
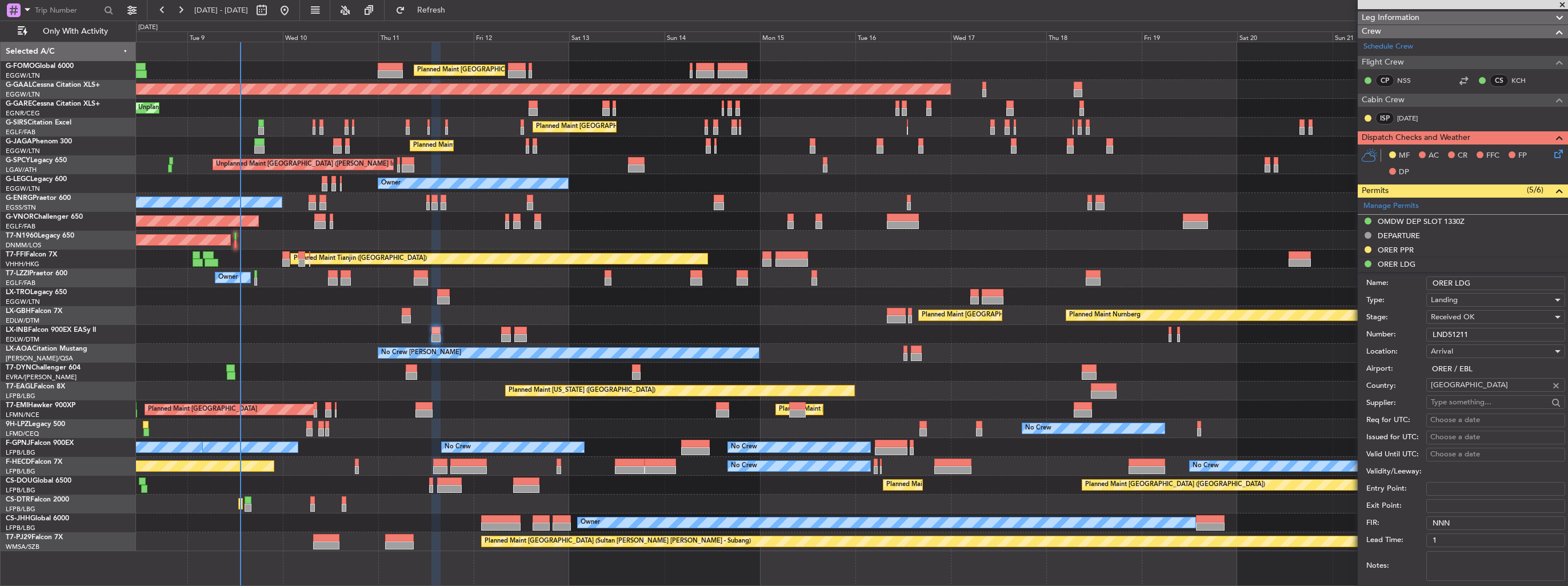
drag, startPoint x: 1476, startPoint y: 331, endPoint x: 1370, endPoint y: 337, distance: 106.2
click at [1370, 337] on div "Number: LND51211" at bounding box center [1466, 335] width 199 height 17
click at [1453, 317] on span "Received OK" at bounding box center [1452, 317] width 43 height 10
click at [1476, 378] on span "Requested" at bounding box center [1491, 372] width 120 height 17
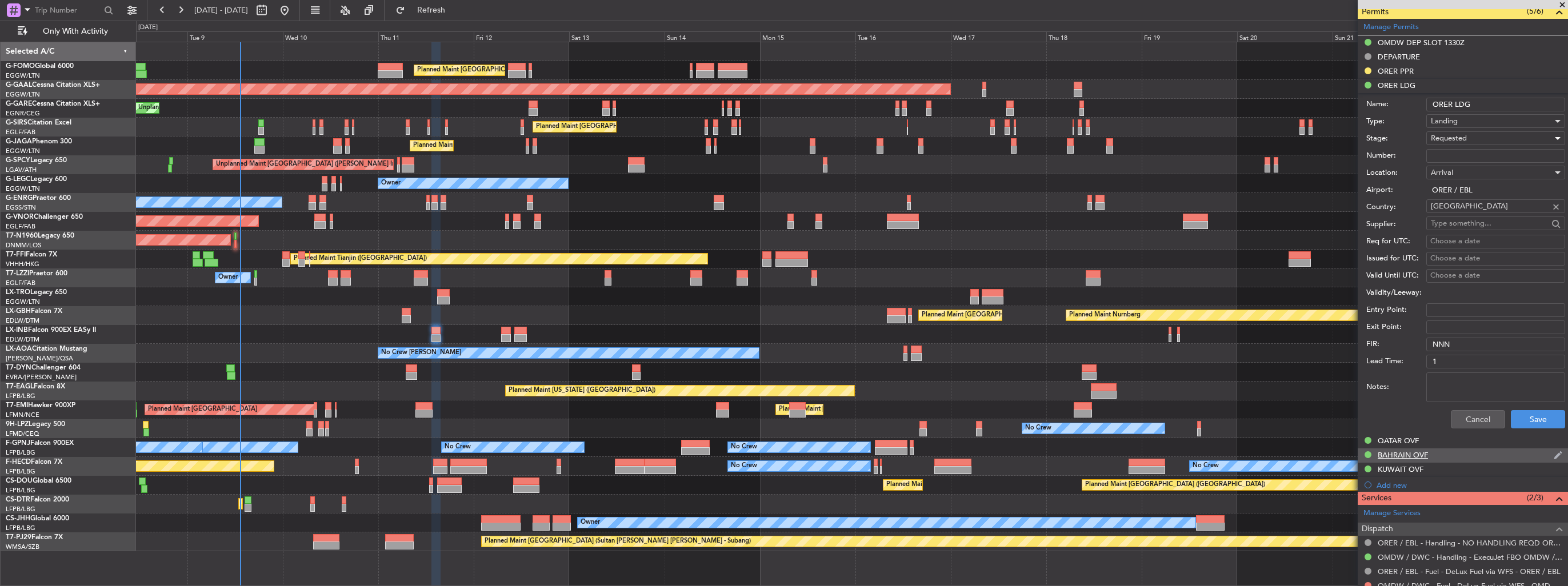
scroll to position [457, 0]
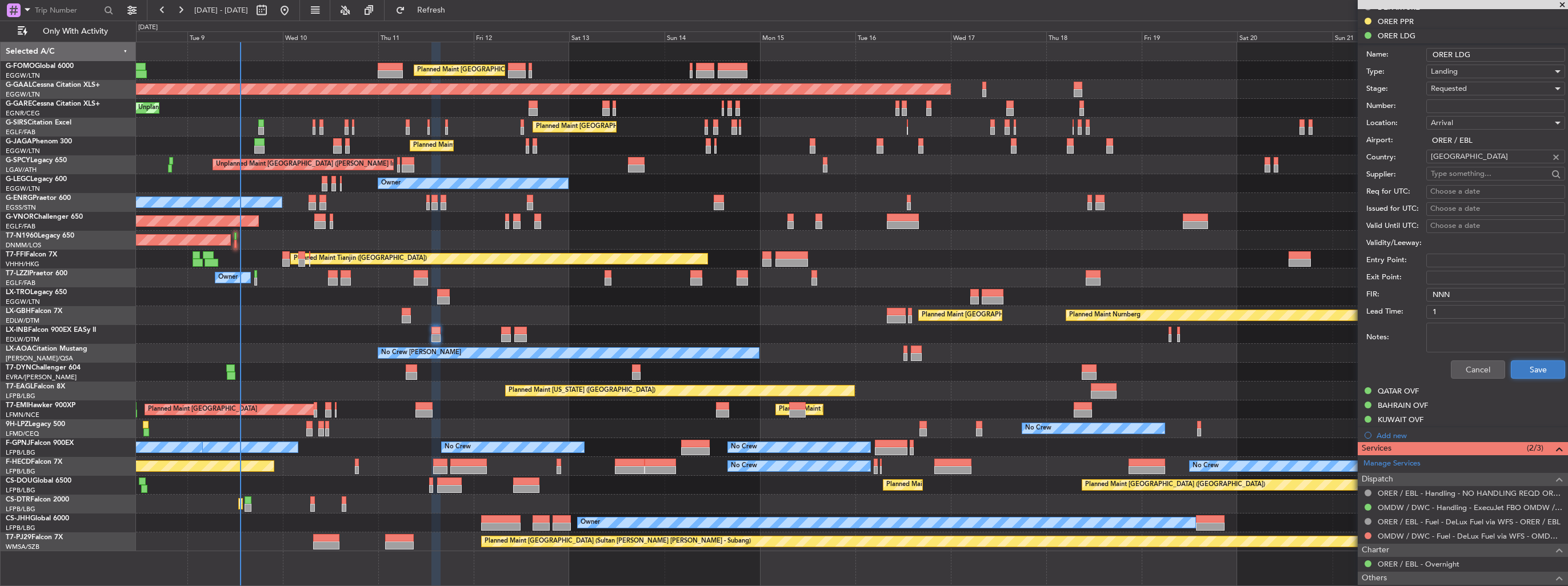
click at [1533, 373] on button "Save" at bounding box center [1537, 370] width 54 height 18
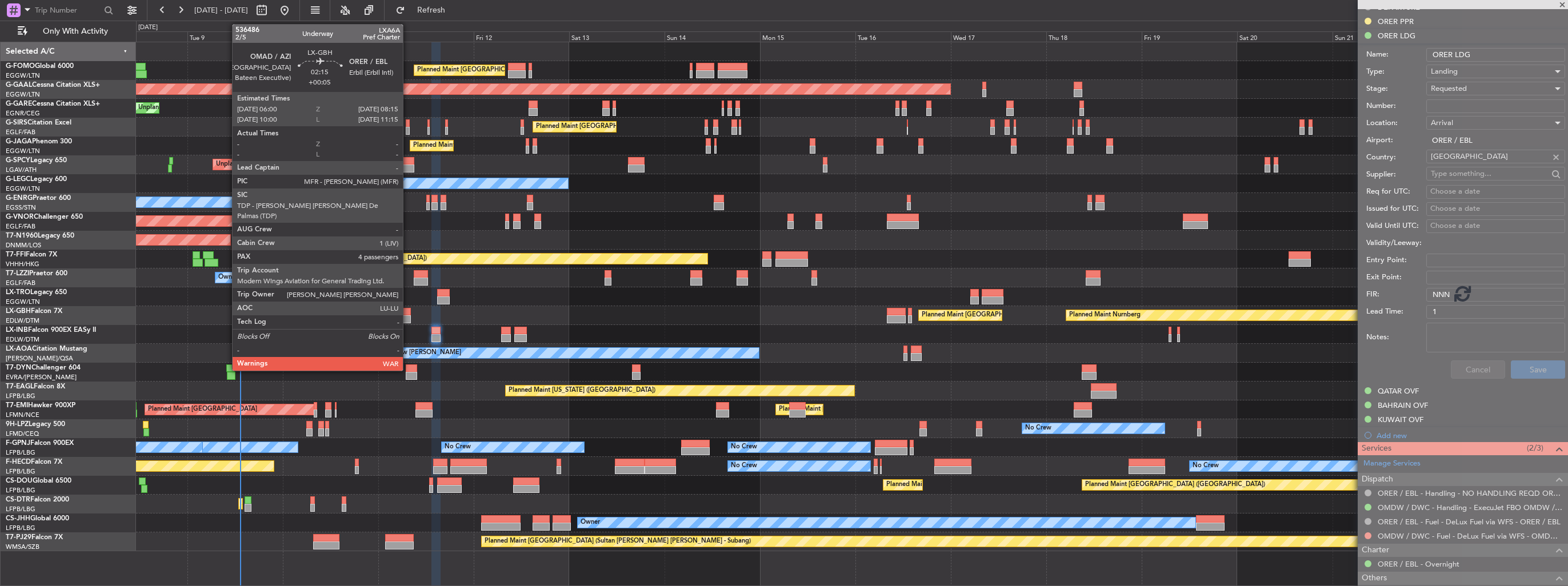
scroll to position [290, 0]
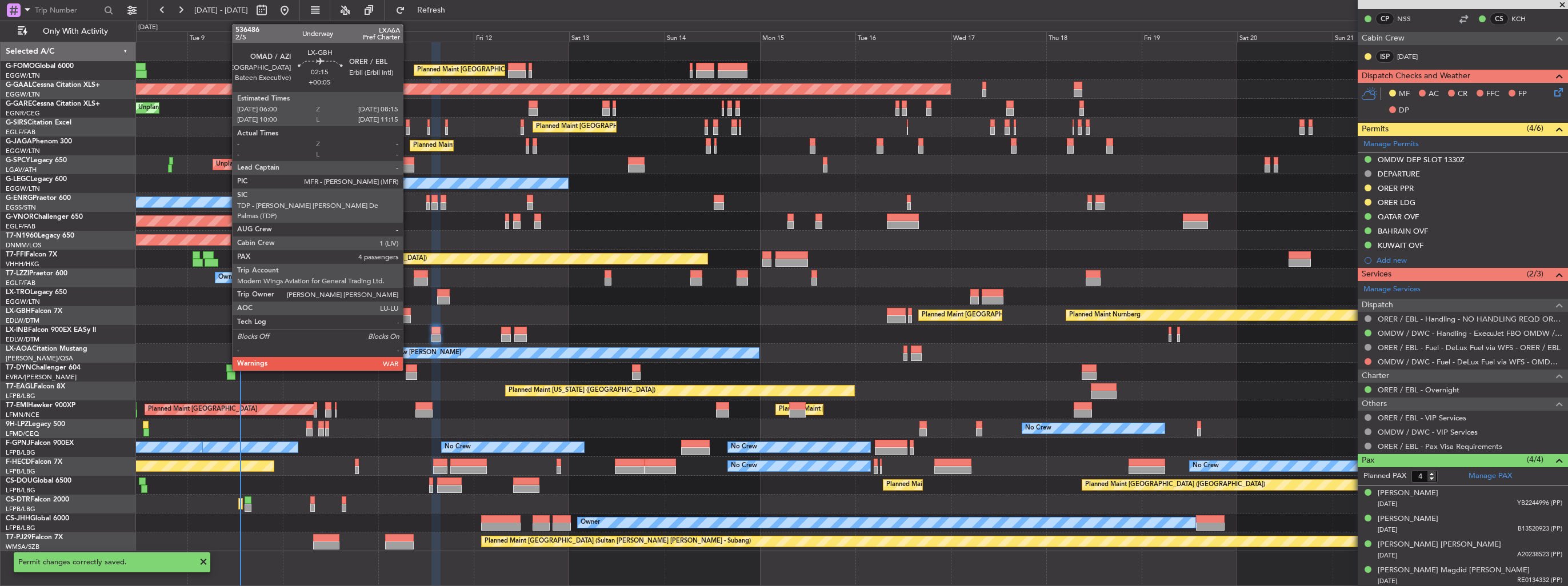
click at [408, 314] on div at bounding box center [406, 311] width 9 height 8
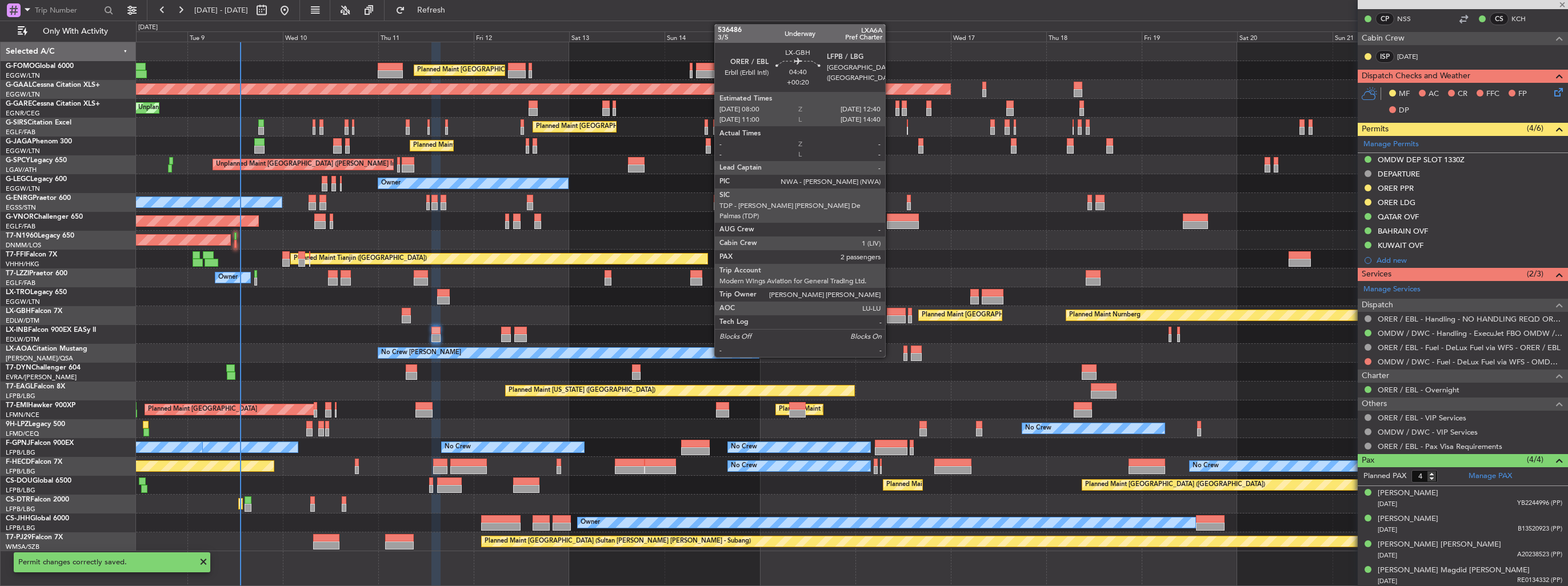
type input "+00:05"
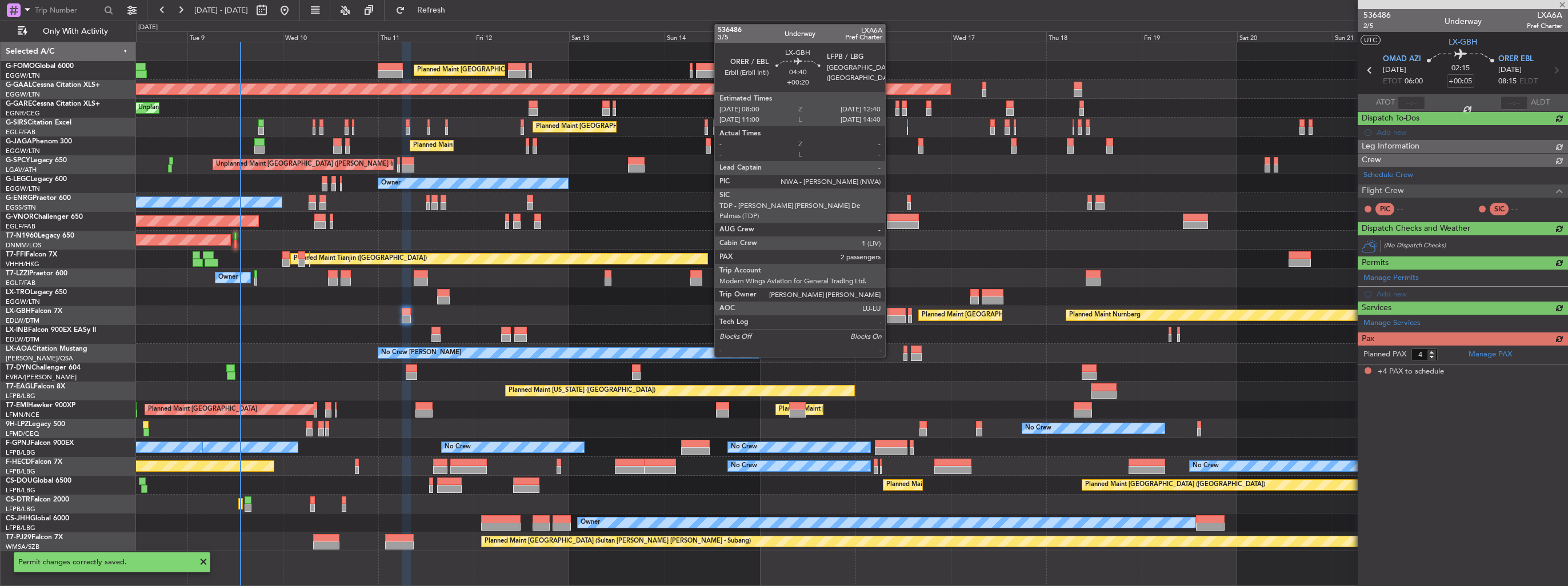
scroll to position [0, 0]
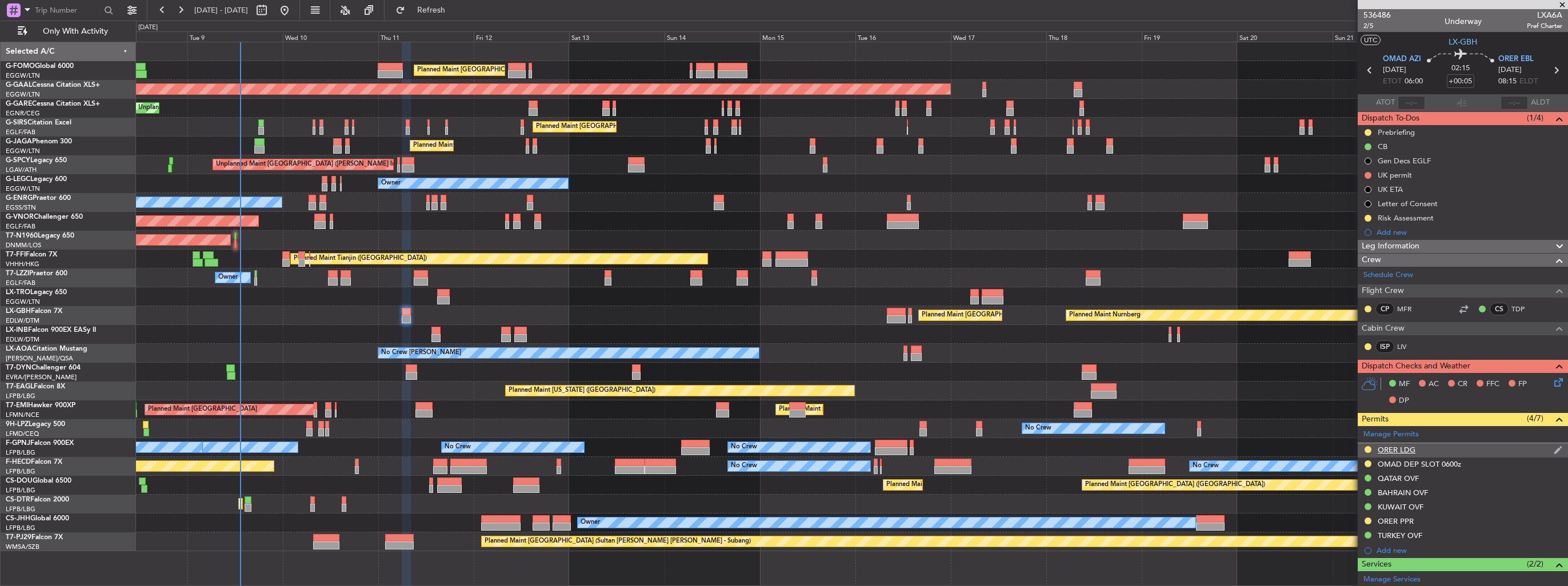
click at [1542, 445] on div "ORER LDG" at bounding box center [1462, 450] width 210 height 15
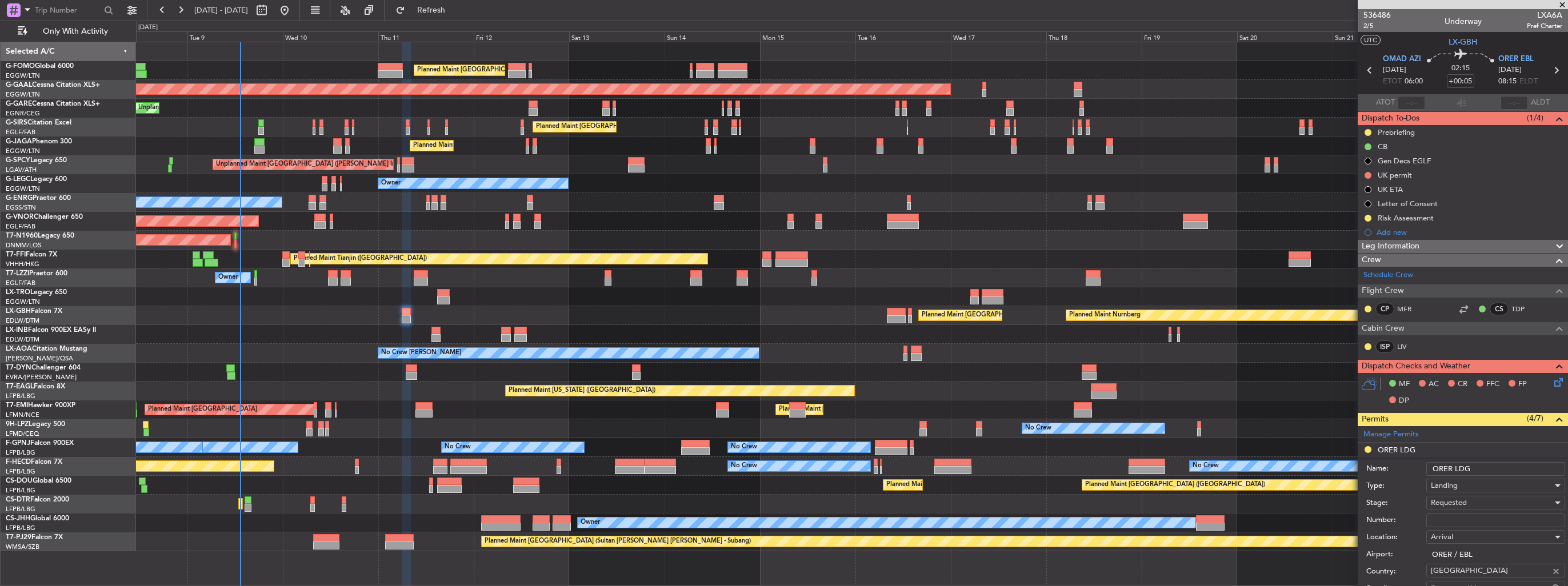
click at [1500, 518] on input "Number:" at bounding box center [1495, 521] width 138 height 14
paste input "LND 51211"
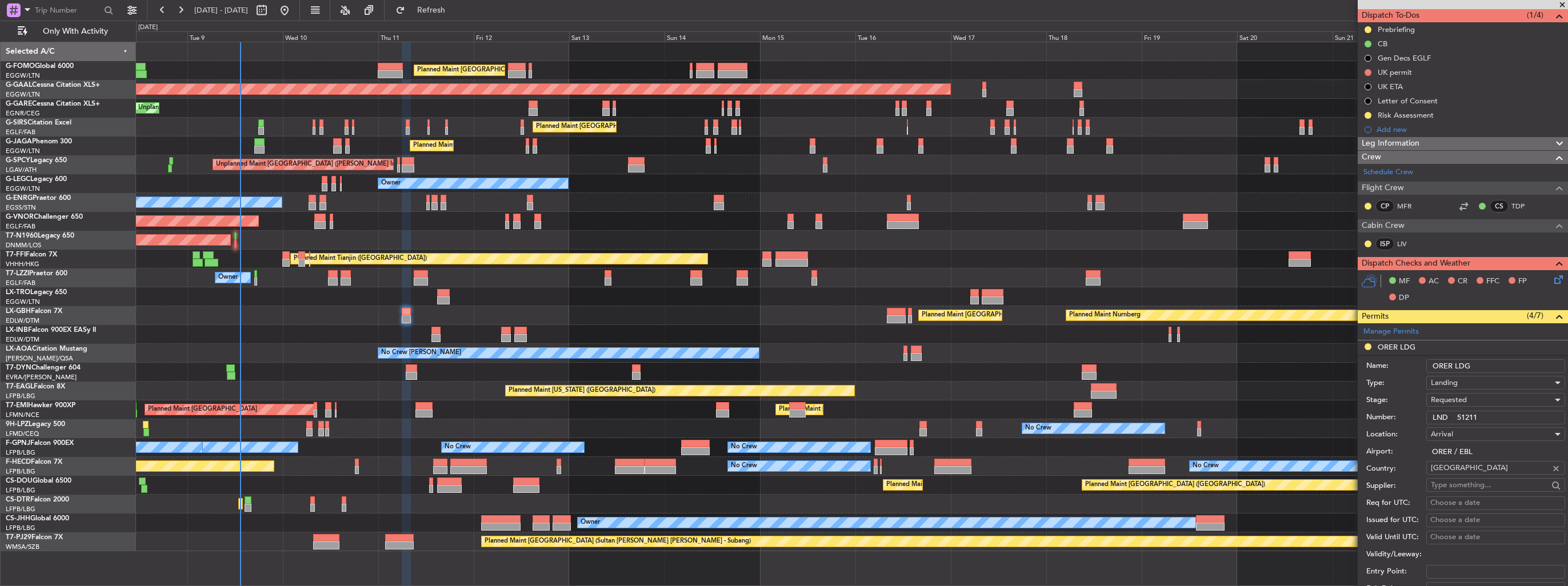
scroll to position [228, 0]
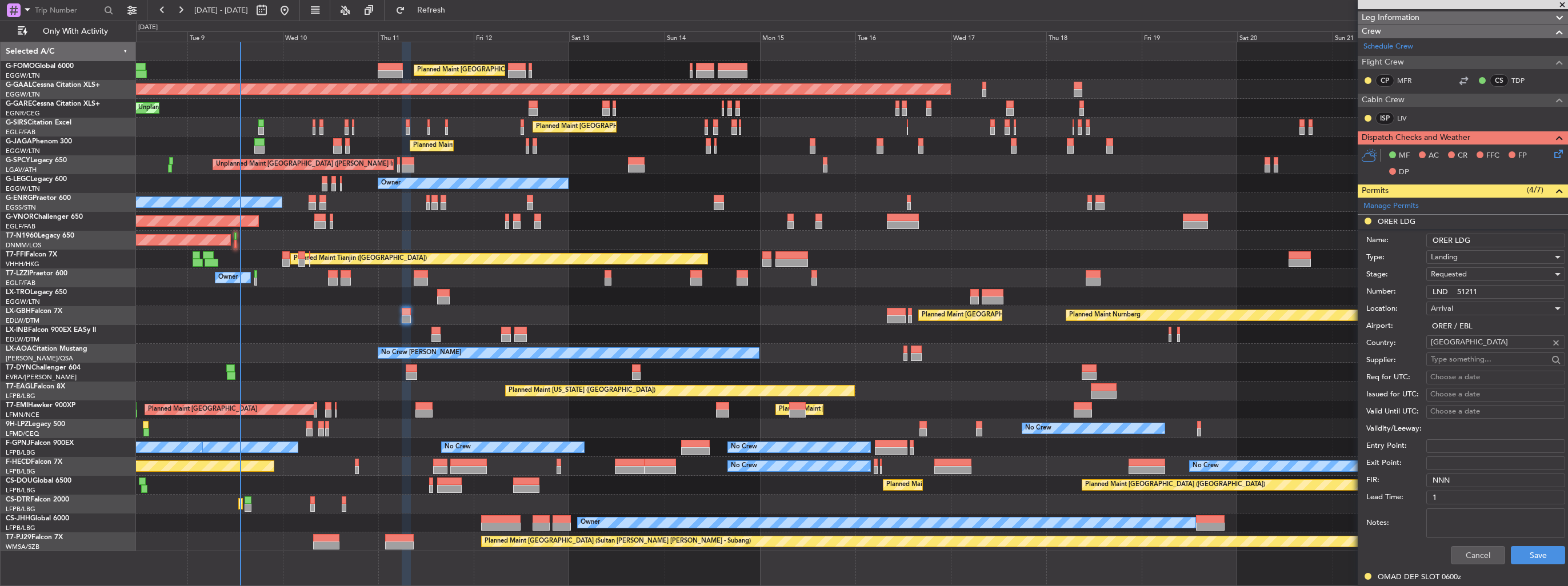
type input "LND 51211"
click at [1456, 275] on span "Requested" at bounding box center [1449, 274] width 36 height 10
click at [1462, 361] on span "Received OK" at bounding box center [1491, 361] width 120 height 17
click at [1528, 553] on button "Save" at bounding box center [1537, 555] width 54 height 18
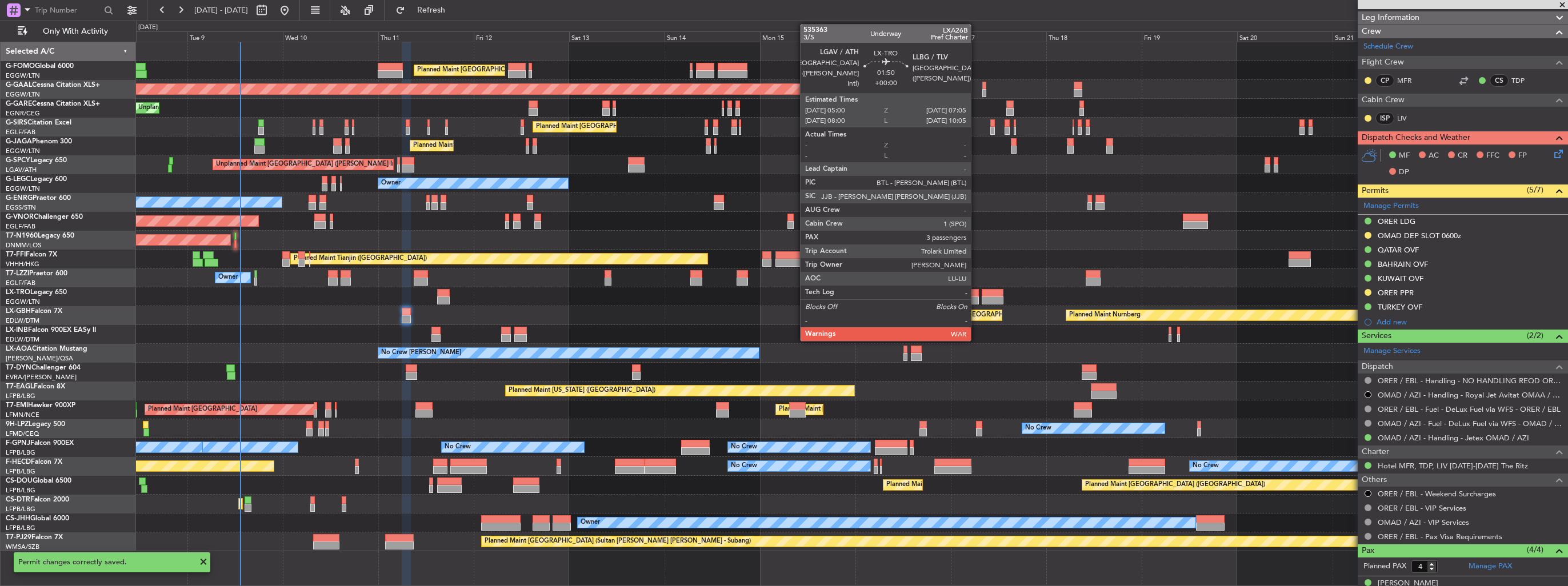
click at [976, 295] on div at bounding box center [974, 292] width 8 height 8
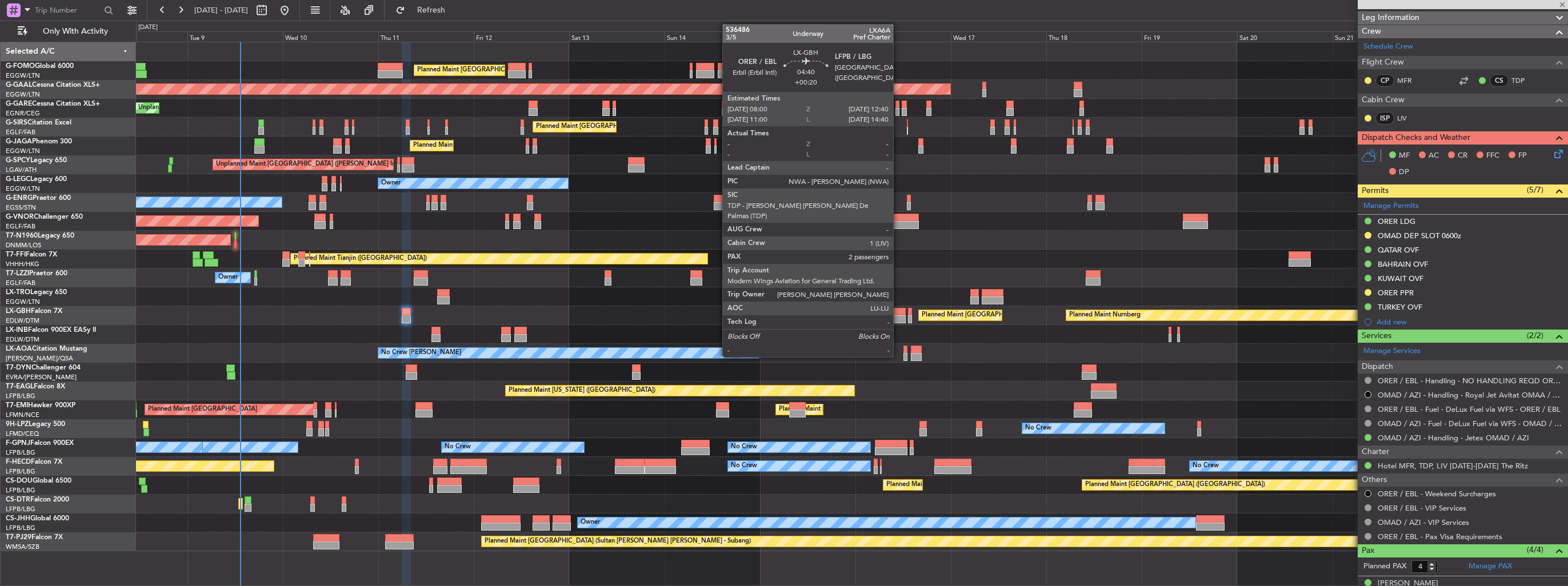
type input "3"
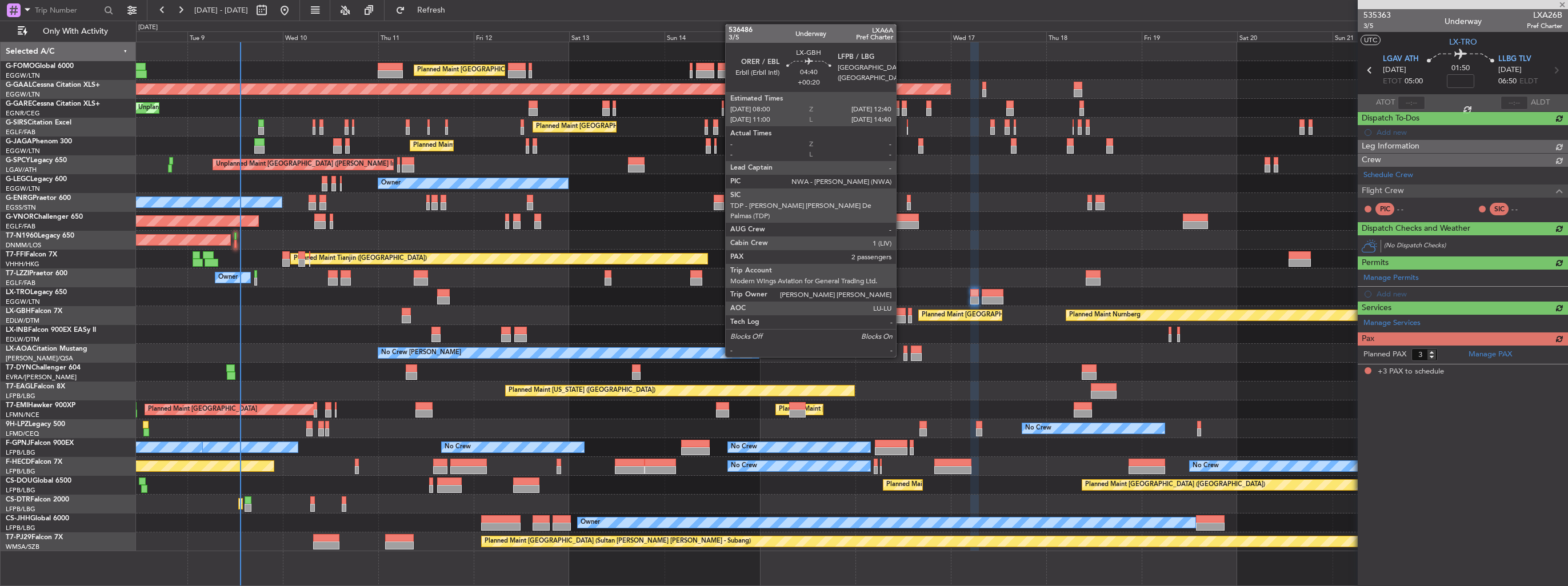
scroll to position [0, 0]
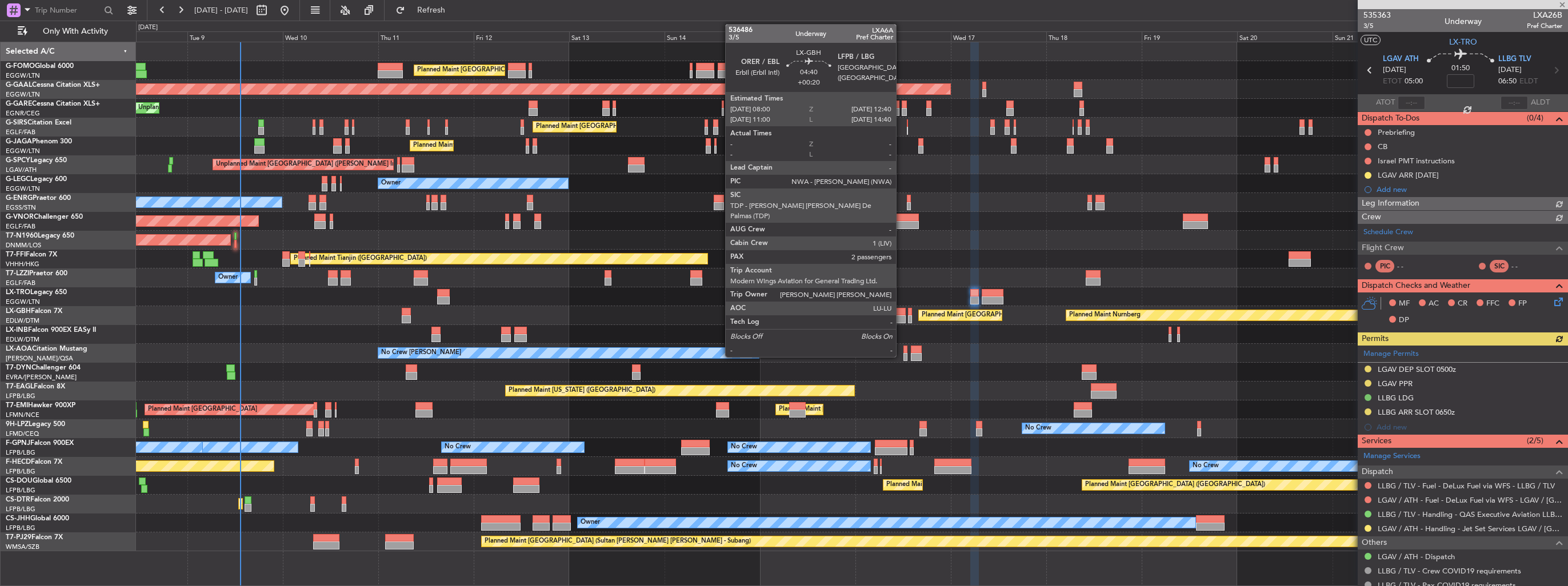
click at [901, 317] on div at bounding box center [896, 319] width 19 height 8
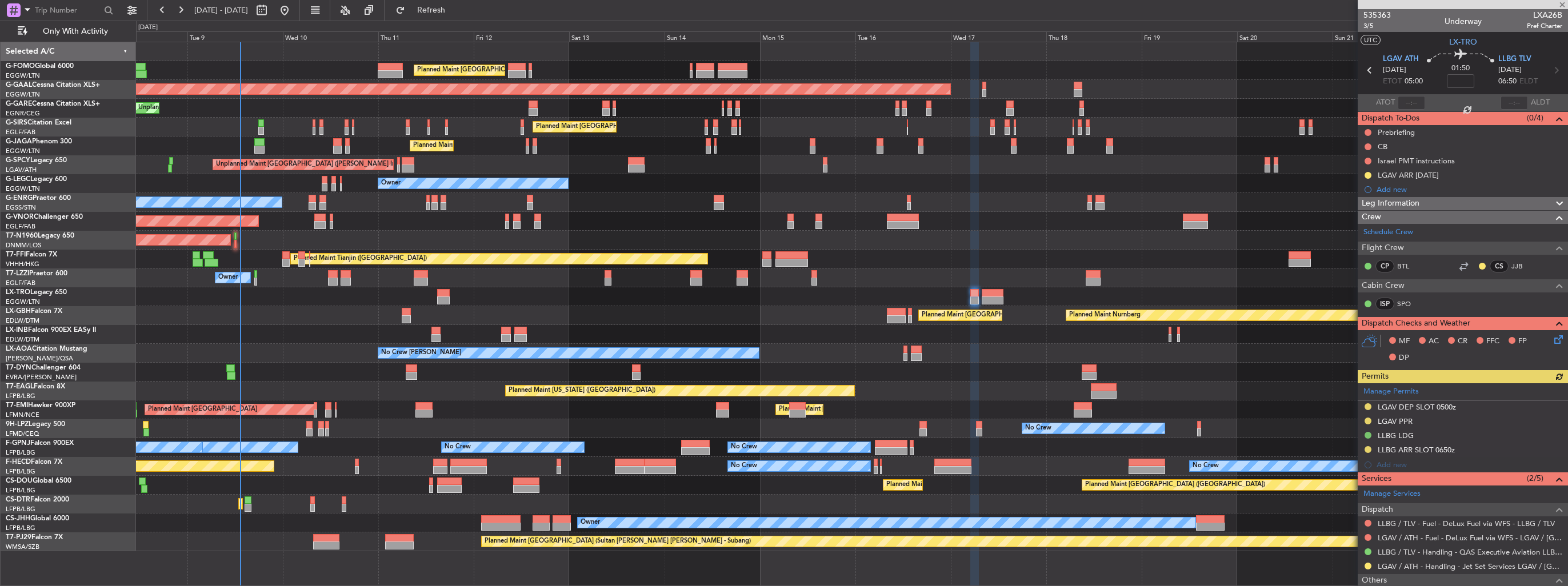
type input "+00:20"
type input "2"
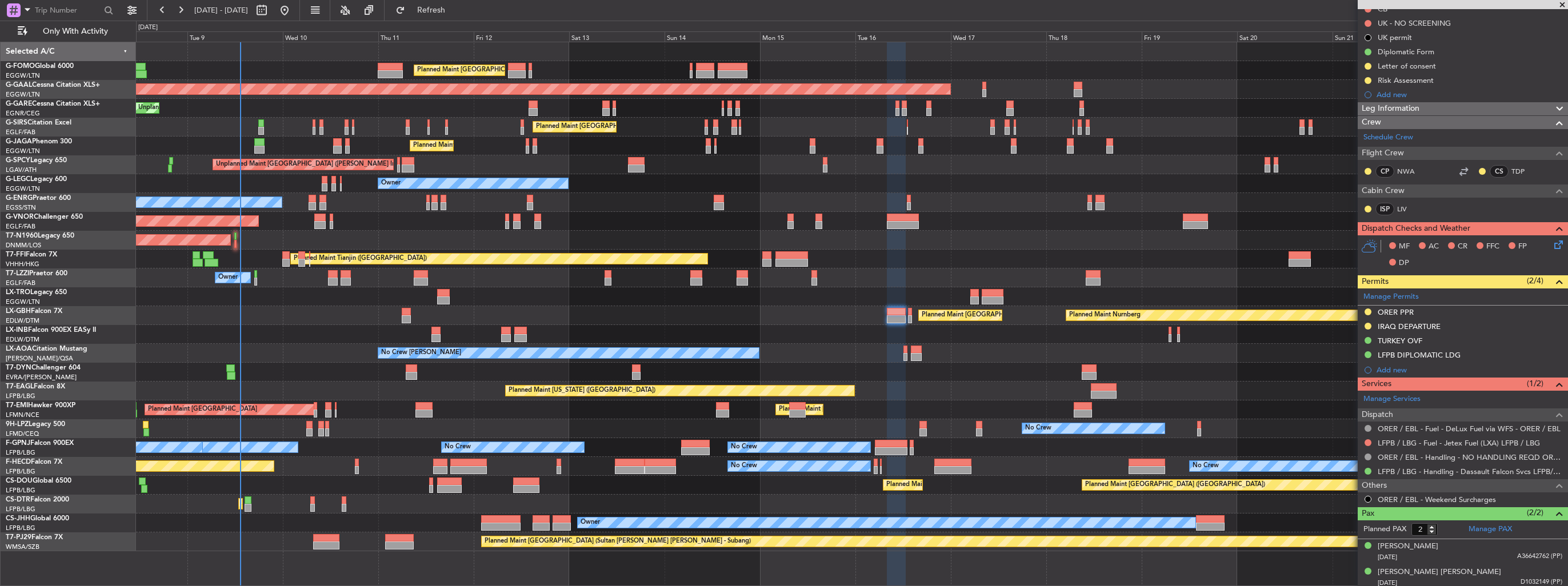
scroll to position [154, 0]
click at [1379, 370] on div "Add new" at bounding box center [1464, 368] width 175 height 10
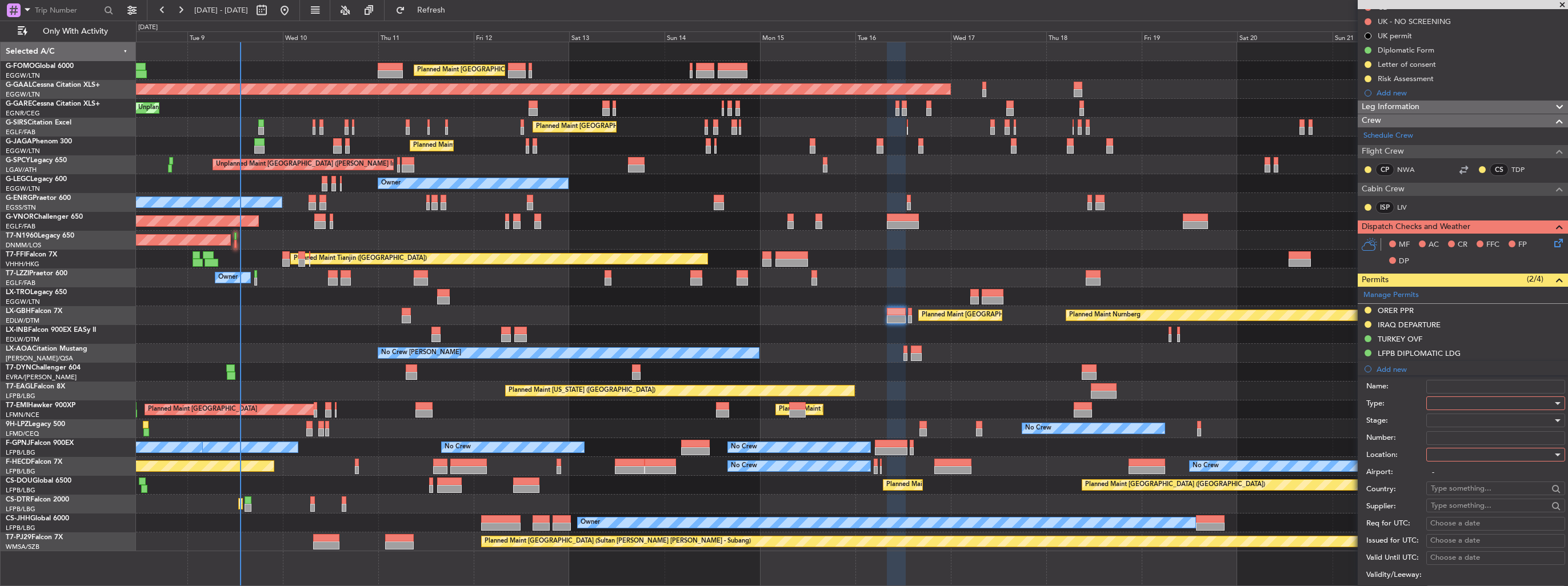
click at [1452, 403] on div at bounding box center [1491, 403] width 122 height 17
click at [1487, 444] on span "Departure" at bounding box center [1491, 448] width 120 height 17
click at [1487, 452] on div at bounding box center [1491, 454] width 122 height 17
click at [1482, 470] on span "Departure" at bounding box center [1491, 477] width 120 height 17
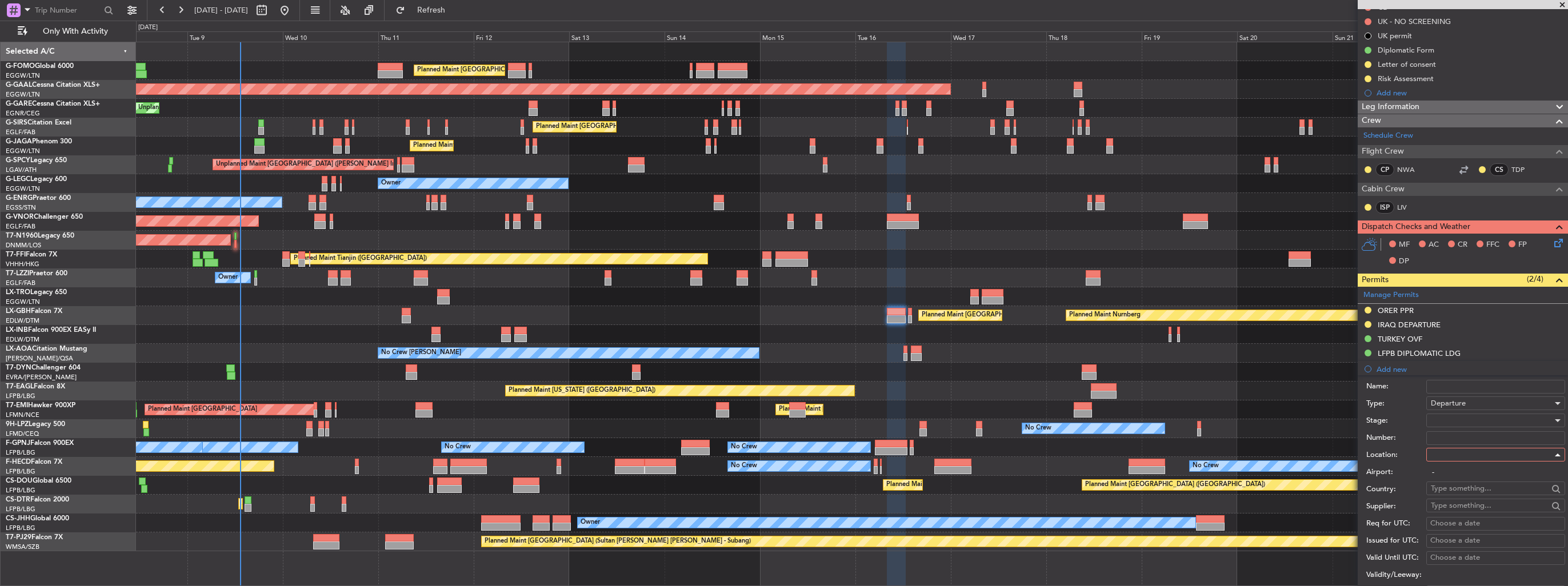
type input "ORER / EBL"
click at [1487, 420] on div at bounding box center [1491, 420] width 122 height 17
click at [1489, 507] on span "Received OK" at bounding box center [1491, 511] width 120 height 17
click at [1489, 437] on input "Number:" at bounding box center [1495, 438] width 138 height 14
paste input "LND 51211"
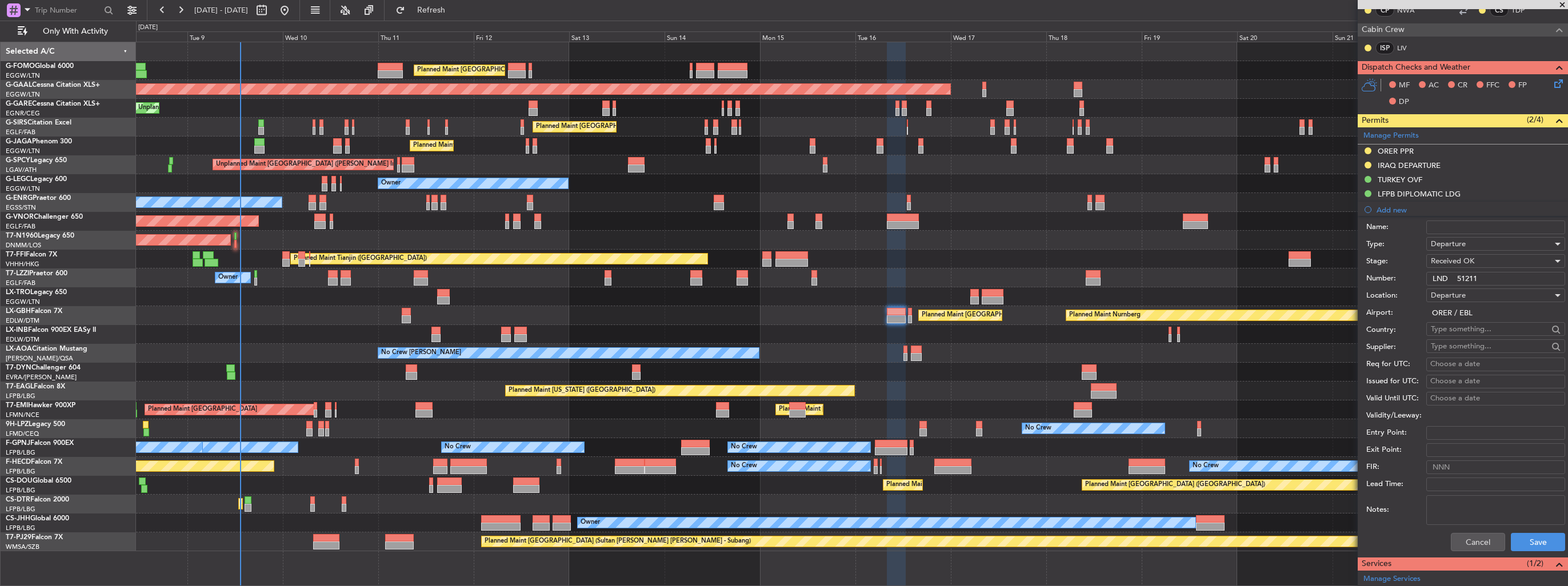
scroll to position [325, 0]
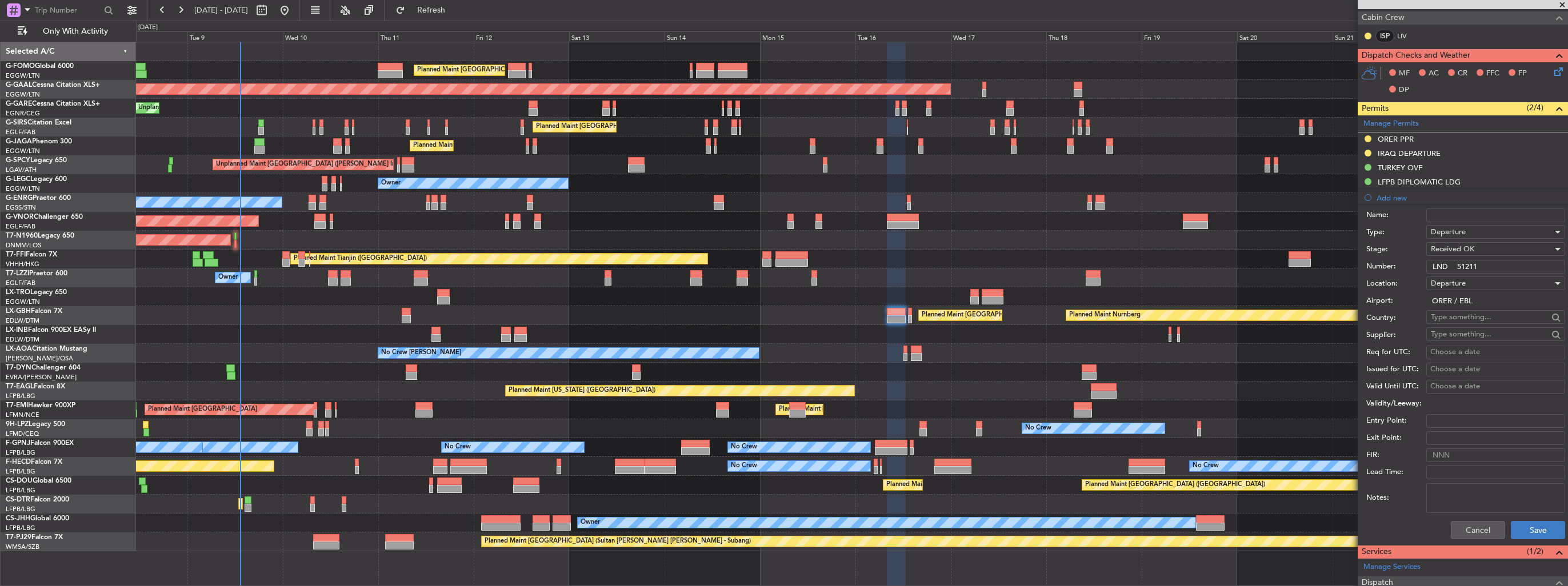
type input "LND 51211"
click at [1545, 525] on button "Save" at bounding box center [1537, 530] width 54 height 18
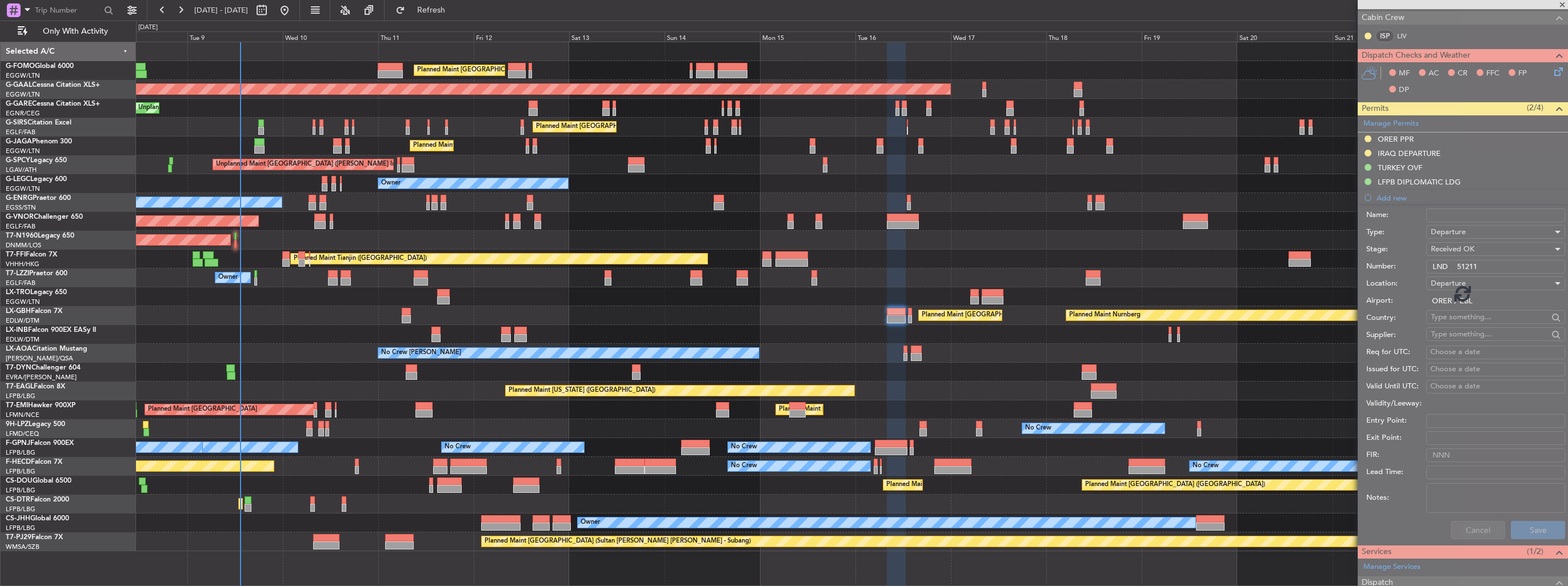
scroll to position [168, 0]
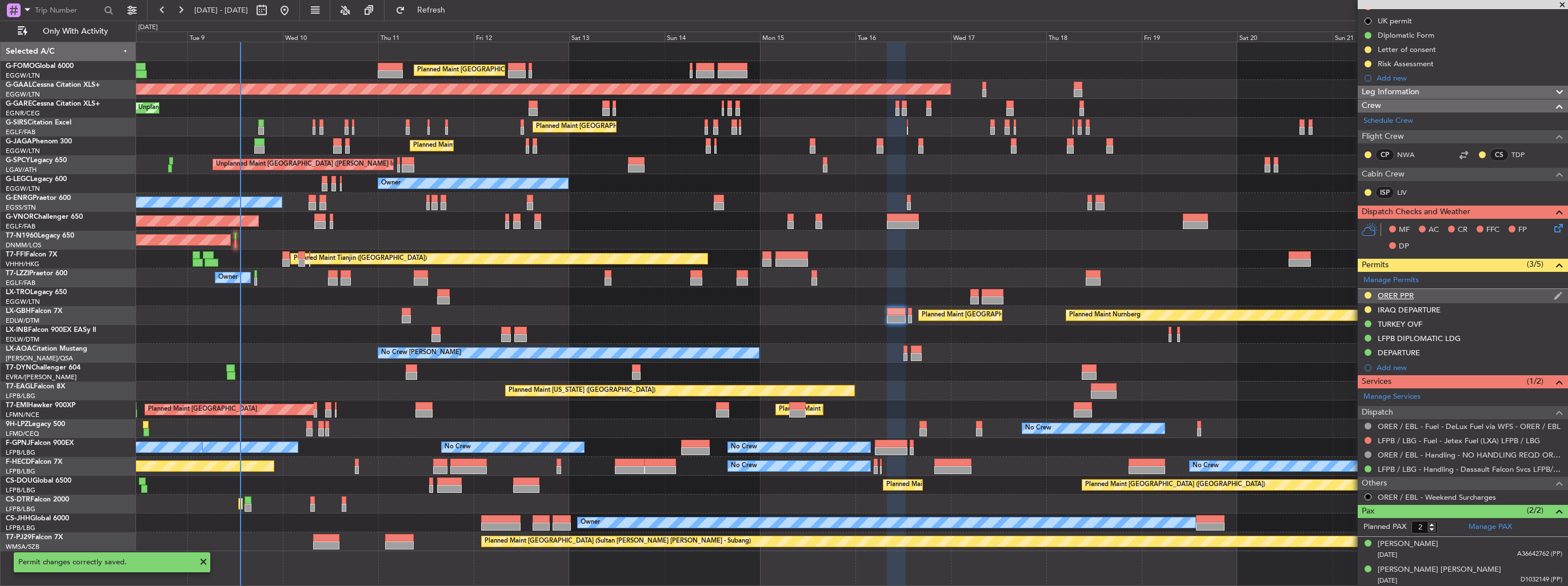
click at [1541, 298] on div "ORER PPR" at bounding box center [1462, 296] width 210 height 15
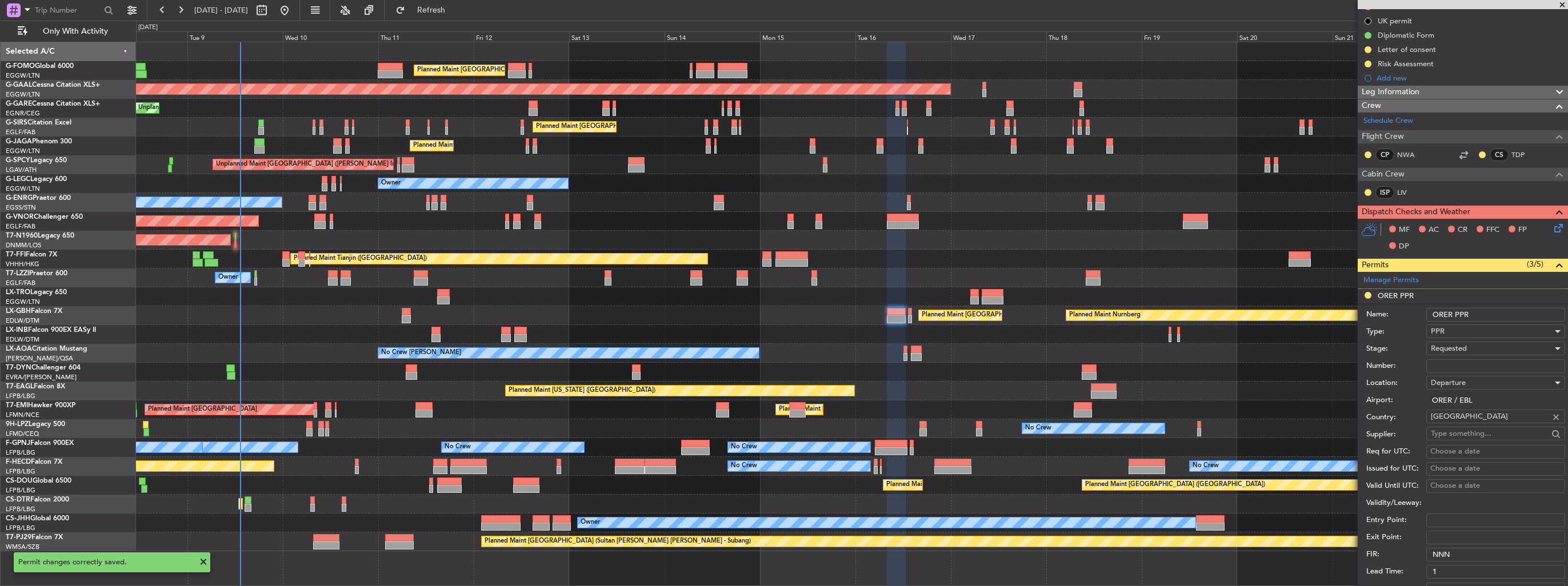
scroll to position [325, 0]
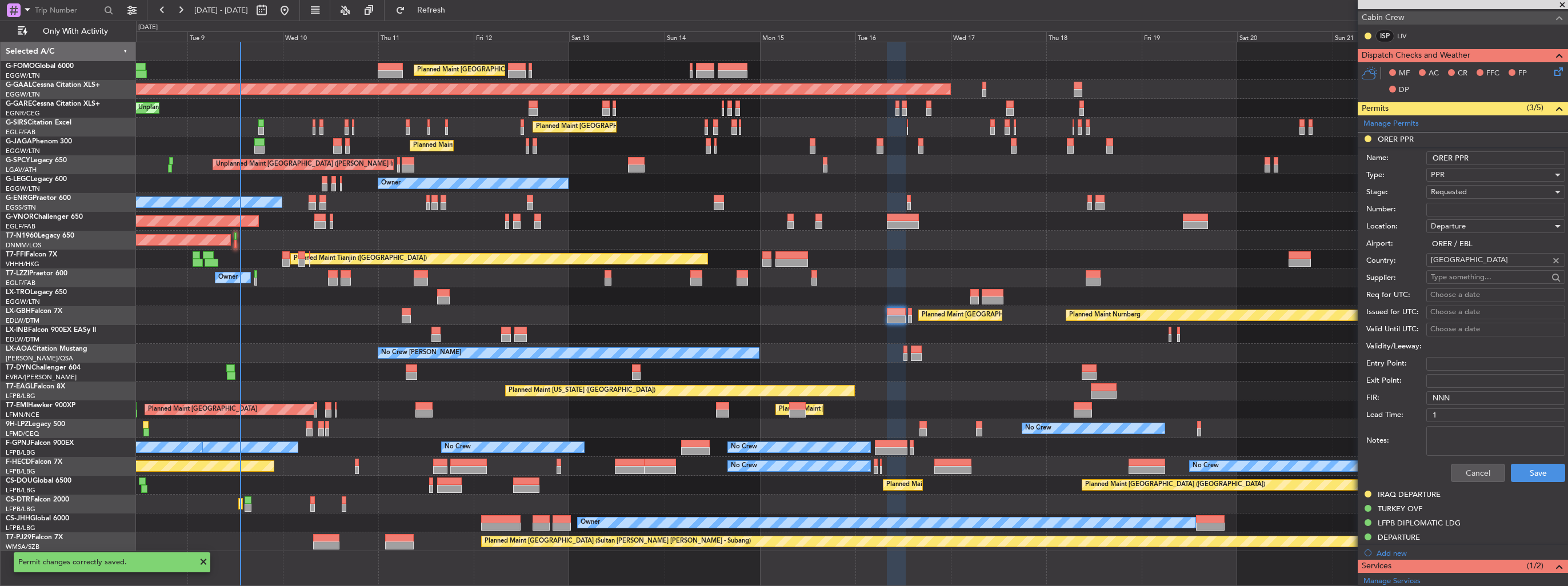
click at [1474, 212] on input "Number:" at bounding box center [1495, 209] width 138 height 14
paste input "3708/09/11-16"
type input "3708/09/11-16"
click at [1449, 193] on span "Requested" at bounding box center [1449, 191] width 36 height 10
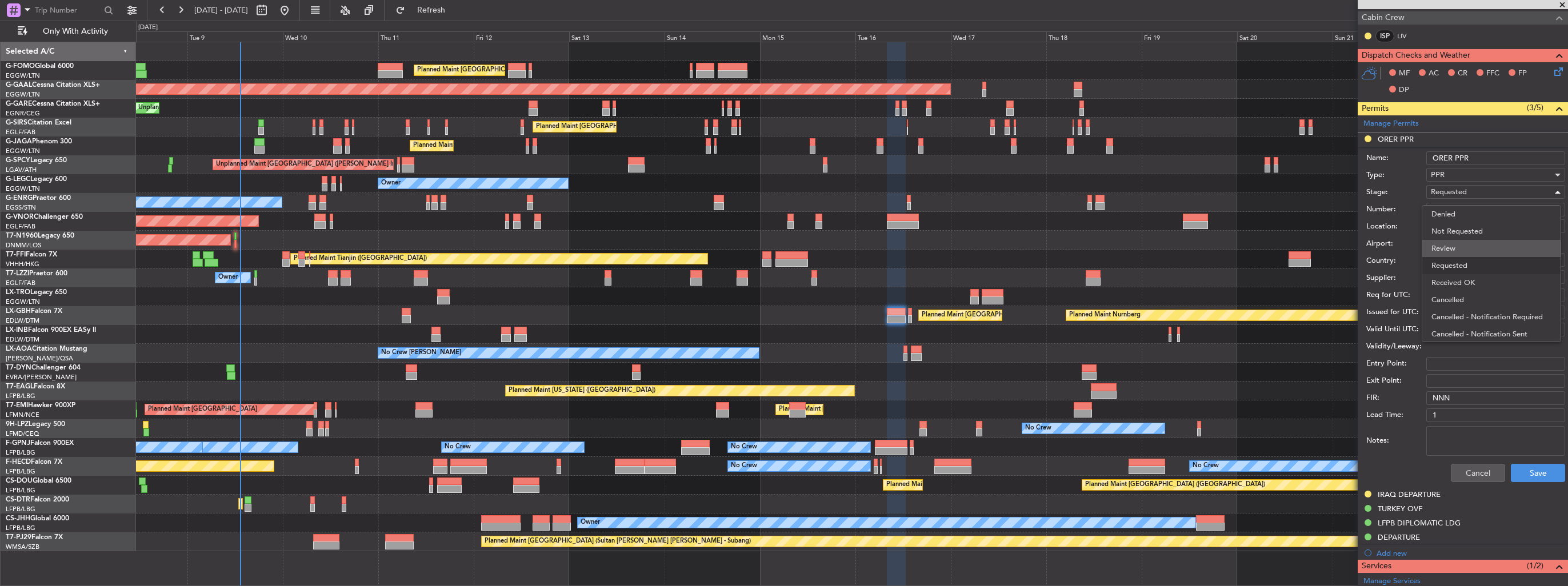
scroll to position [5, 0]
click at [1456, 271] on span "Received OK" at bounding box center [1491, 278] width 120 height 17
click at [1520, 467] on button "Save" at bounding box center [1537, 473] width 54 height 18
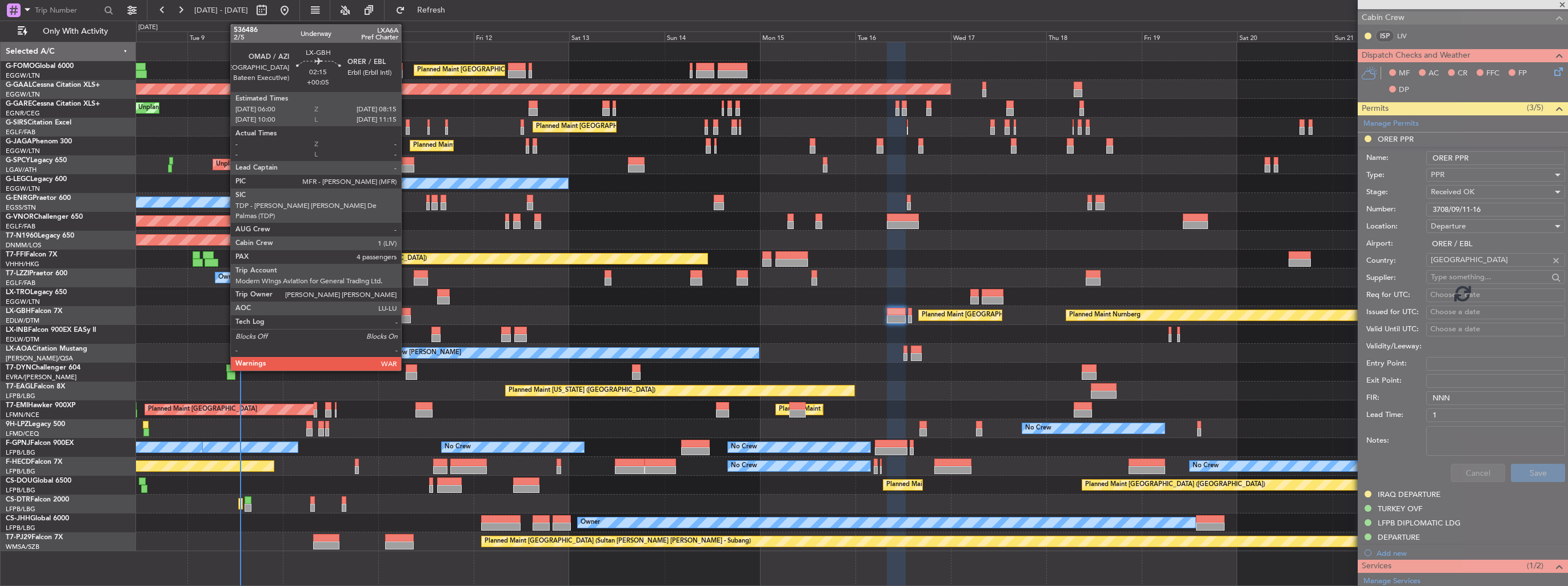
scroll to position [168, 0]
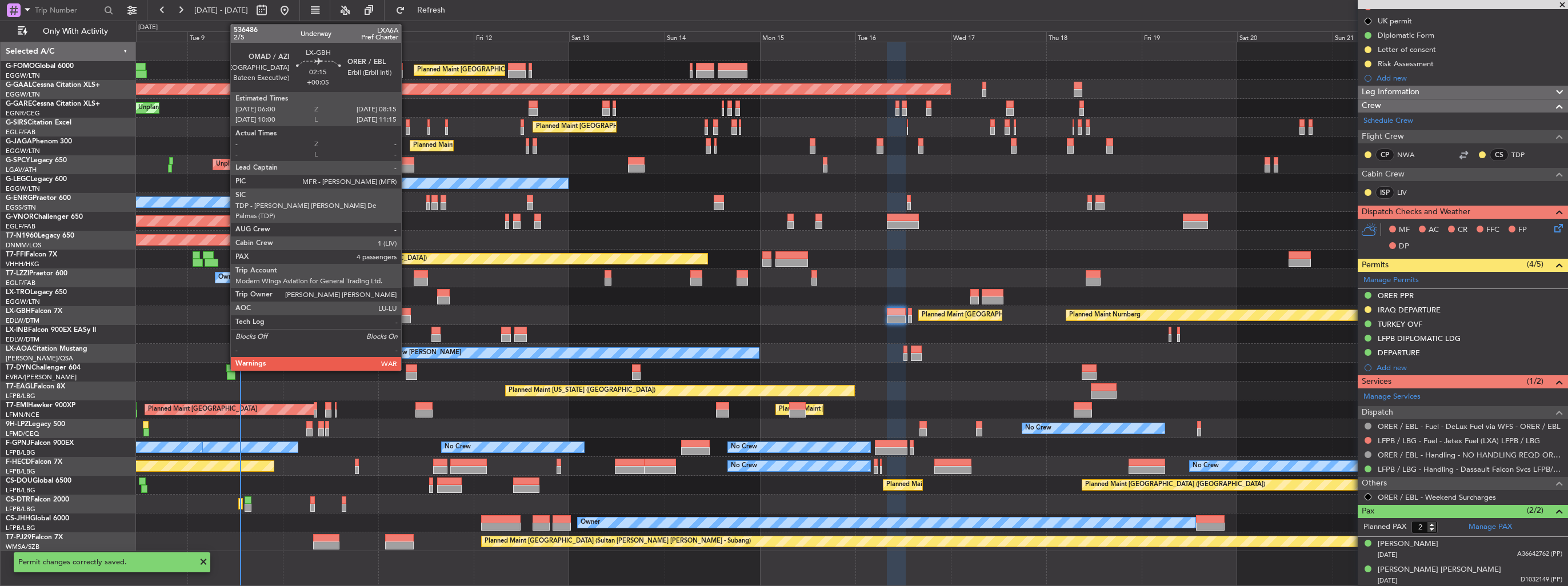
click at [406, 319] on div at bounding box center [406, 319] width 9 height 8
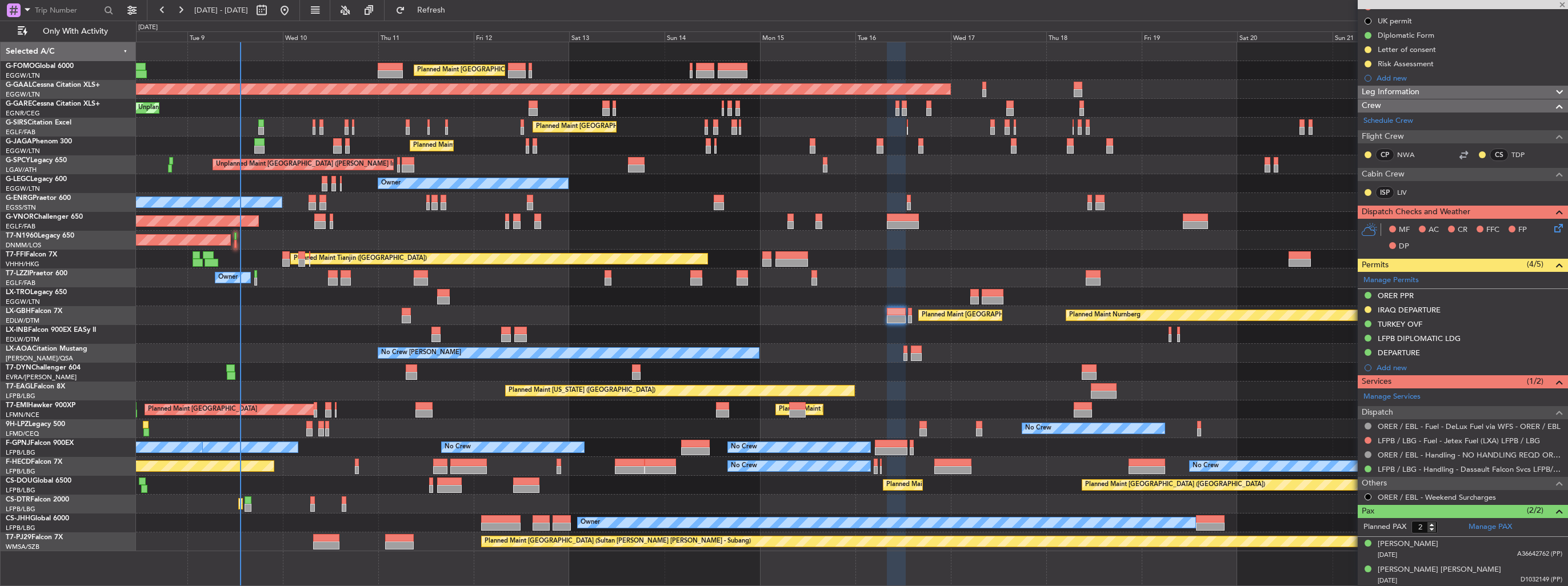
type input "+00:05"
type input "4"
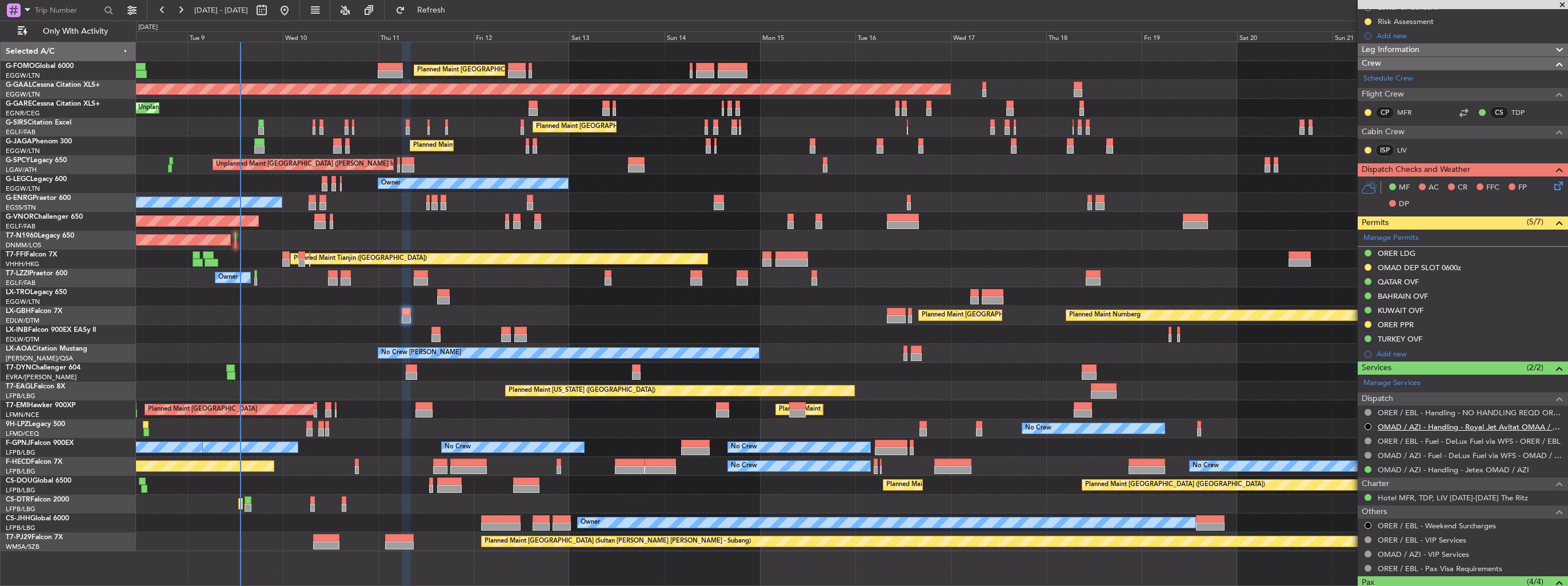
scroll to position [319, 0]
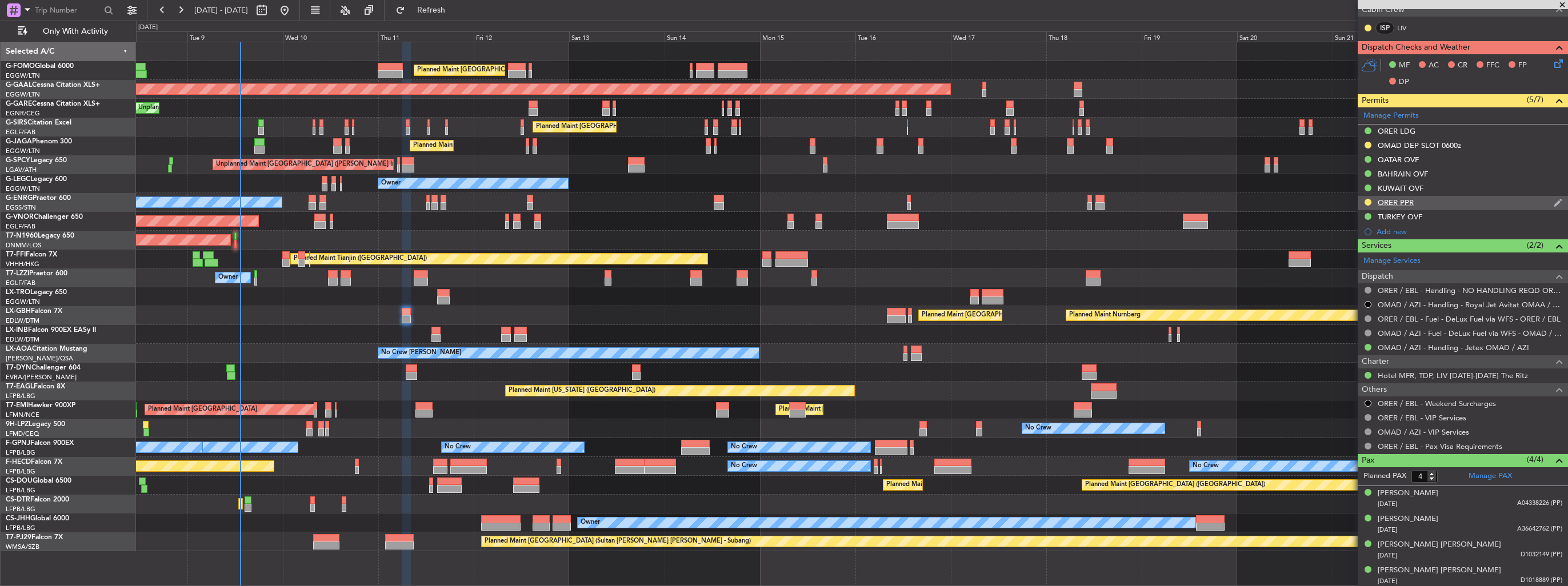
click at [1553, 203] on img at bounding box center [1558, 203] width 8 height 10
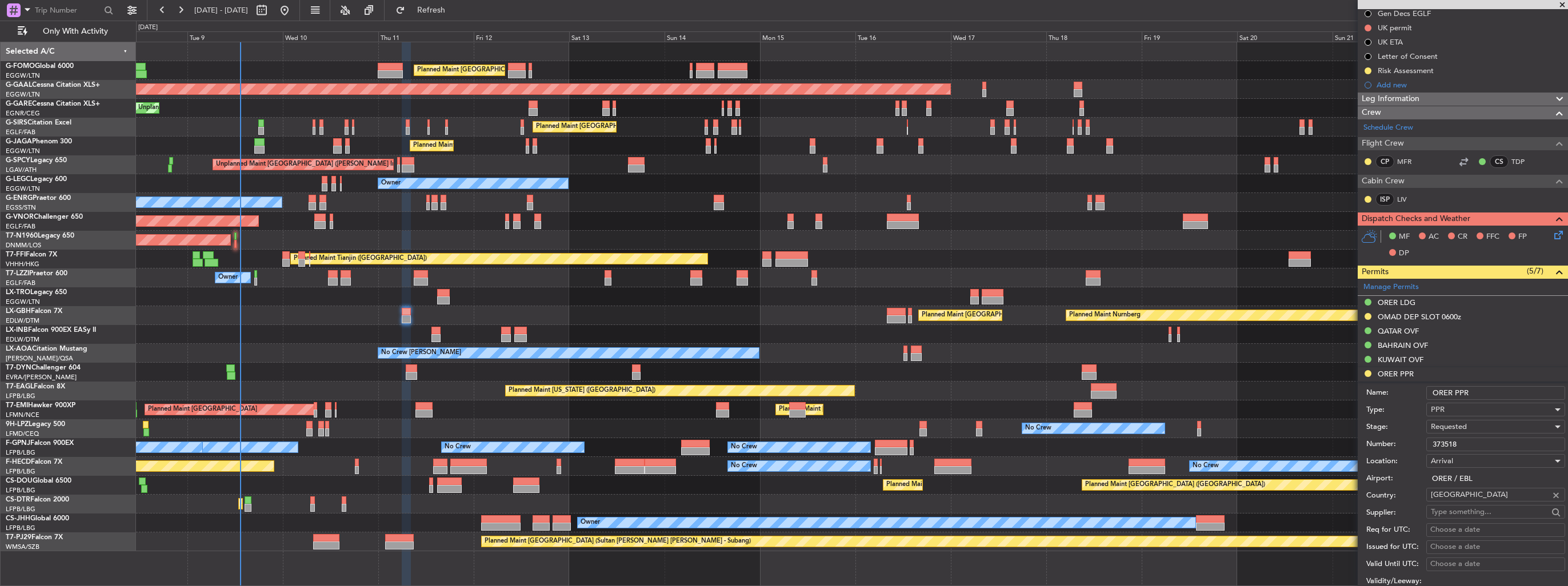
scroll to position [262, 0]
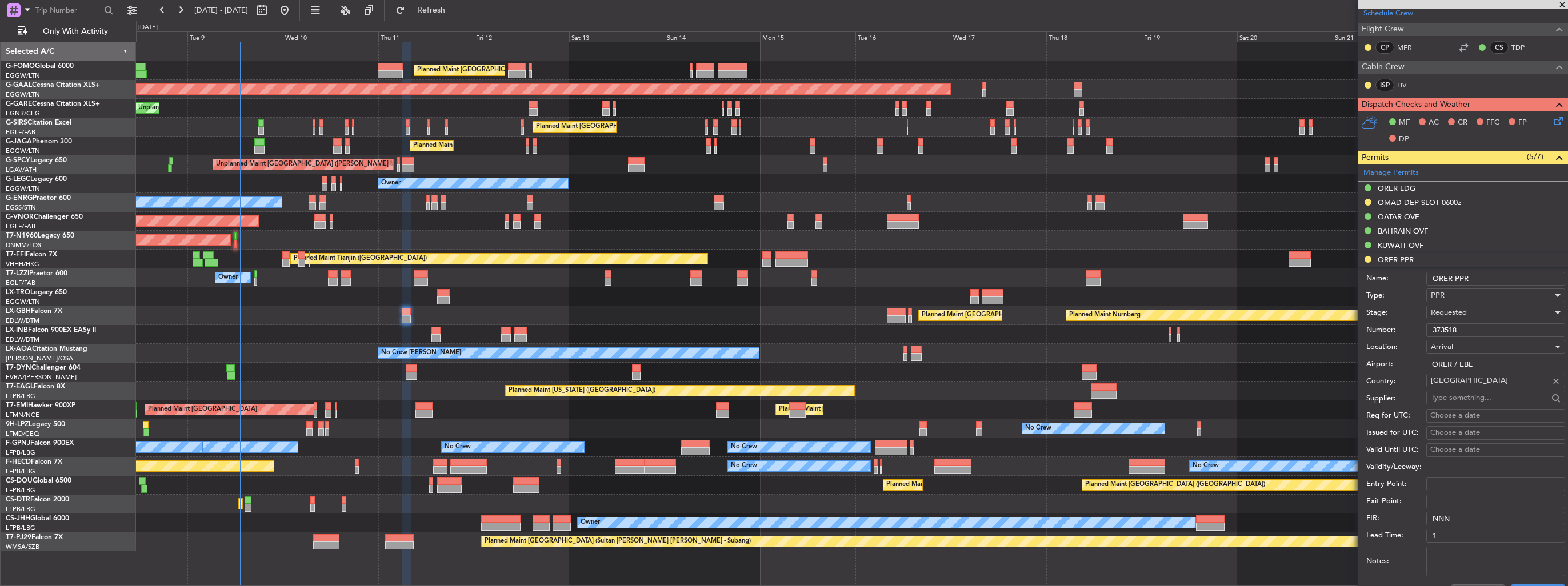
drag, startPoint x: 1465, startPoint y: 328, endPoint x: 1373, endPoint y: 329, distance: 92.0
click at [1373, 329] on div "Number: 373518" at bounding box center [1466, 330] width 199 height 17
paste input "08/09/11-16"
type input "3708/09/11-16"
click at [1478, 312] on div "Requested" at bounding box center [1491, 312] width 122 height 17
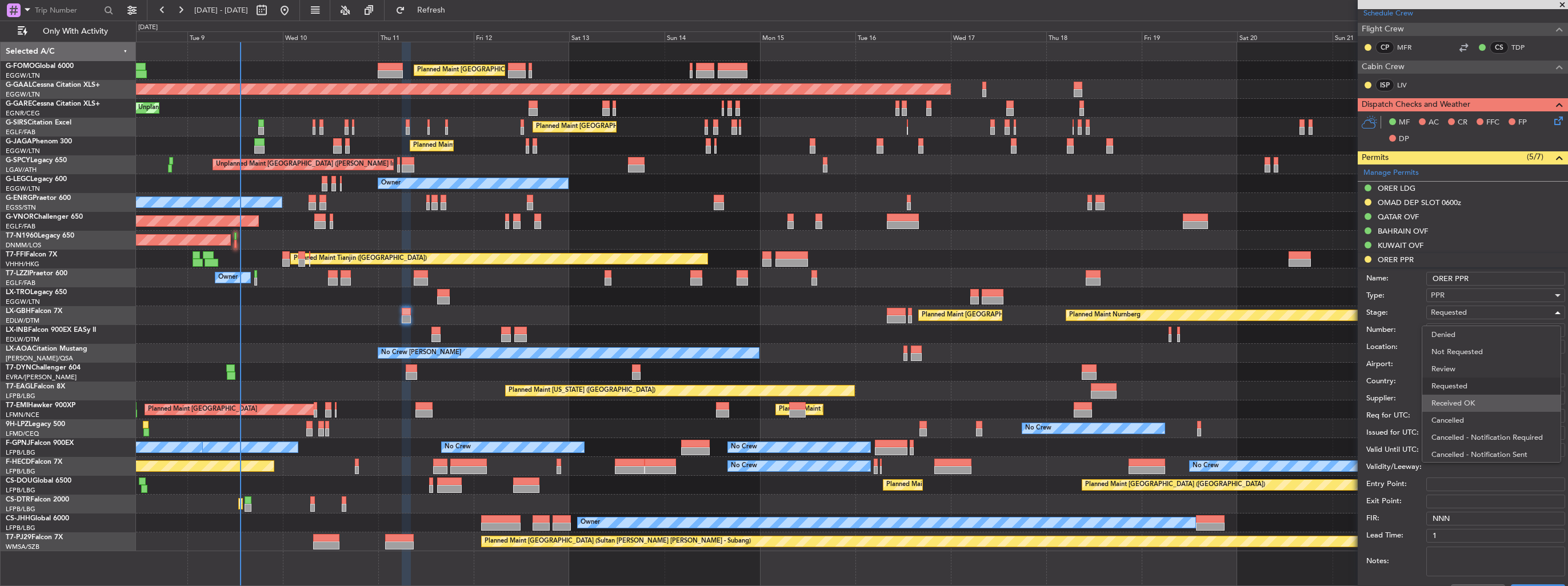
scroll to position [5, 0]
click at [1468, 400] on span "Received OK" at bounding box center [1491, 399] width 120 height 17
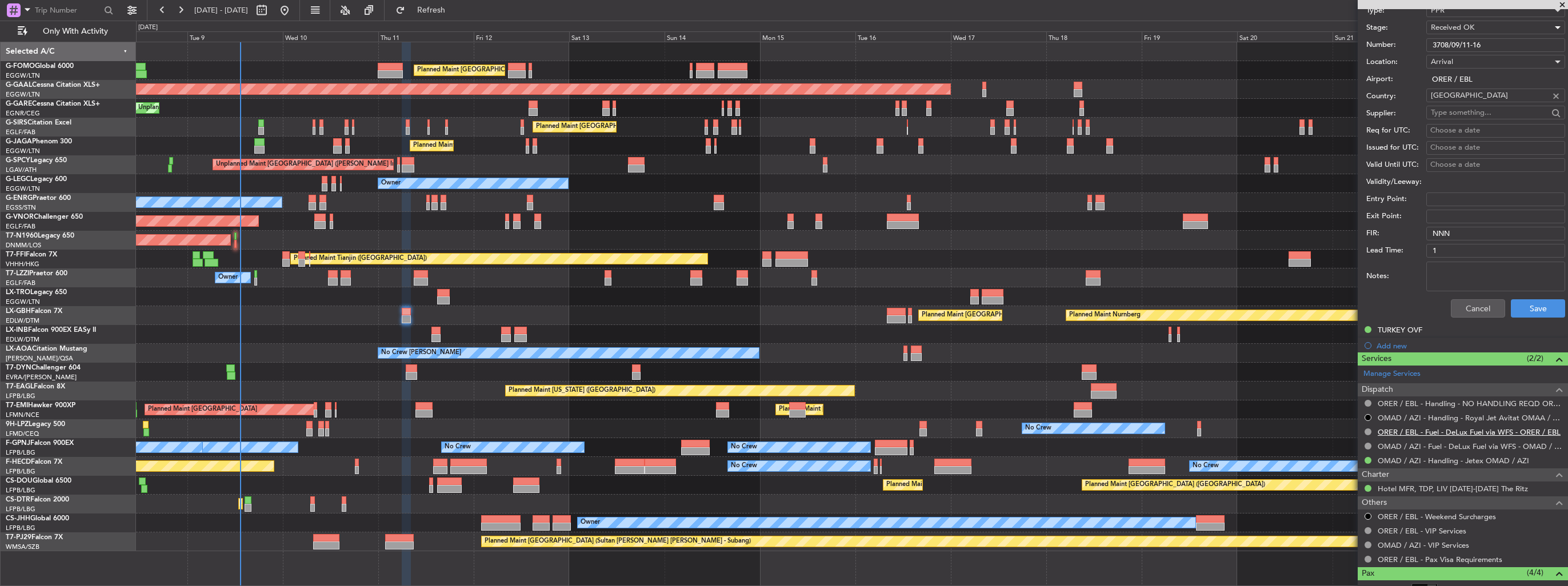
scroll to position [547, 0]
click at [1535, 299] on button "Save" at bounding box center [1537, 308] width 54 height 18
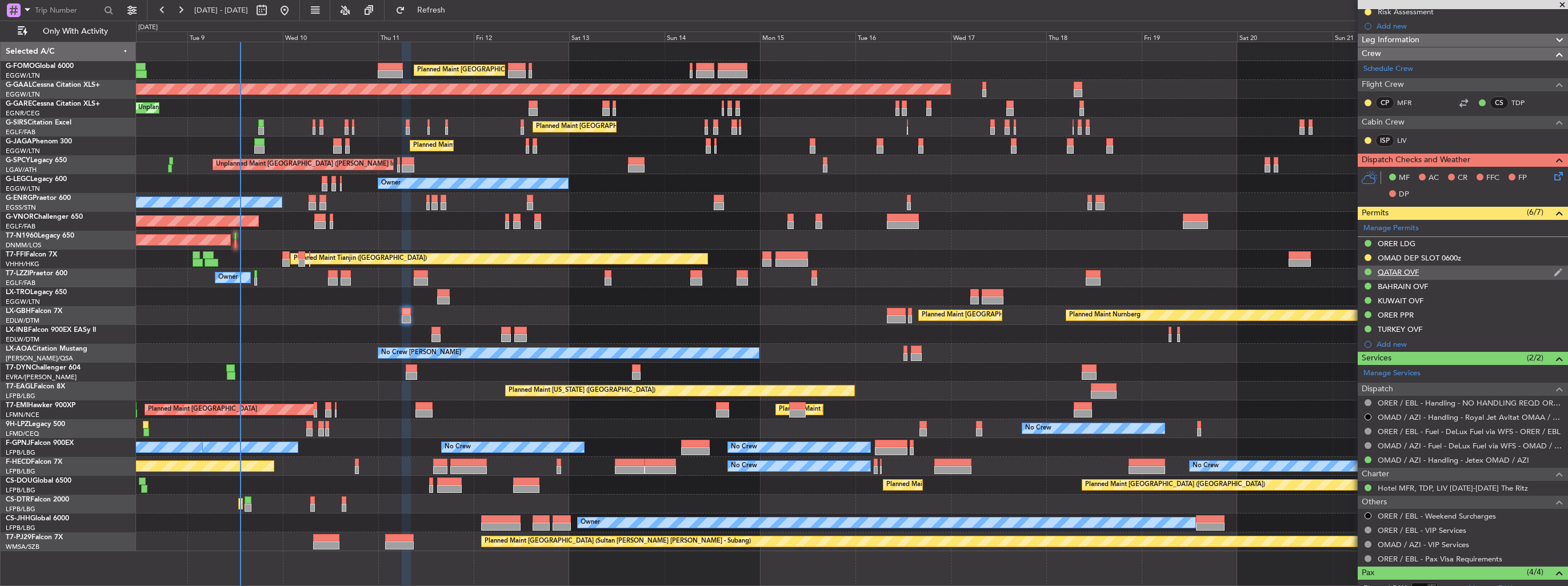
scroll to position [0, 0]
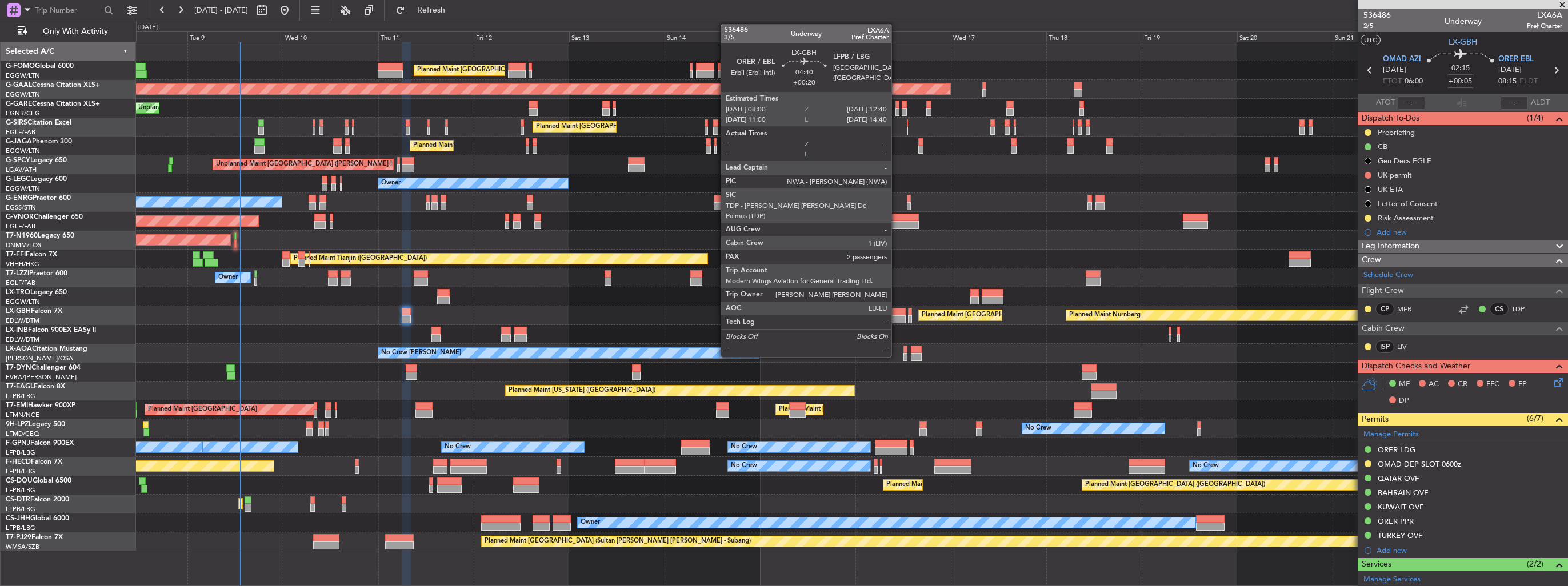
click at [896, 317] on div at bounding box center [896, 319] width 19 height 8
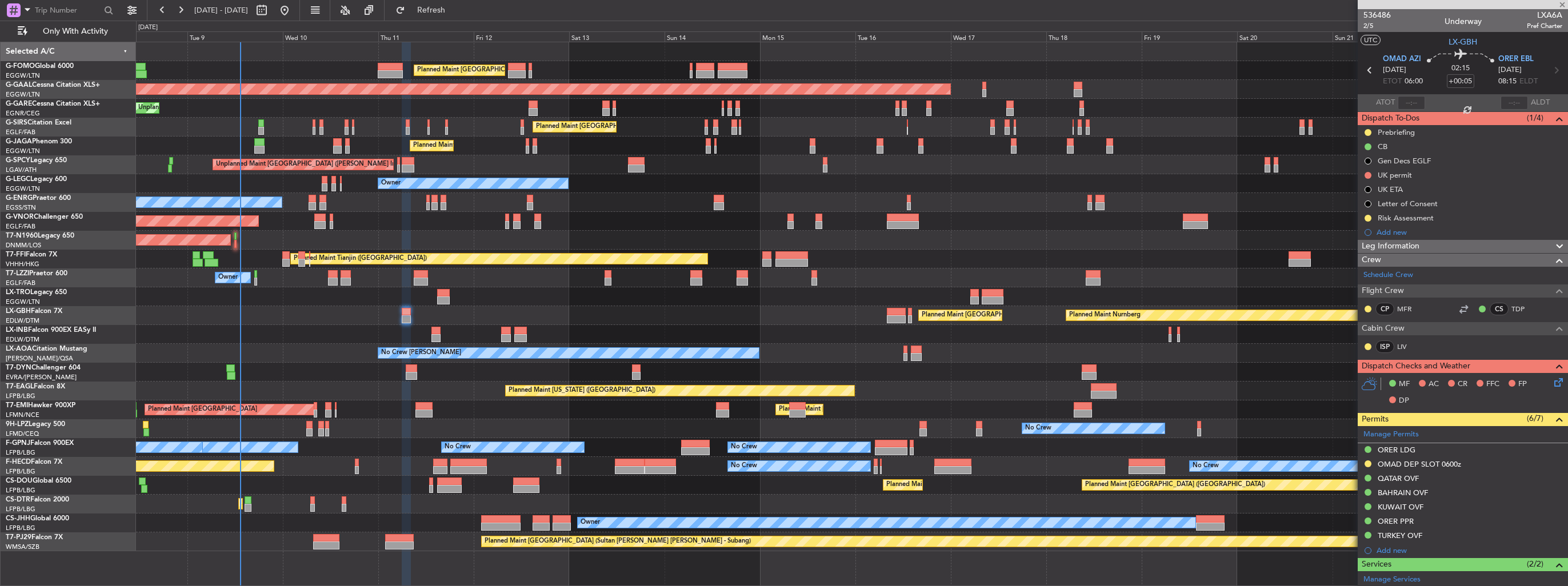
type input "+00:20"
type input "2"
